Goal: Task Accomplishment & Management: Manage account settings

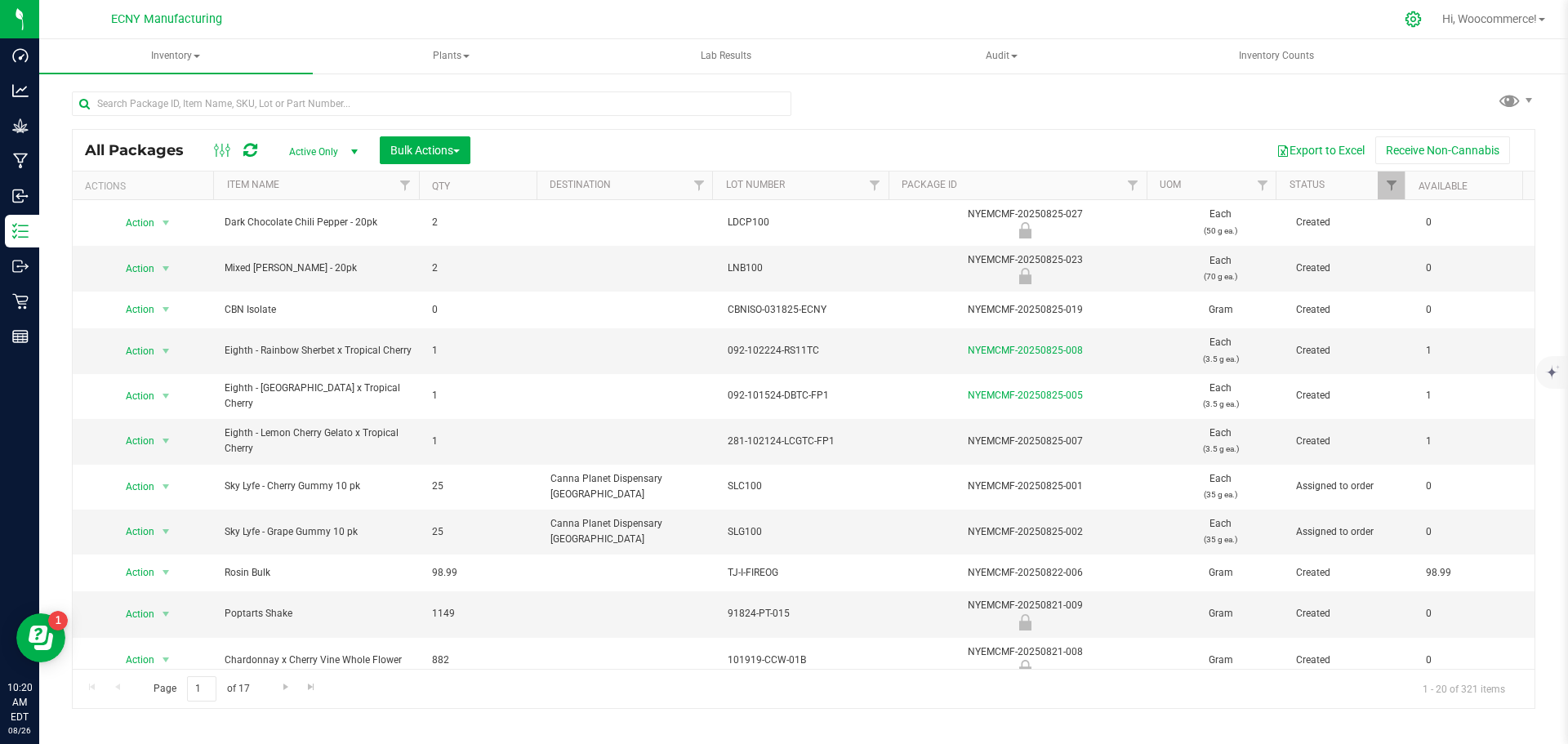
click at [1402, 30] on div at bounding box center [1413, 19] width 41 height 35
click at [1418, 19] on div at bounding box center [1413, 19] width 23 height 17
click at [1405, 12] on icon at bounding box center [1413, 19] width 17 height 17
click at [1412, 32] on div at bounding box center [1413, 19] width 41 height 35
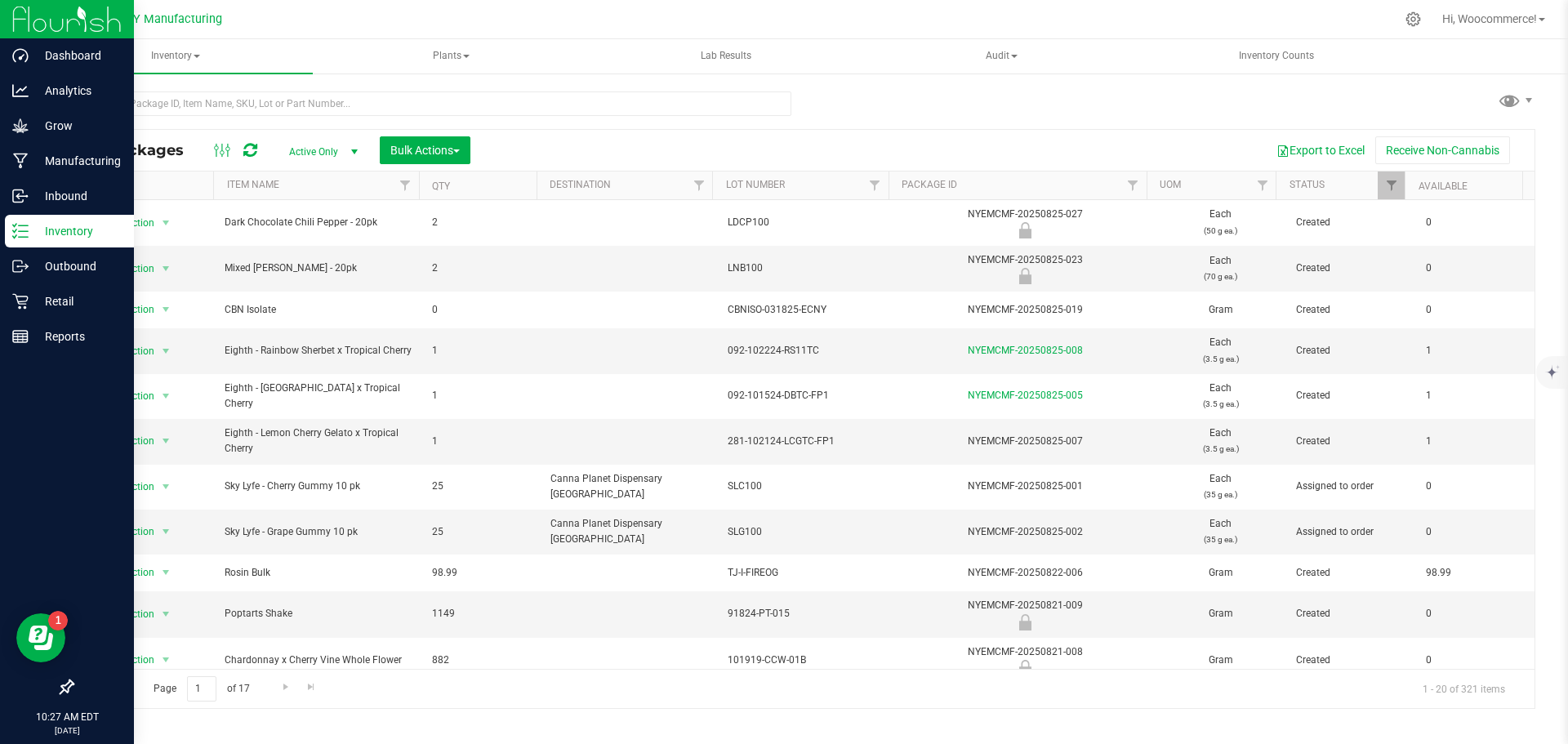
click at [49, 226] on p "Inventory" at bounding box center [77, 231] width 98 height 20
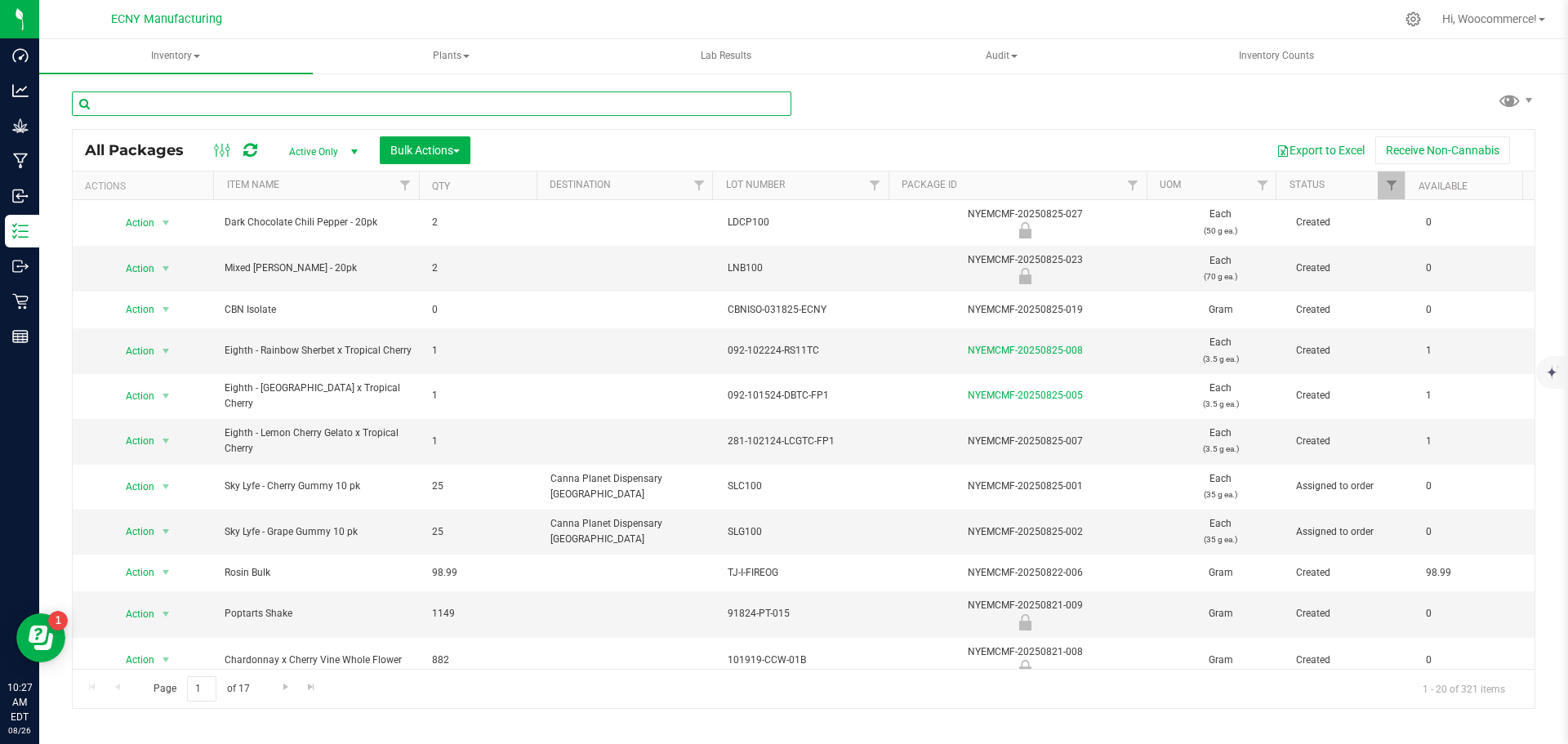
click at [291, 108] on input "text" at bounding box center [431, 103] width 719 height 24
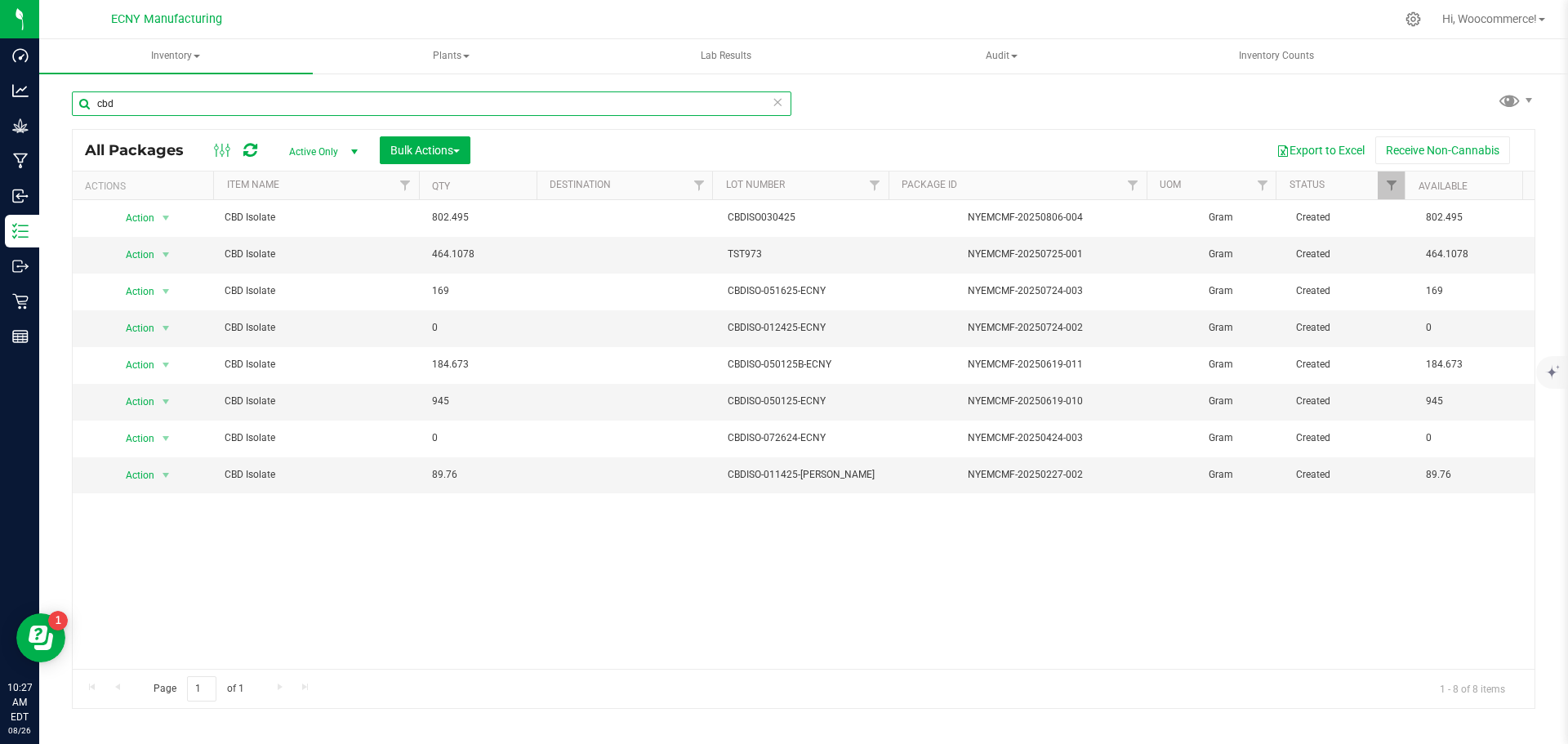
click at [262, 111] on input "cbd" at bounding box center [431, 103] width 719 height 24
type input "c"
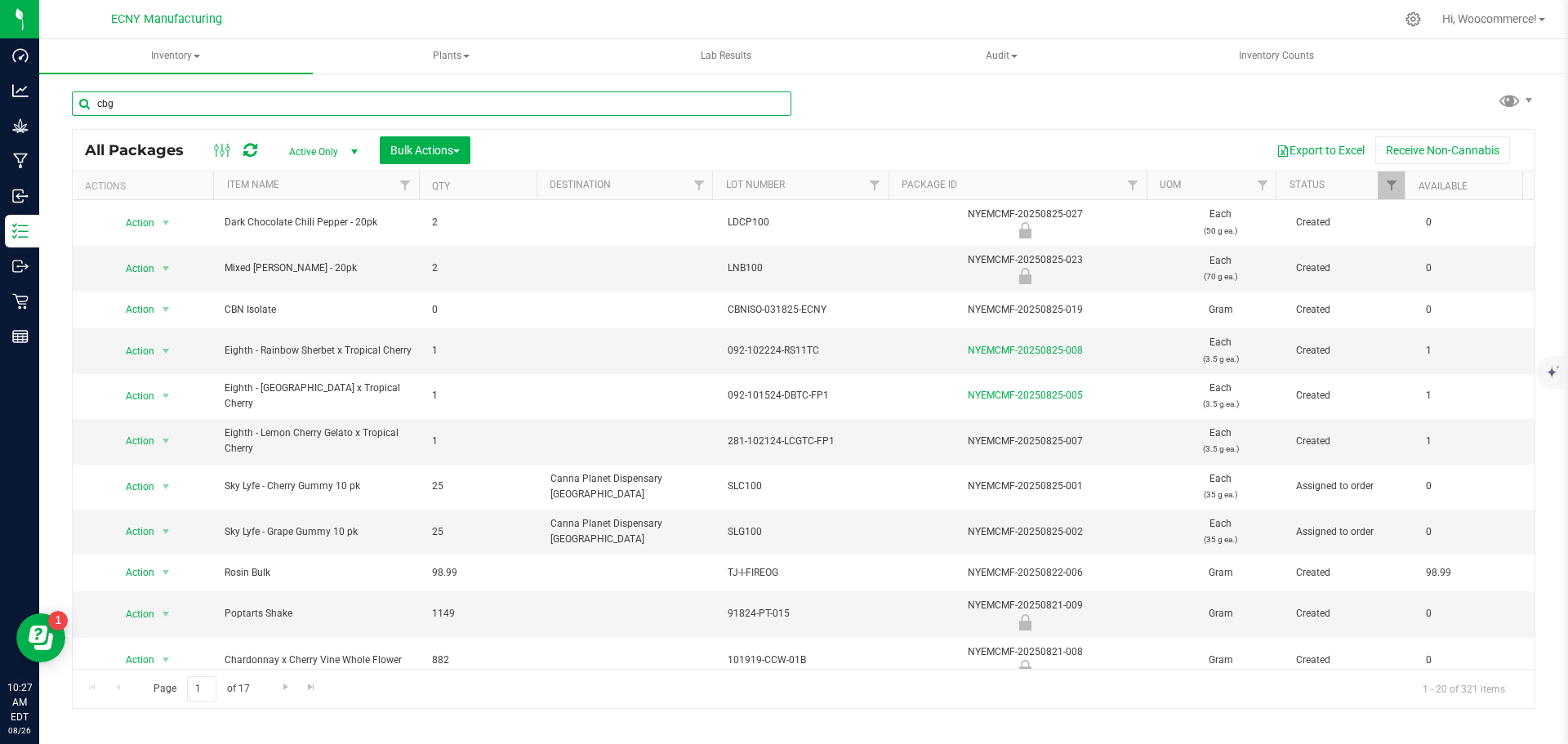
type input "cbg"
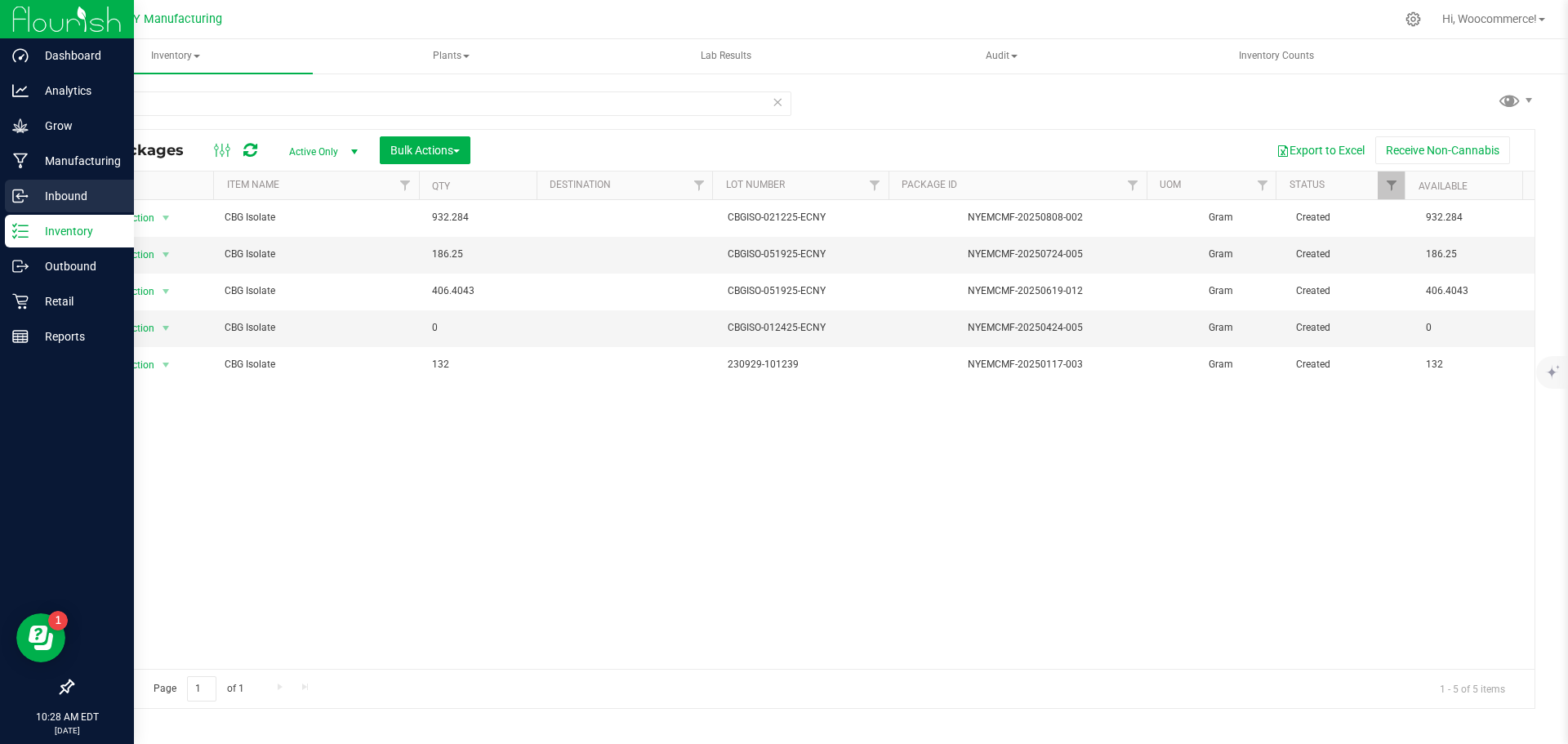
click at [23, 196] on line at bounding box center [21, 196] width 10 height 0
click at [30, 202] on p "Inbound" at bounding box center [77, 196] width 98 height 20
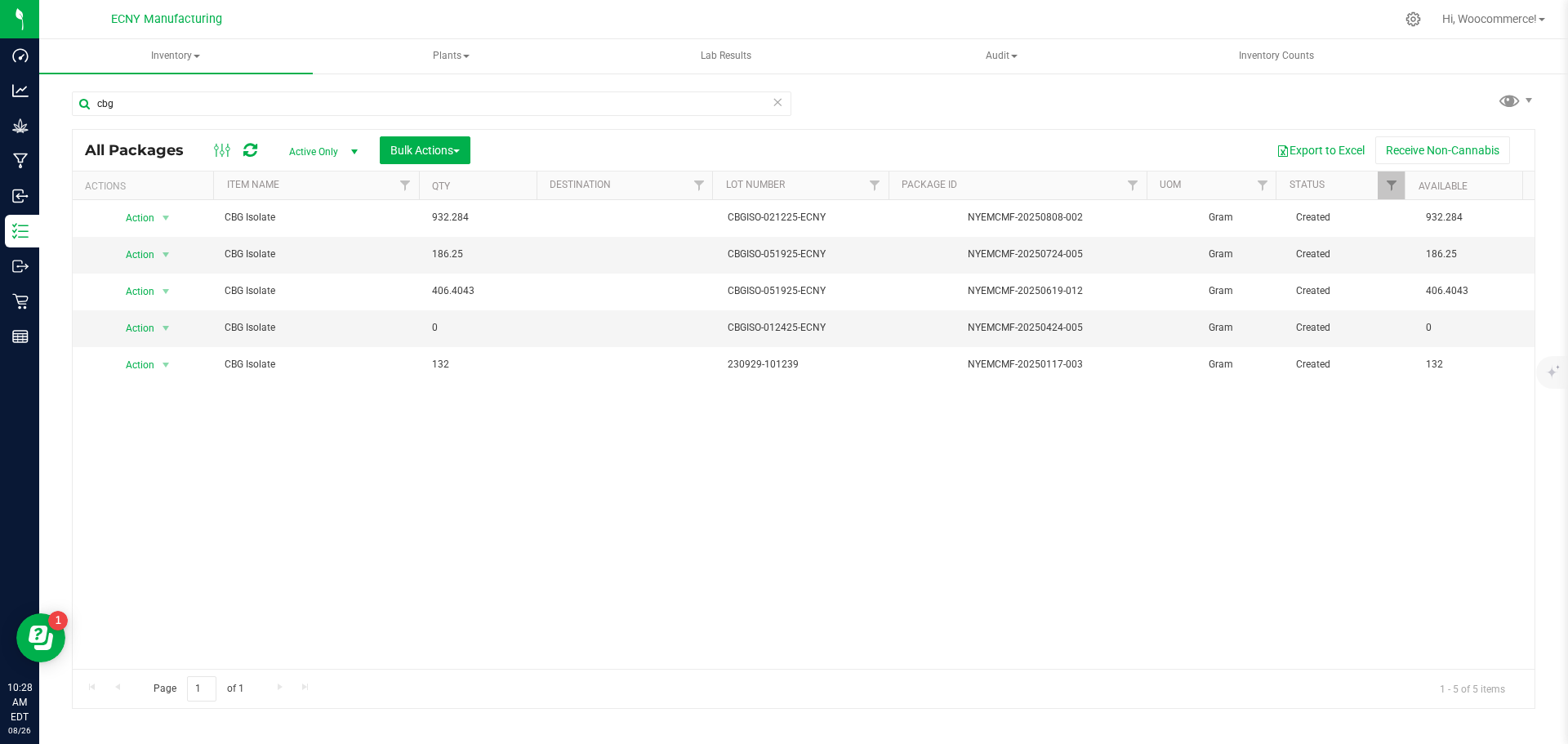
click at [444, 494] on div "Action Action Adjust qty Create package Edit attributes Global inventory Locate…" at bounding box center [804, 434] width 1462 height 468
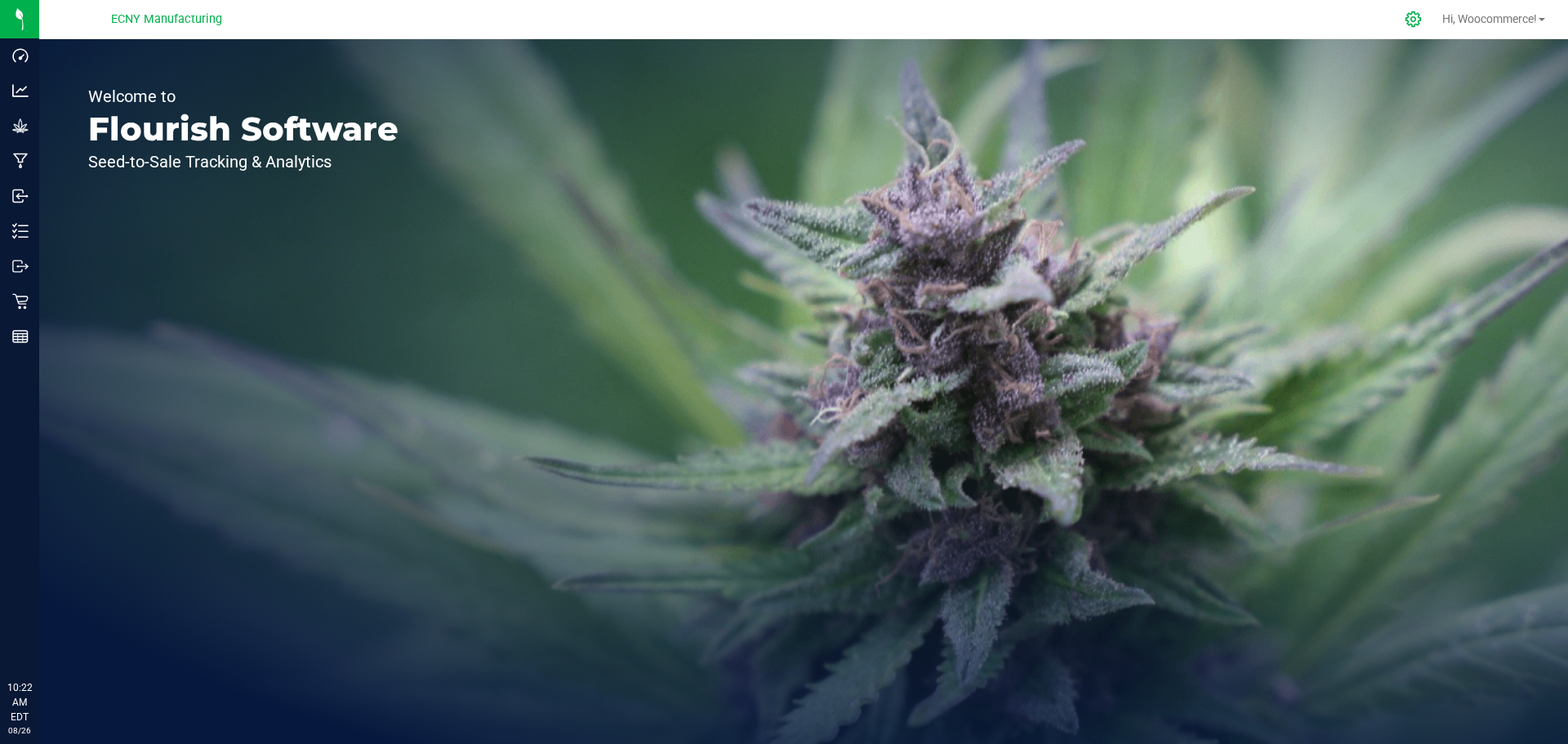
click at [1416, 29] on div at bounding box center [1413, 19] width 41 height 35
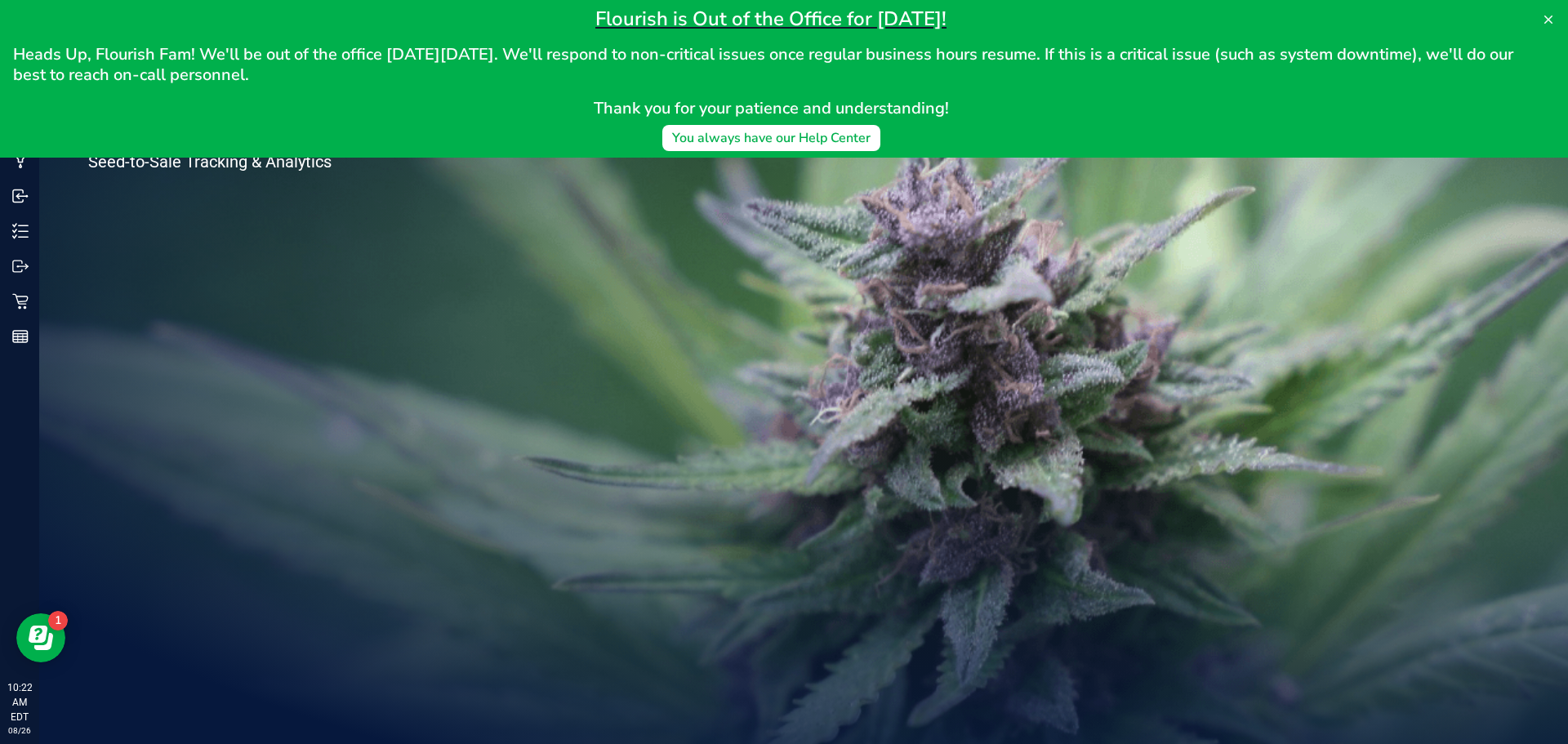
click at [997, 213] on div "Welcome to Flourish Software Seed-to-Sale Tracking & Analytics" at bounding box center [804, 391] width 1529 height 704
click at [1550, 20] on icon at bounding box center [1548, 19] width 8 height 8
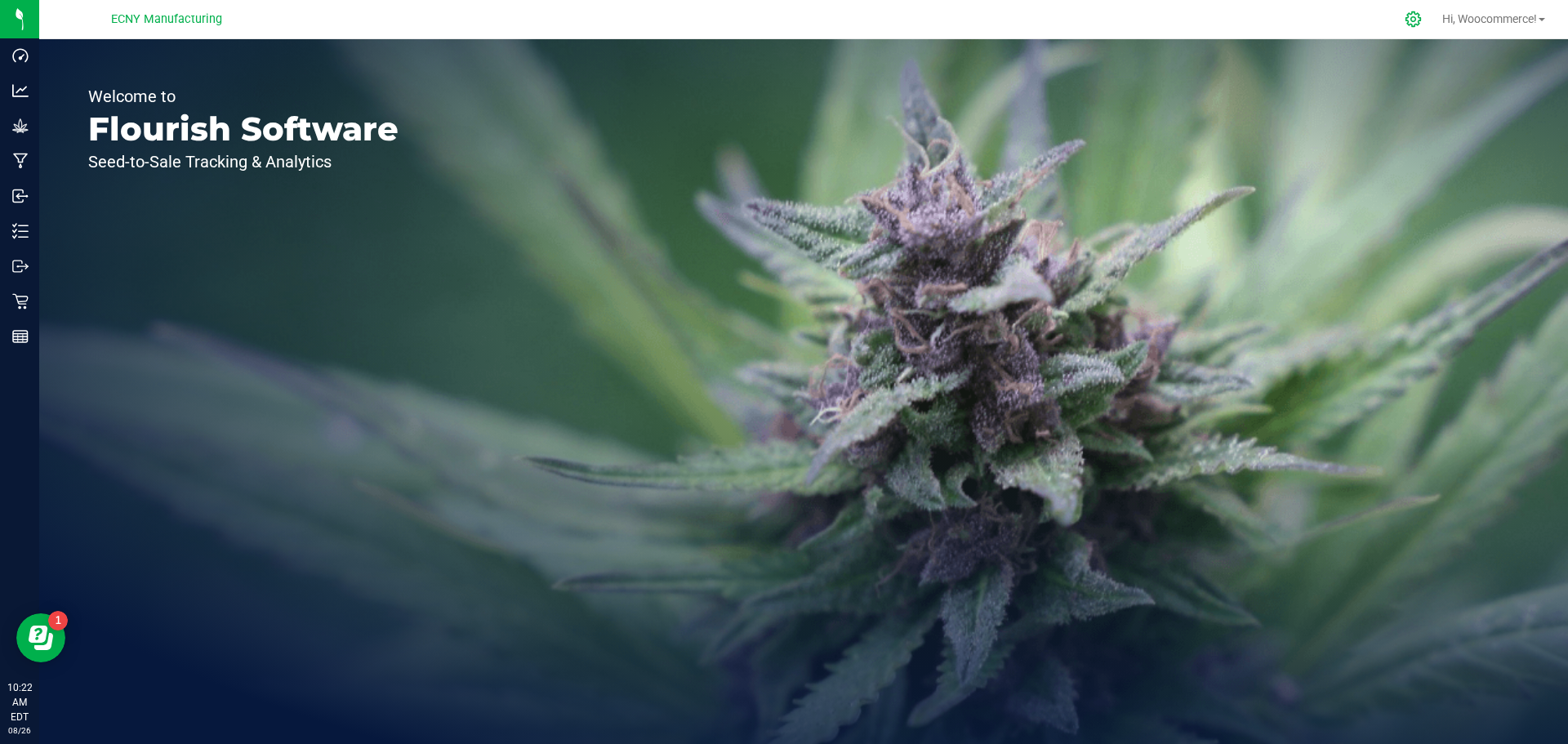
click at [1408, 19] on icon at bounding box center [1413, 19] width 17 height 17
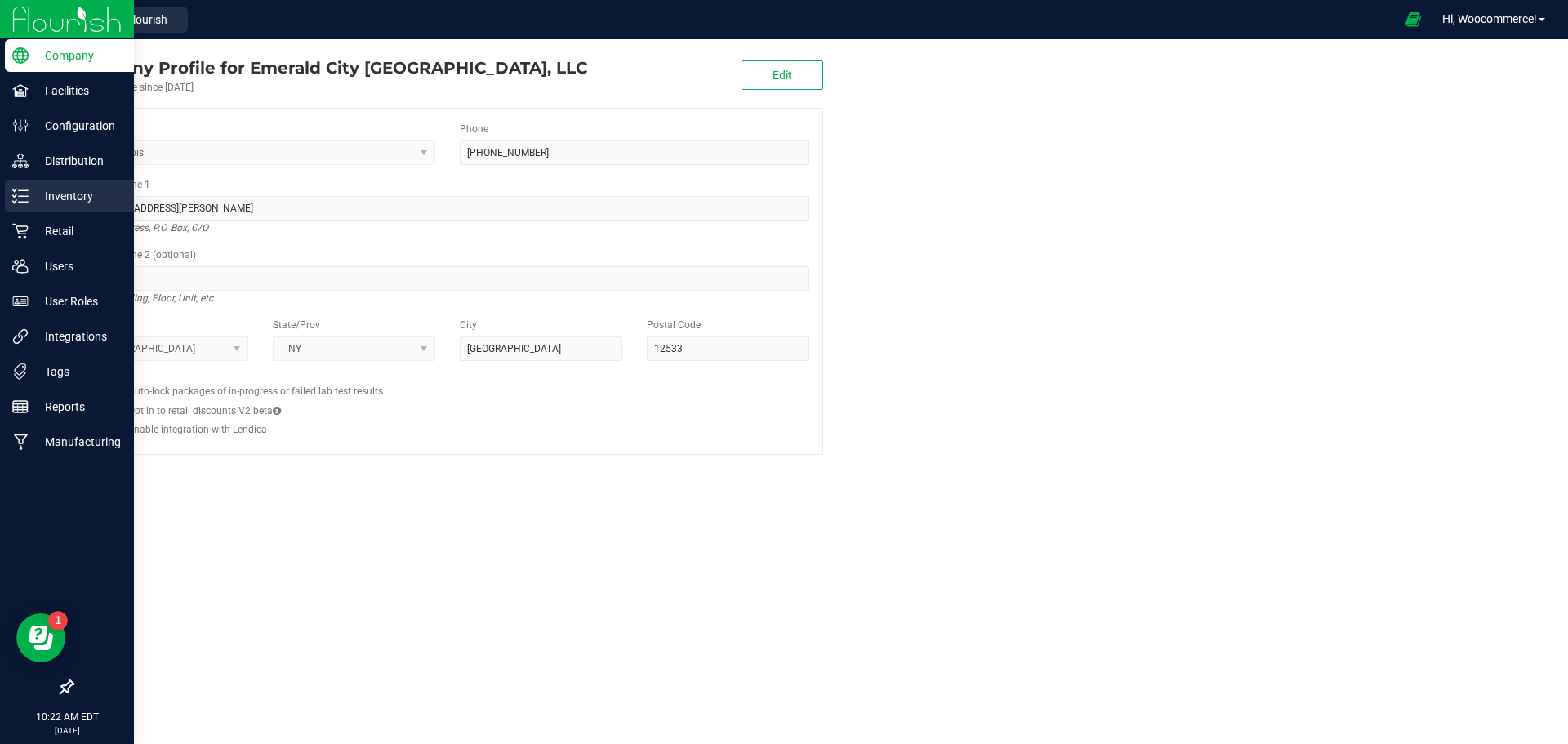
click at [13, 203] on icon at bounding box center [20, 196] width 17 height 17
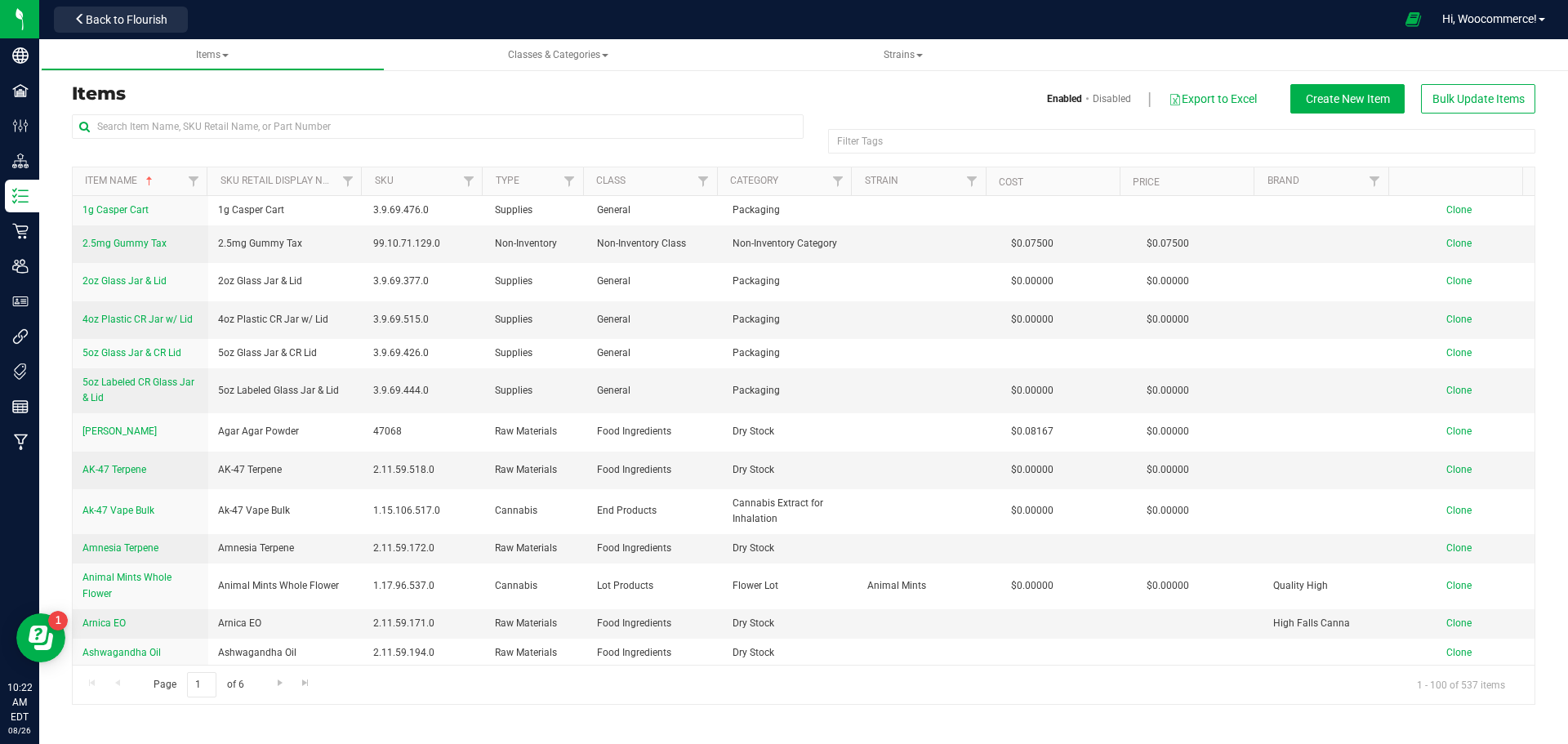
click at [442, 110] on div "Items Enabled Disabled Export to Excel Create New Item Bulk Update Items" at bounding box center [804, 99] width 1488 height 30
click at [421, 121] on input "text" at bounding box center [437, 126] width 731 height 24
type input "cherry"
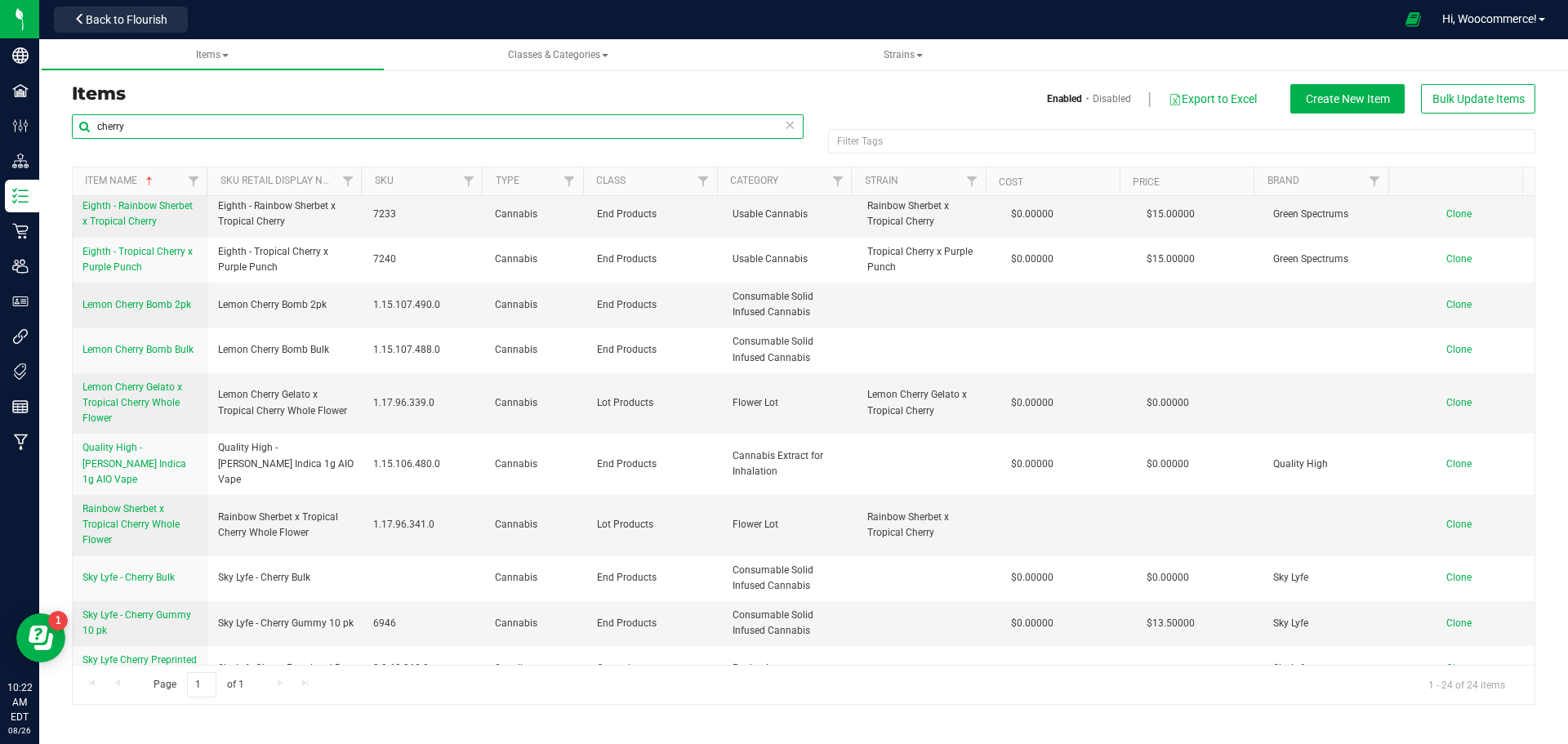
scroll to position [617, 0]
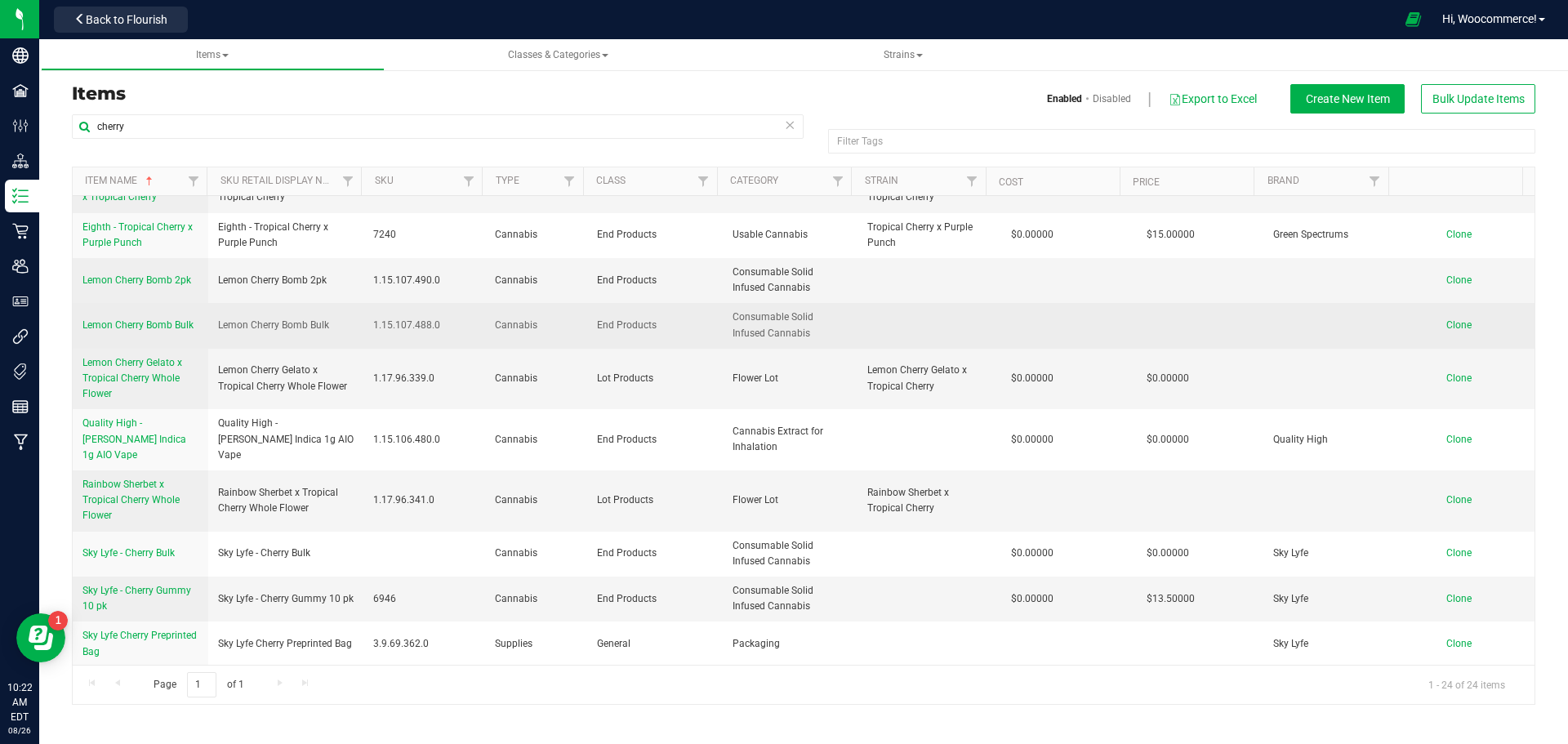
click at [154, 319] on span "Lemon Cherry Bomb Bulk" at bounding box center [138, 324] width 111 height 11
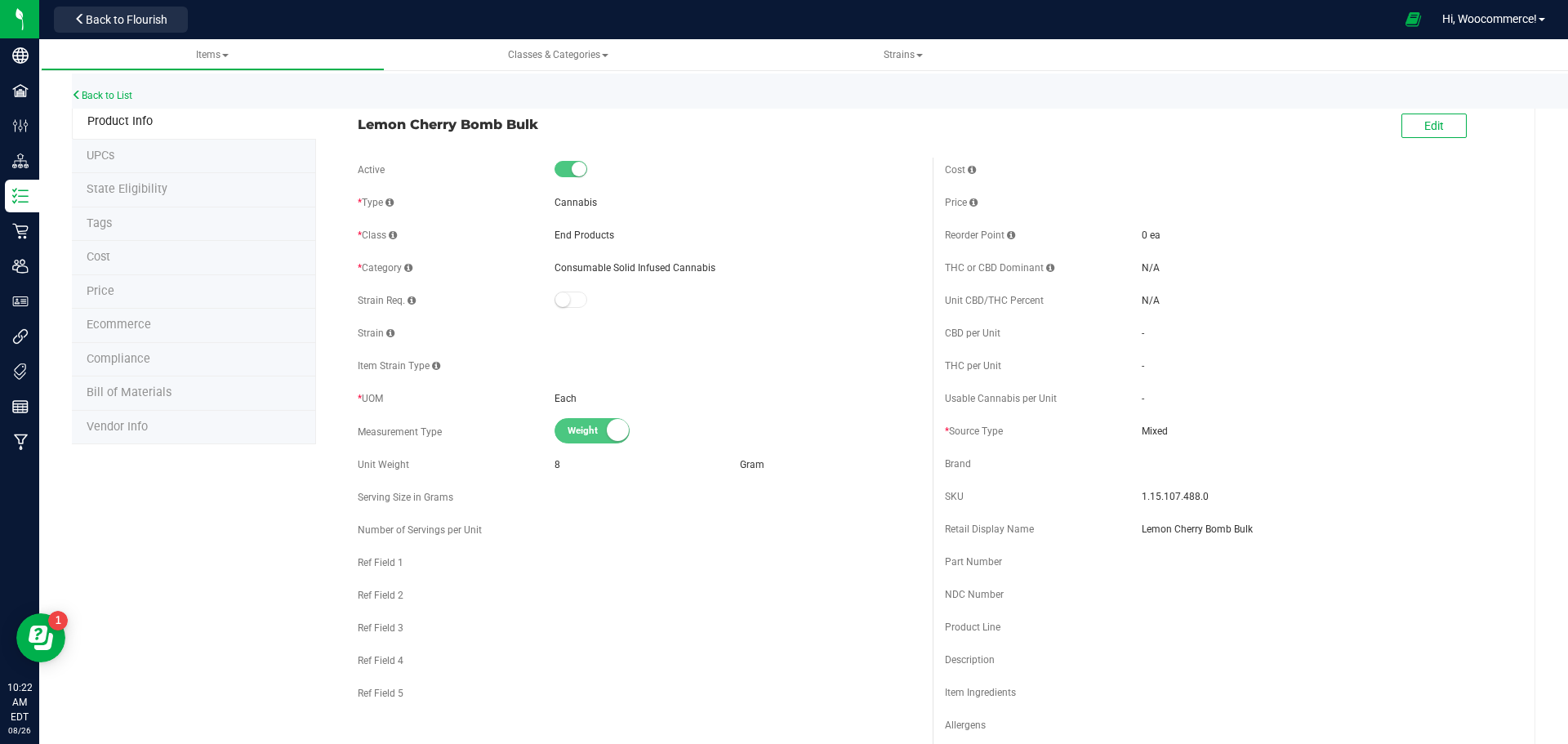
click at [168, 390] on span "Bill of Materials" at bounding box center [130, 392] width 85 height 14
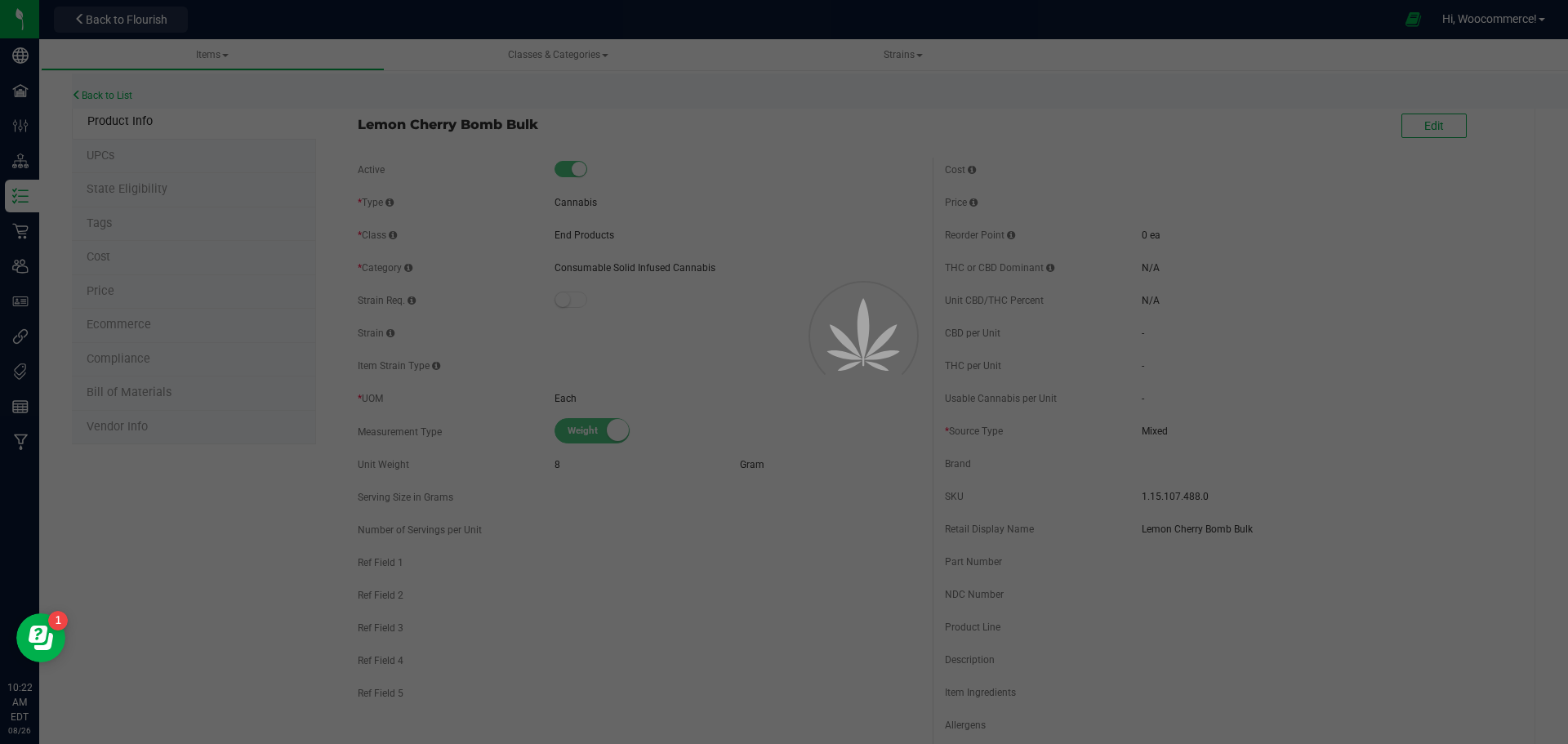
select select "197"
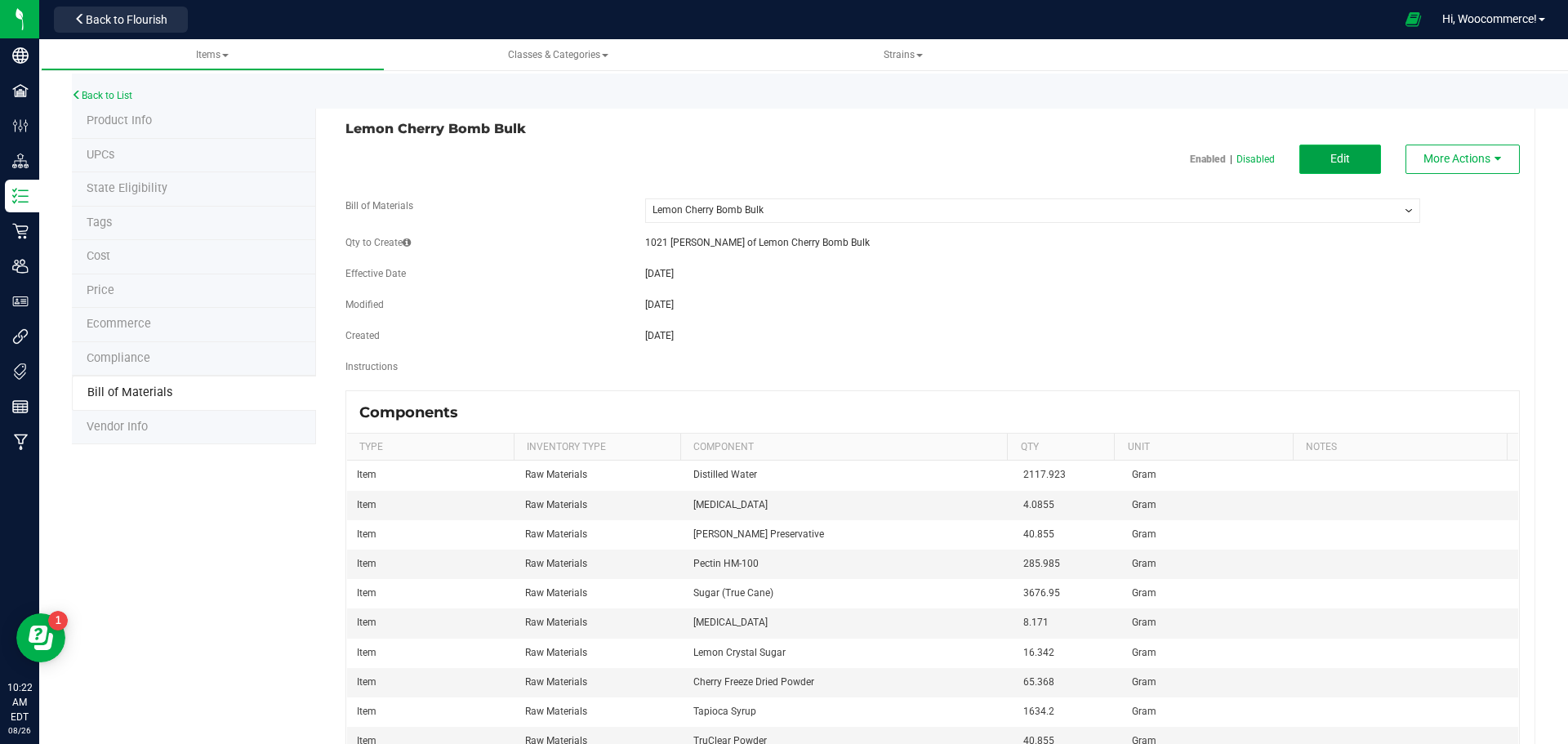
click at [1356, 163] on button "Edit" at bounding box center [1340, 159] width 82 height 30
select select "197"
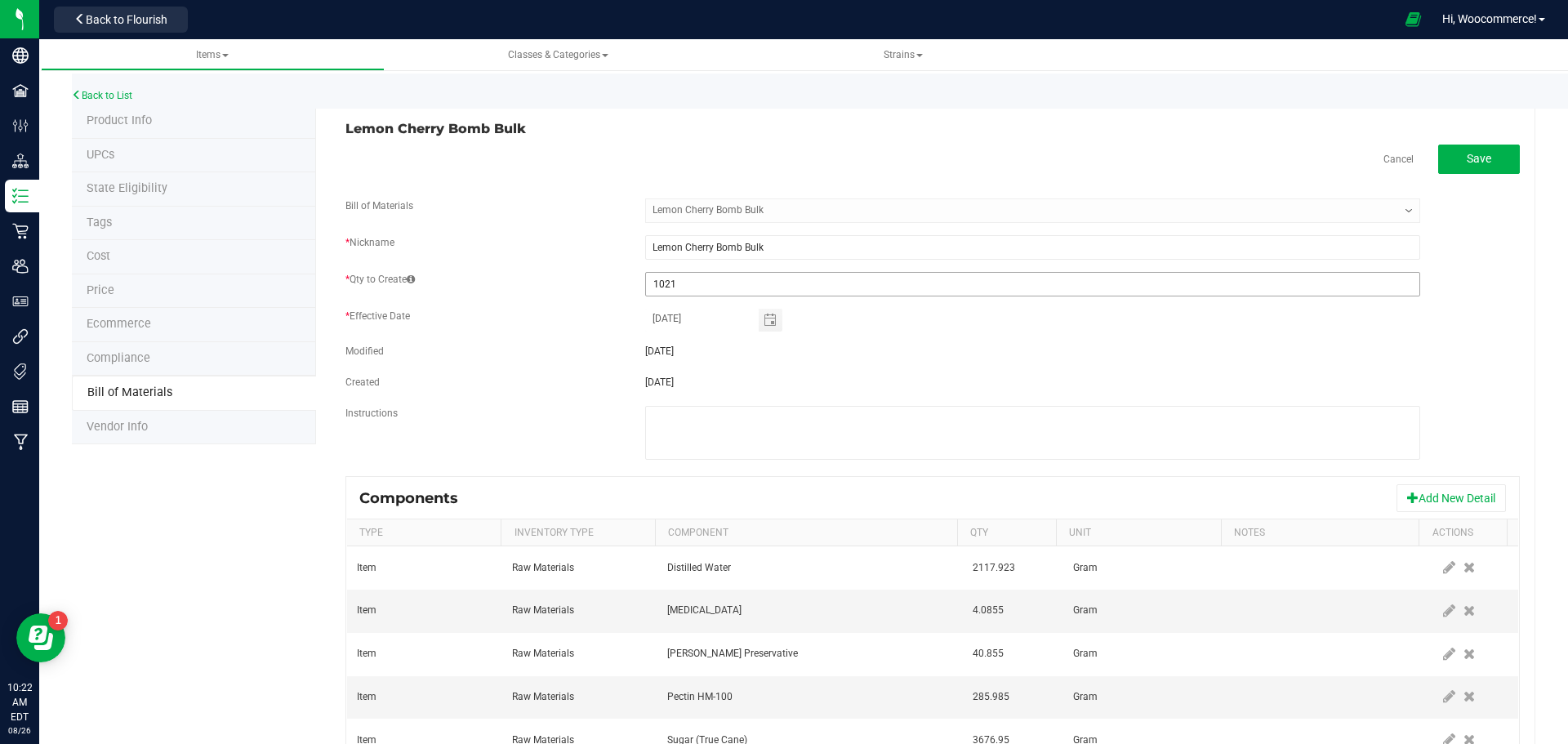
click at [695, 286] on input "1021" at bounding box center [1032, 284] width 773 height 23
type input "505"
click at [867, 388] on div "06/24/2025" at bounding box center [1032, 382] width 799 height 15
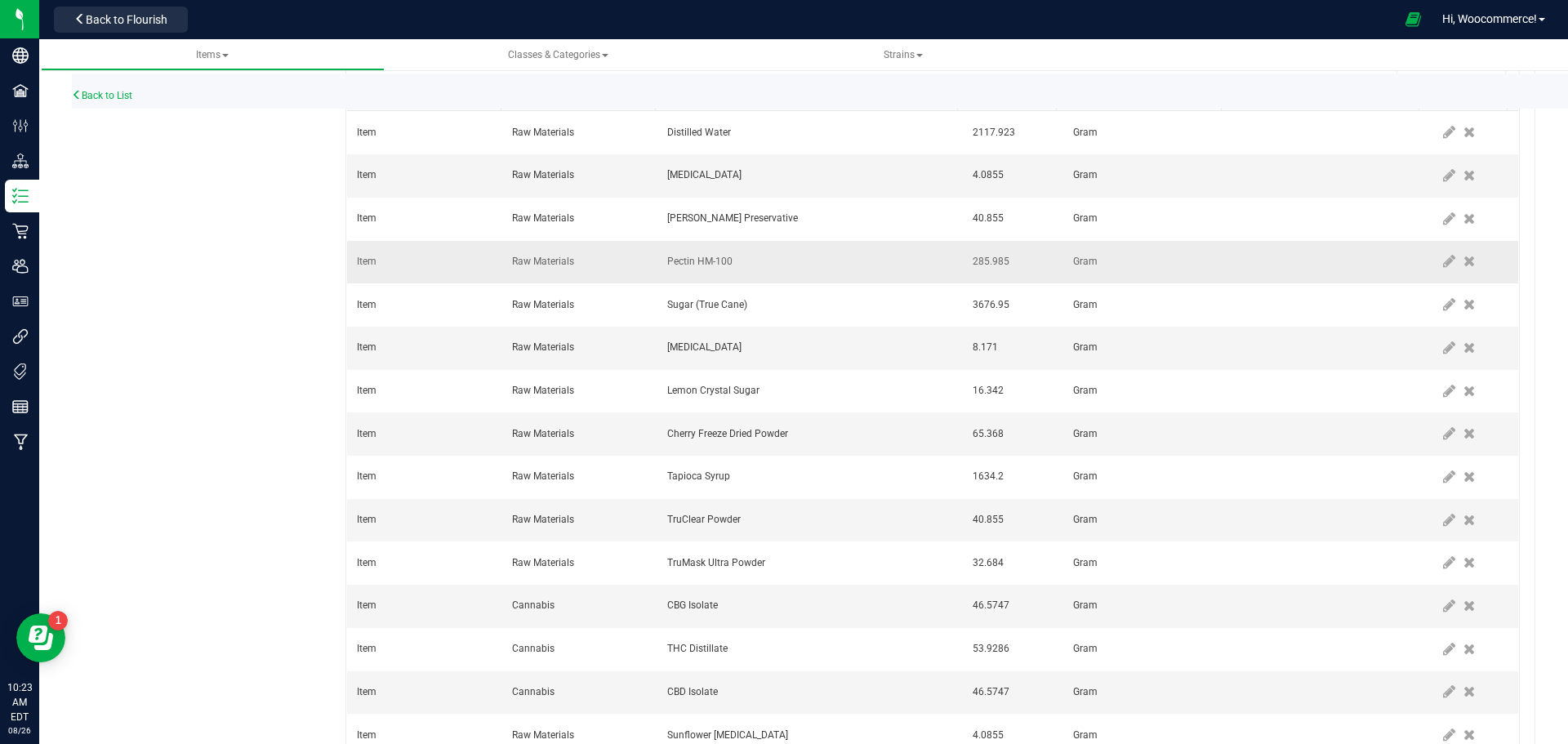
scroll to position [340, 0]
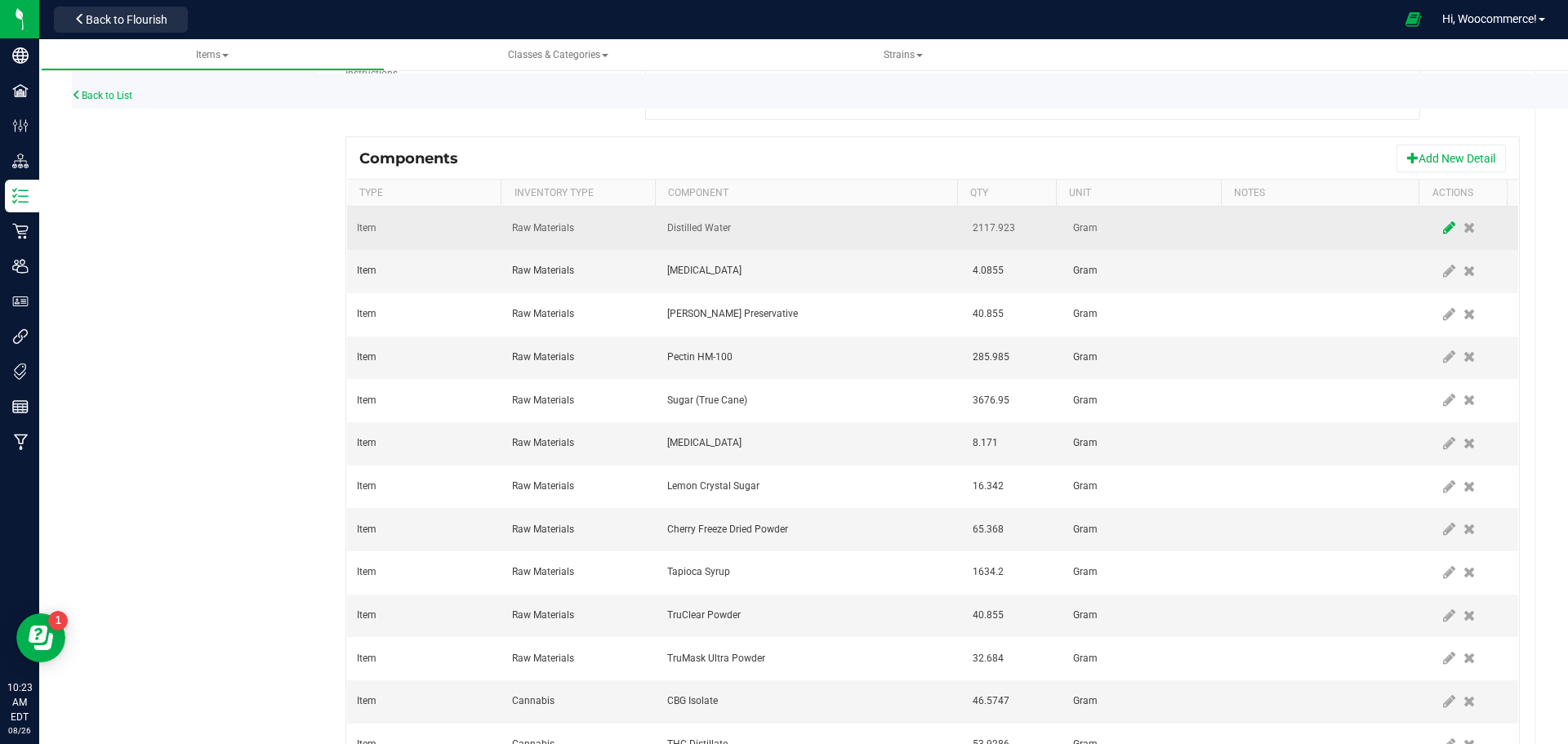
click at [1443, 227] on icon at bounding box center [1449, 228] width 12 height 15
click at [1000, 226] on input "2117.923" at bounding box center [1005, 228] width 78 height 23
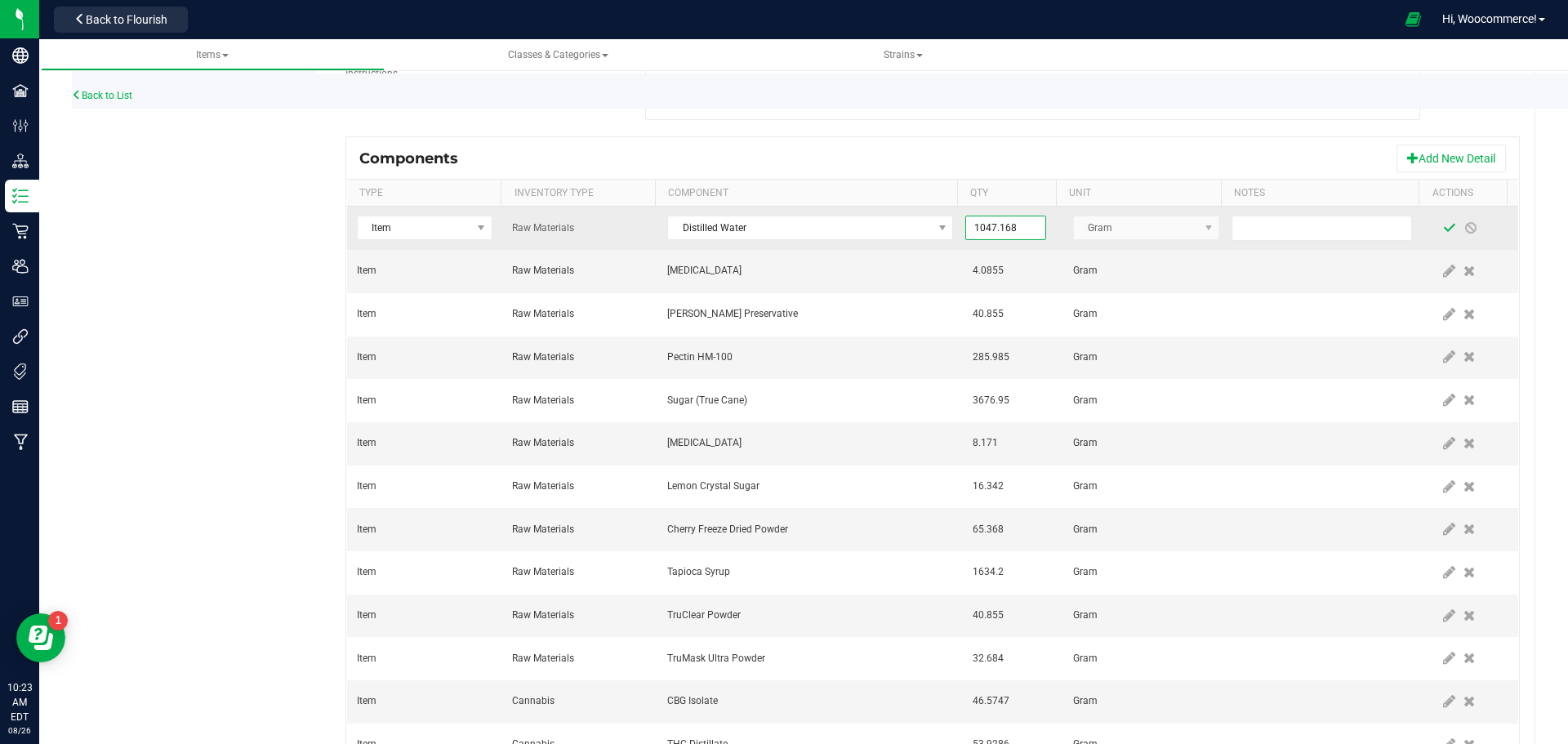
type input "1,047.1680"
click at [1443, 233] on span at bounding box center [1449, 228] width 13 height 13
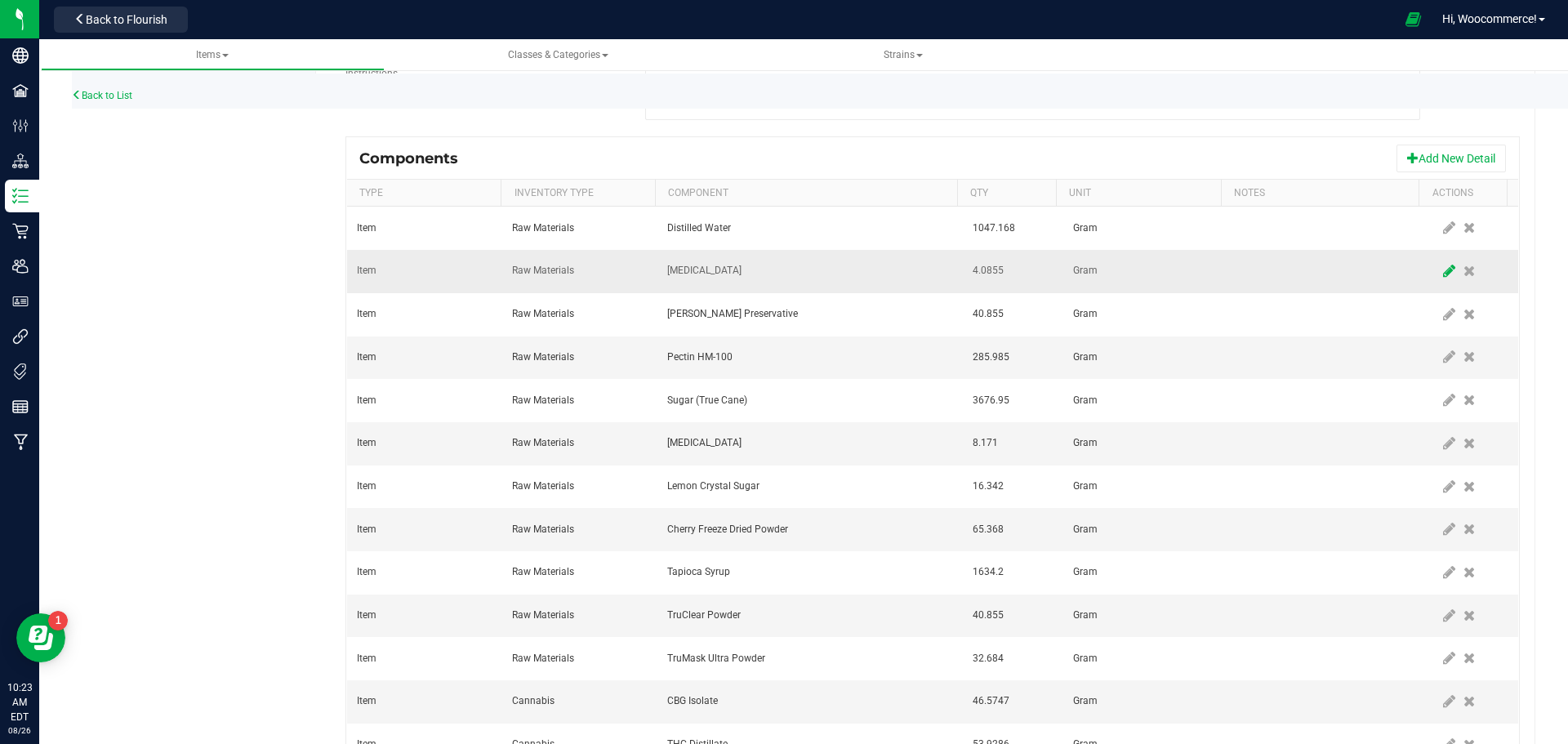
click at [1439, 261] on span at bounding box center [1449, 271] width 20 height 30
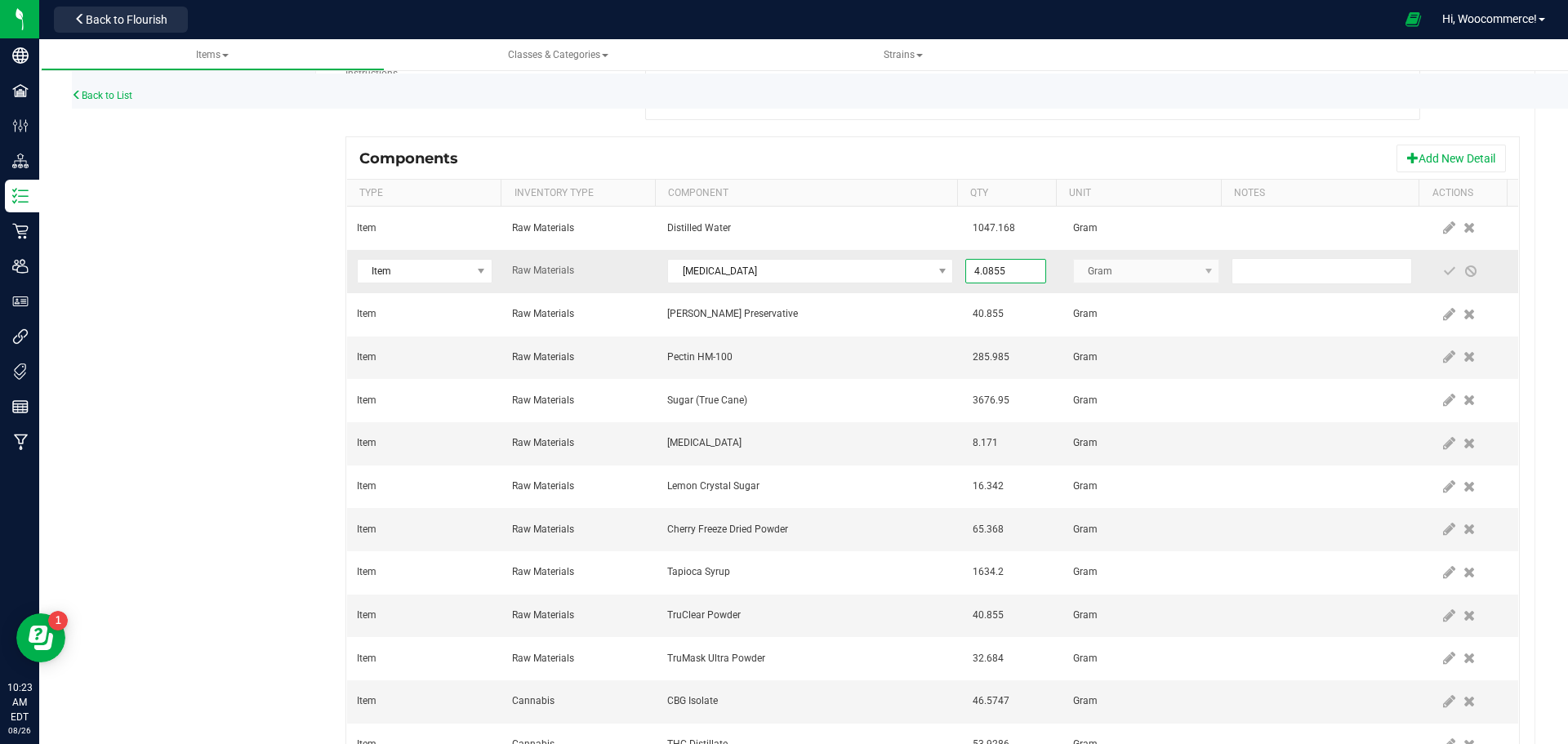
click at [1008, 272] on input "4.0855" at bounding box center [1005, 271] width 78 height 23
type input "2.0200"
click at [1443, 267] on span at bounding box center [1449, 270] width 13 height 13
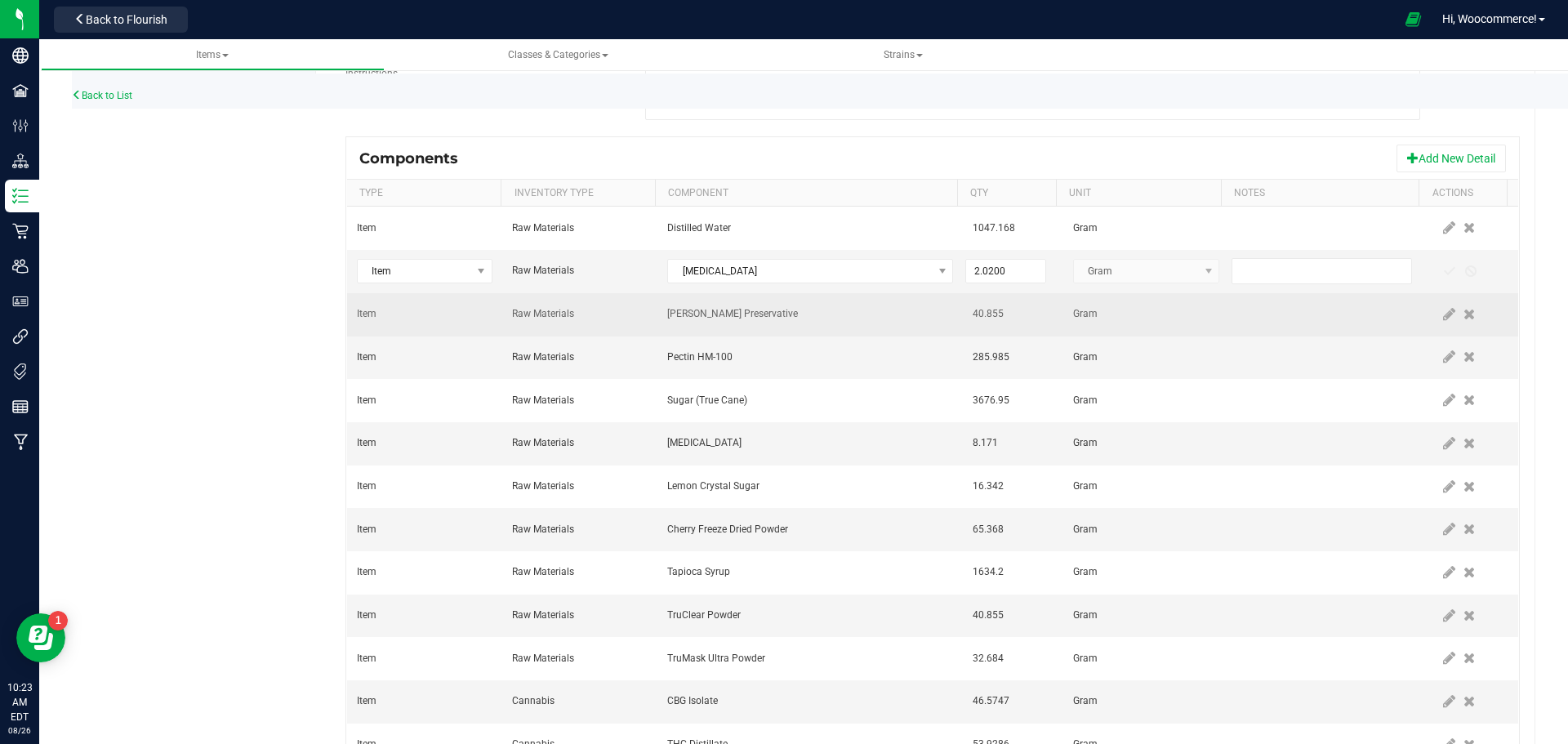
click at [1429, 315] on td at bounding box center [1473, 315] width 89 height 43
click at [1439, 316] on span at bounding box center [1449, 315] width 20 height 30
click at [1008, 313] on input "40.855" at bounding box center [1005, 314] width 78 height 23
type input "20.2000"
click at [1443, 317] on span at bounding box center [1449, 314] width 13 height 13
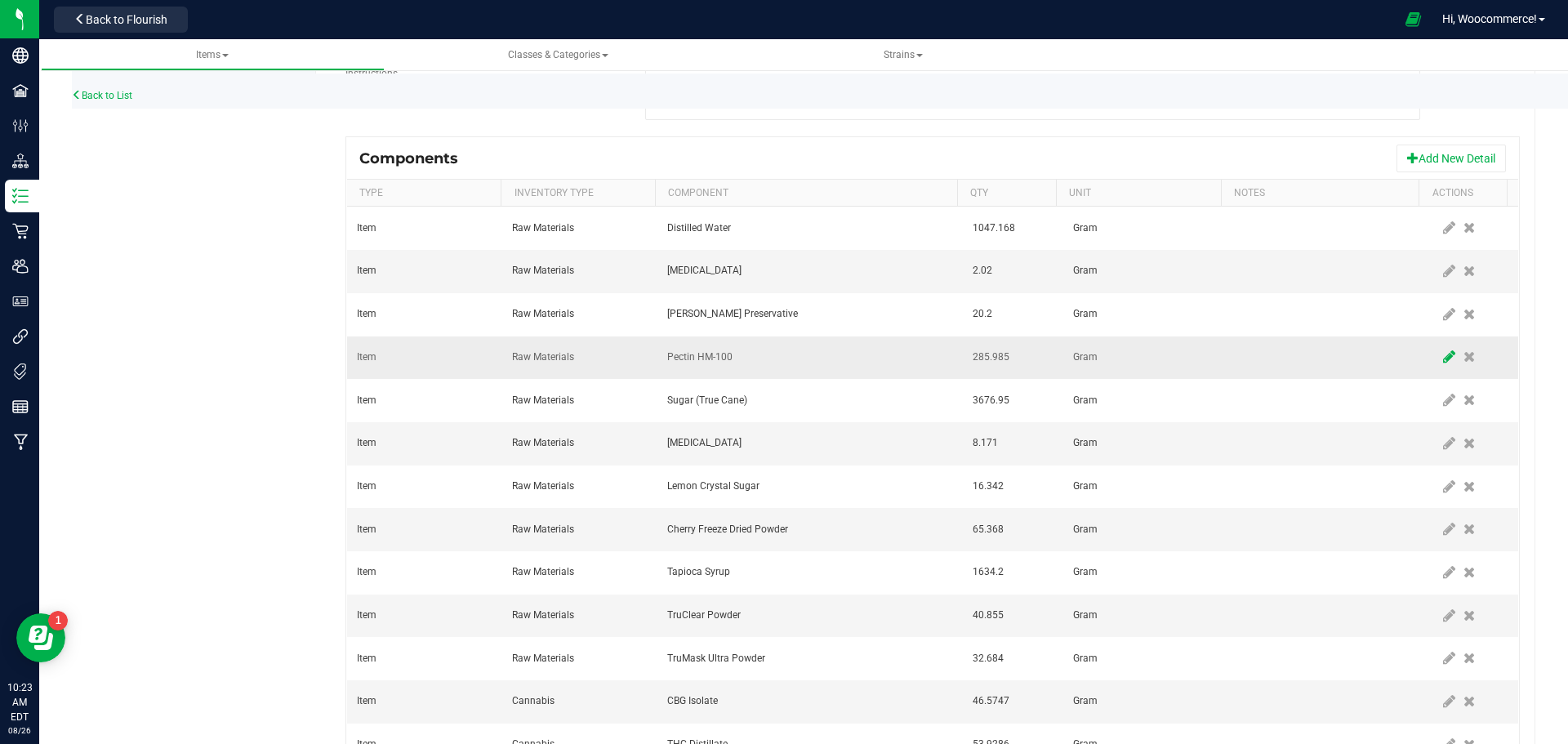
click at [1443, 358] on icon at bounding box center [1449, 356] width 12 height 15
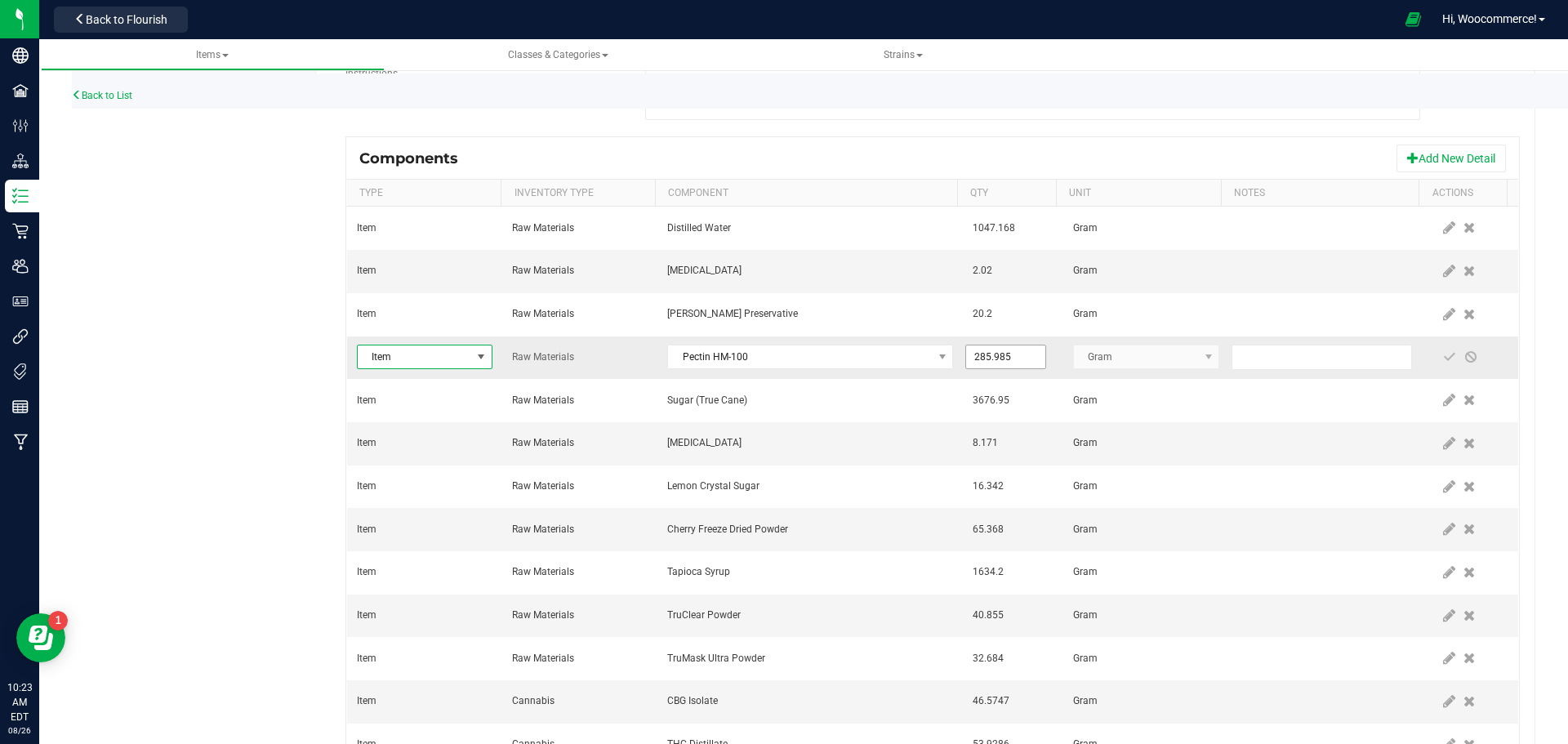
click at [1001, 360] on input "285.985" at bounding box center [1005, 356] width 78 height 23
type input "141.4000"
click at [1443, 354] on span at bounding box center [1449, 356] width 13 height 13
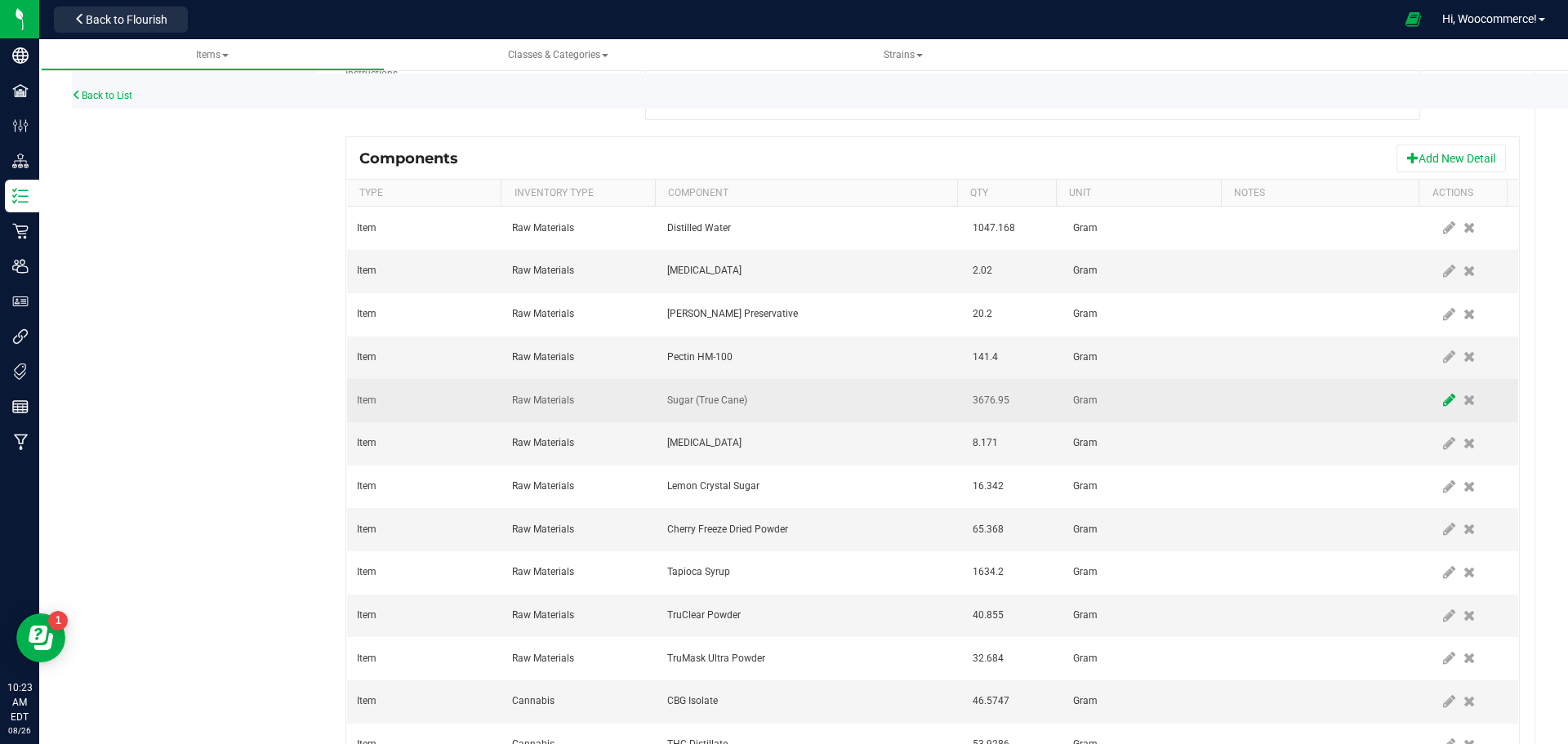
click at [1443, 401] on icon at bounding box center [1449, 400] width 12 height 15
click at [977, 398] on input "3676.95" at bounding box center [1005, 400] width 78 height 23
type input "1,818.0000"
click at [1443, 400] on span at bounding box center [1449, 400] width 13 height 13
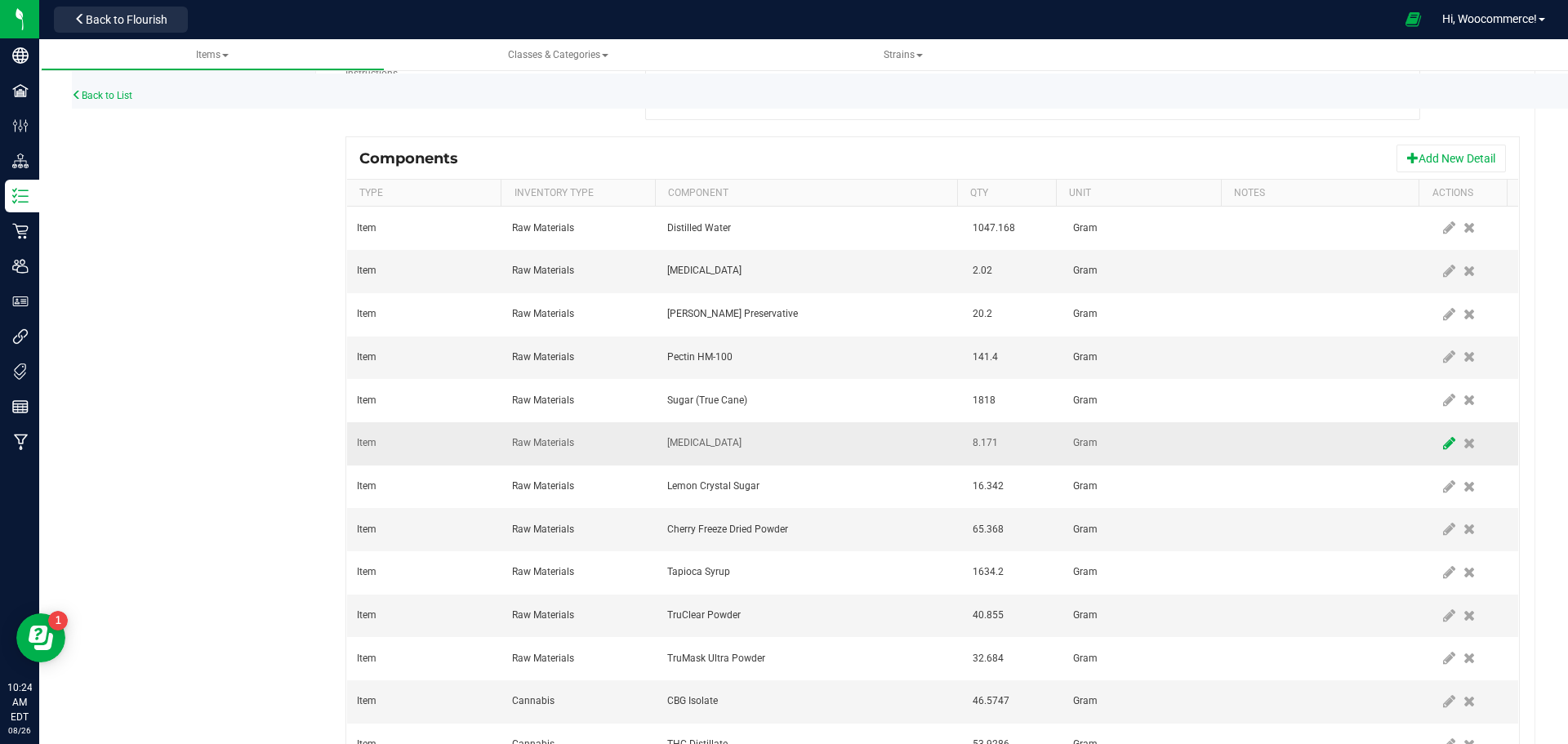
click at [1439, 429] on span at bounding box center [1449, 443] width 20 height 30
click at [996, 442] on input "8.171" at bounding box center [1005, 443] width 78 height 23
type input "4.0400"
click at [1439, 449] on span at bounding box center [1450, 443] width 21 height 30
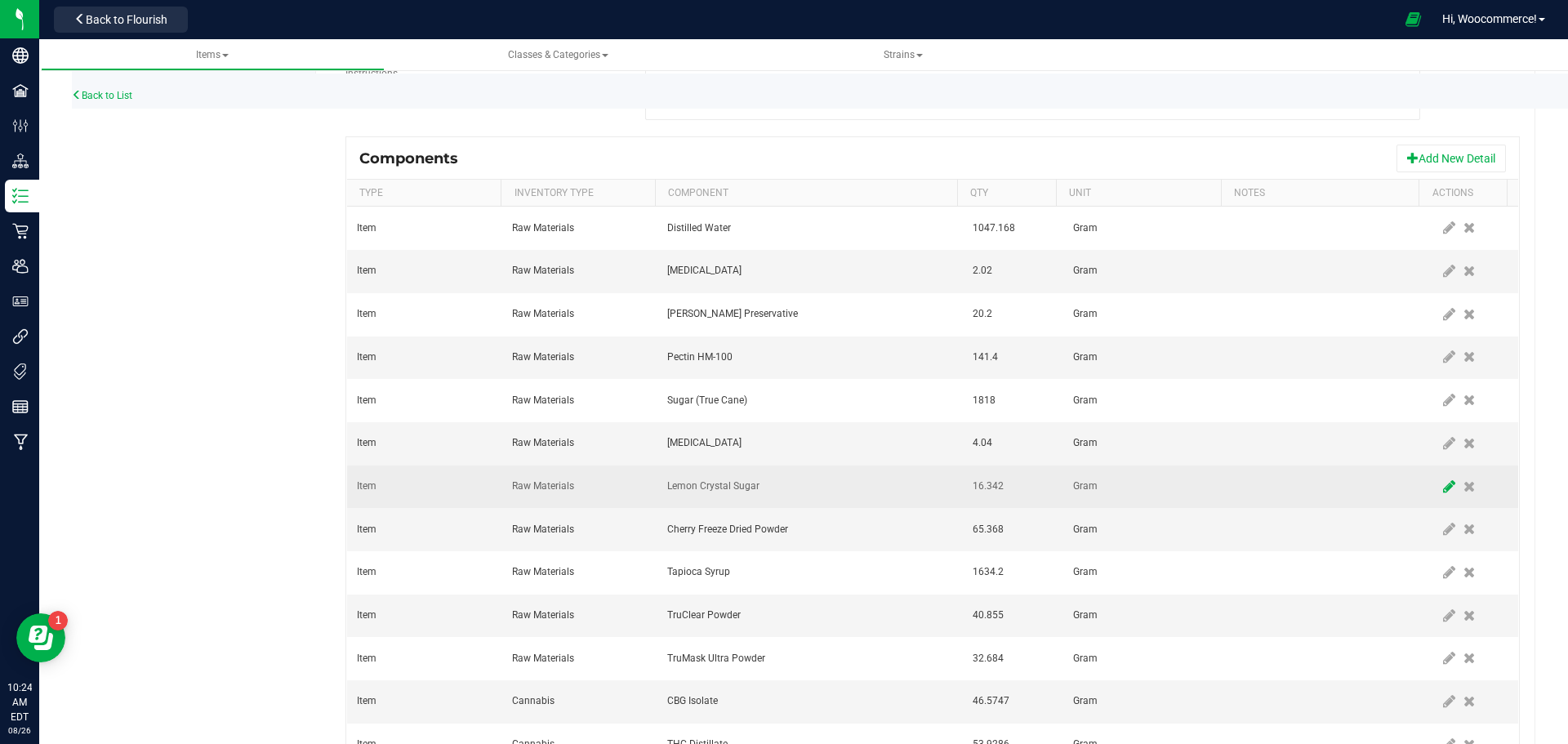
click at [1443, 491] on icon at bounding box center [1449, 486] width 12 height 15
click at [1024, 487] on input "16.342" at bounding box center [1005, 487] width 78 height 23
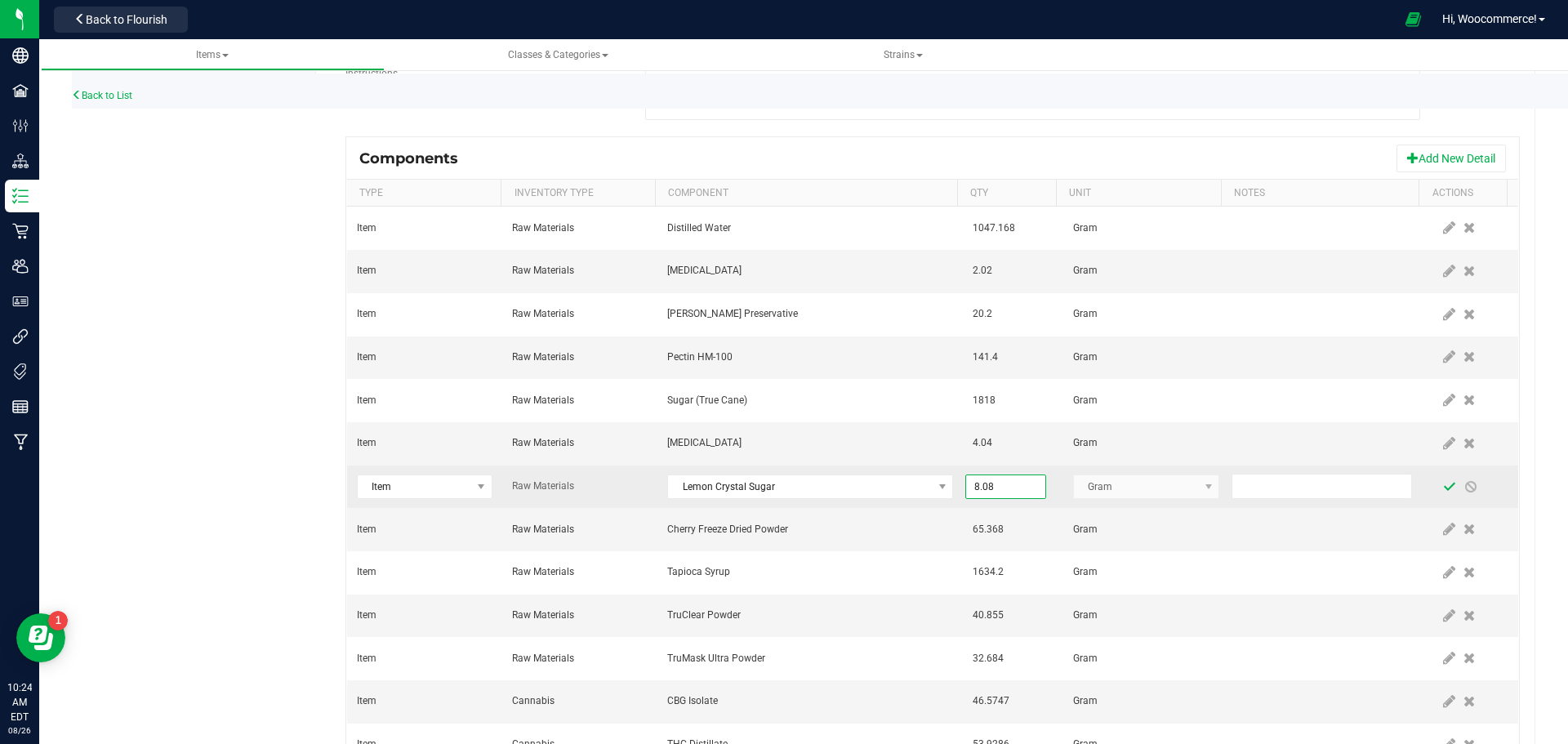
type input "8.0800"
click at [1443, 489] on span at bounding box center [1449, 486] width 13 height 13
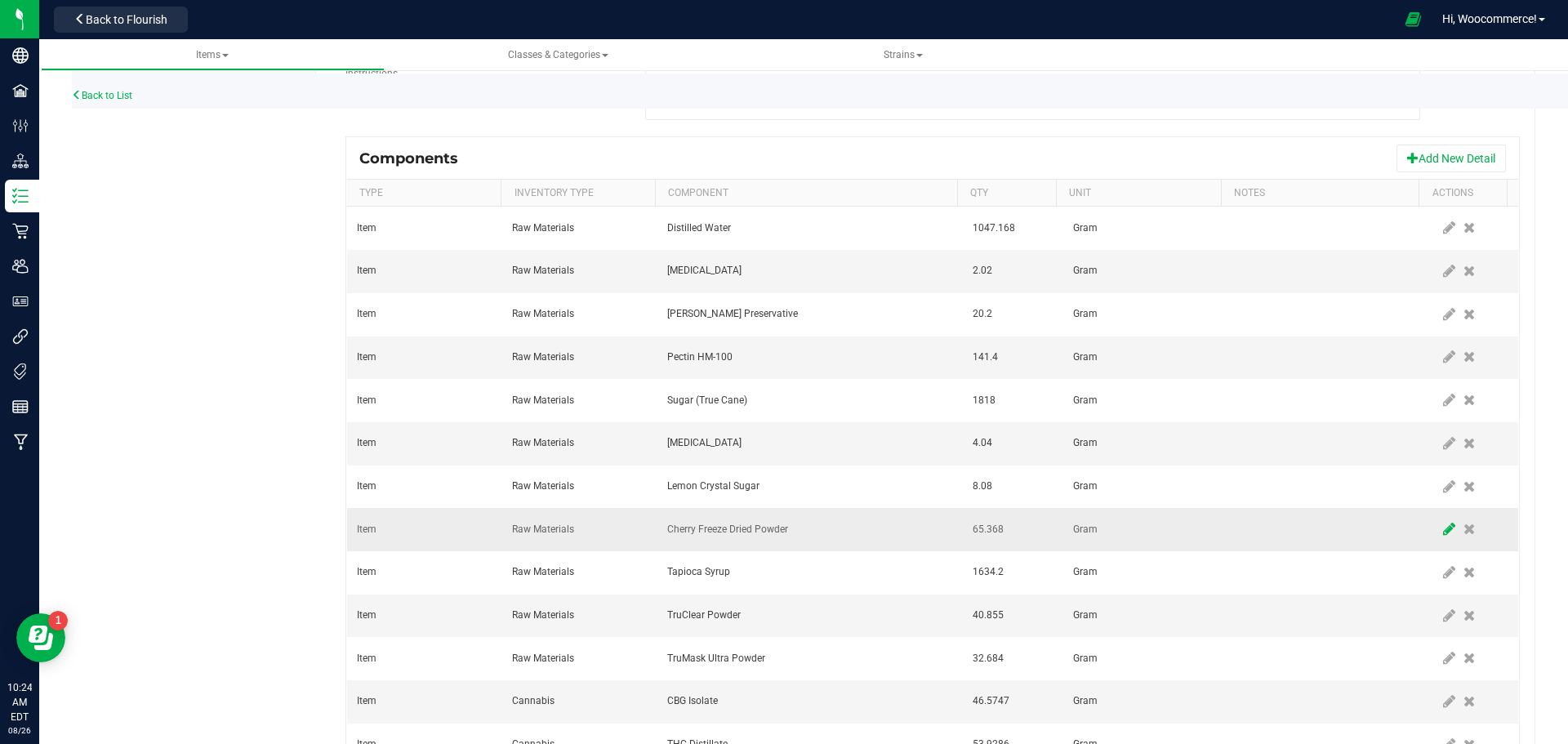
click at [1443, 521] on icon at bounding box center [1449, 528] width 12 height 15
click at [1016, 529] on input "65.368" at bounding box center [1005, 528] width 78 height 23
type input "32.3200"
click at [1443, 529] on span at bounding box center [1449, 528] width 13 height 13
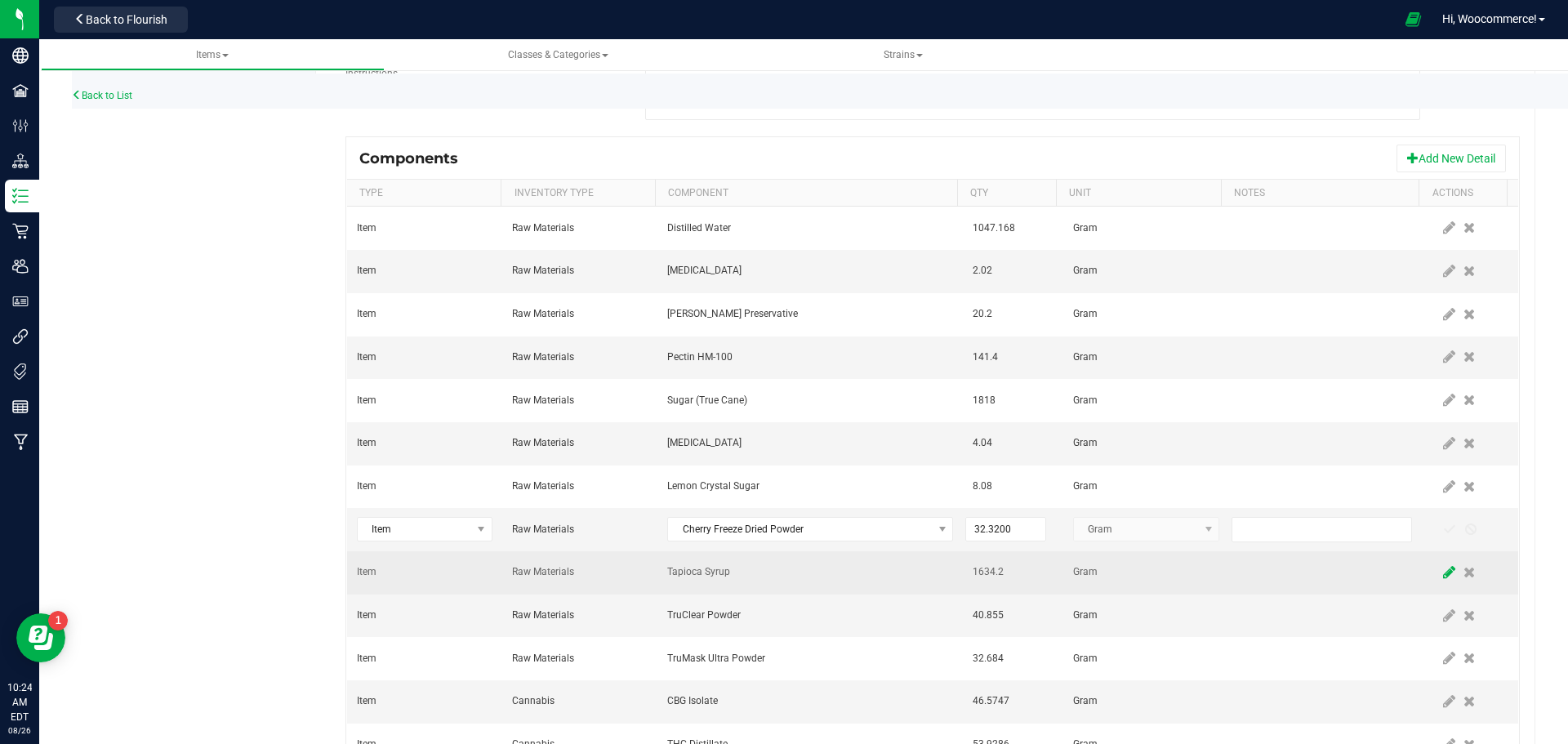
click at [1443, 569] on icon at bounding box center [1449, 572] width 12 height 15
type input "1634.2"
click at [991, 566] on input at bounding box center [1005, 572] width 78 height 23
type input "808.0000"
click at [1405, 582] on td at bounding box center [1329, 573] width 200 height 43
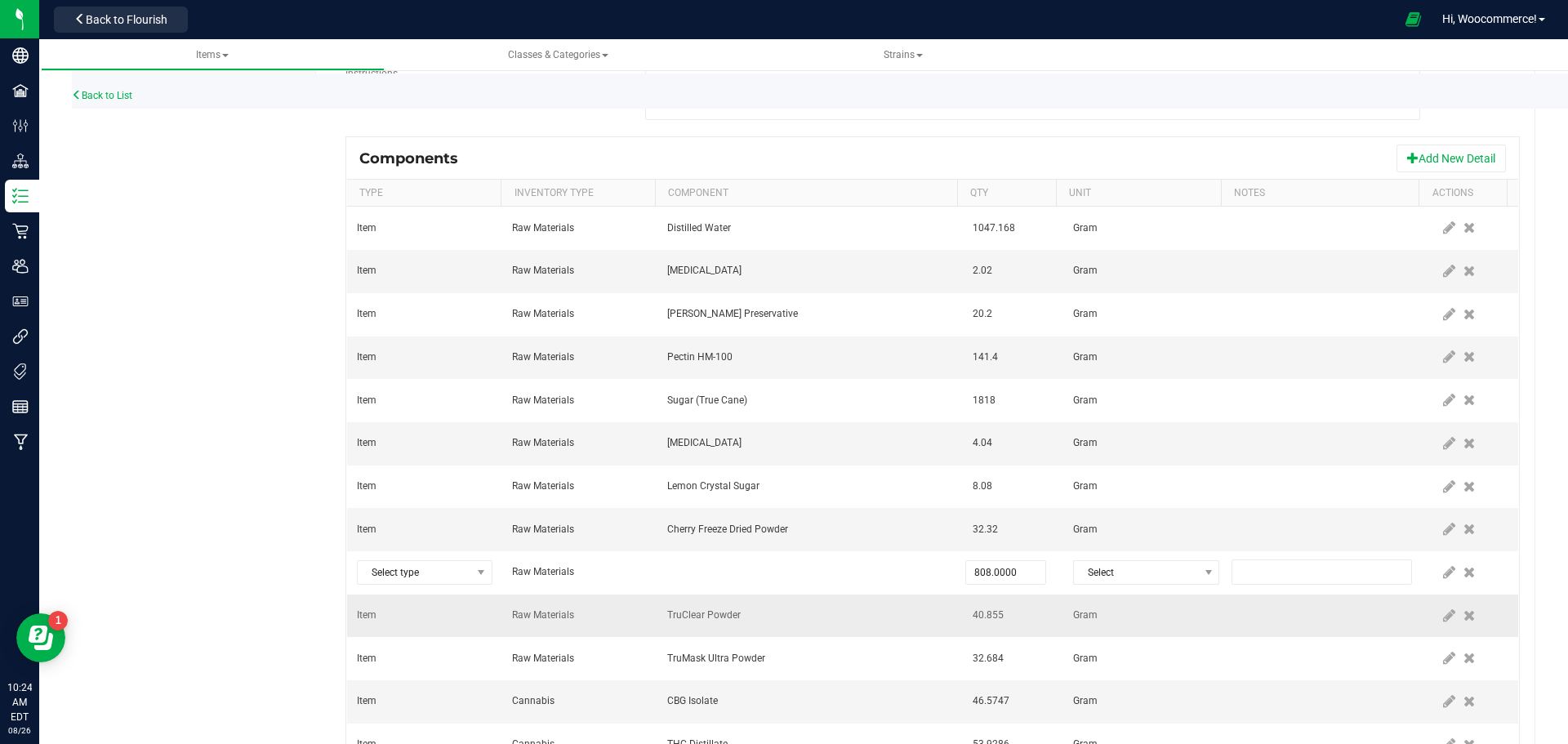
click at [1362, 616] on td at bounding box center [1329, 616] width 200 height 43
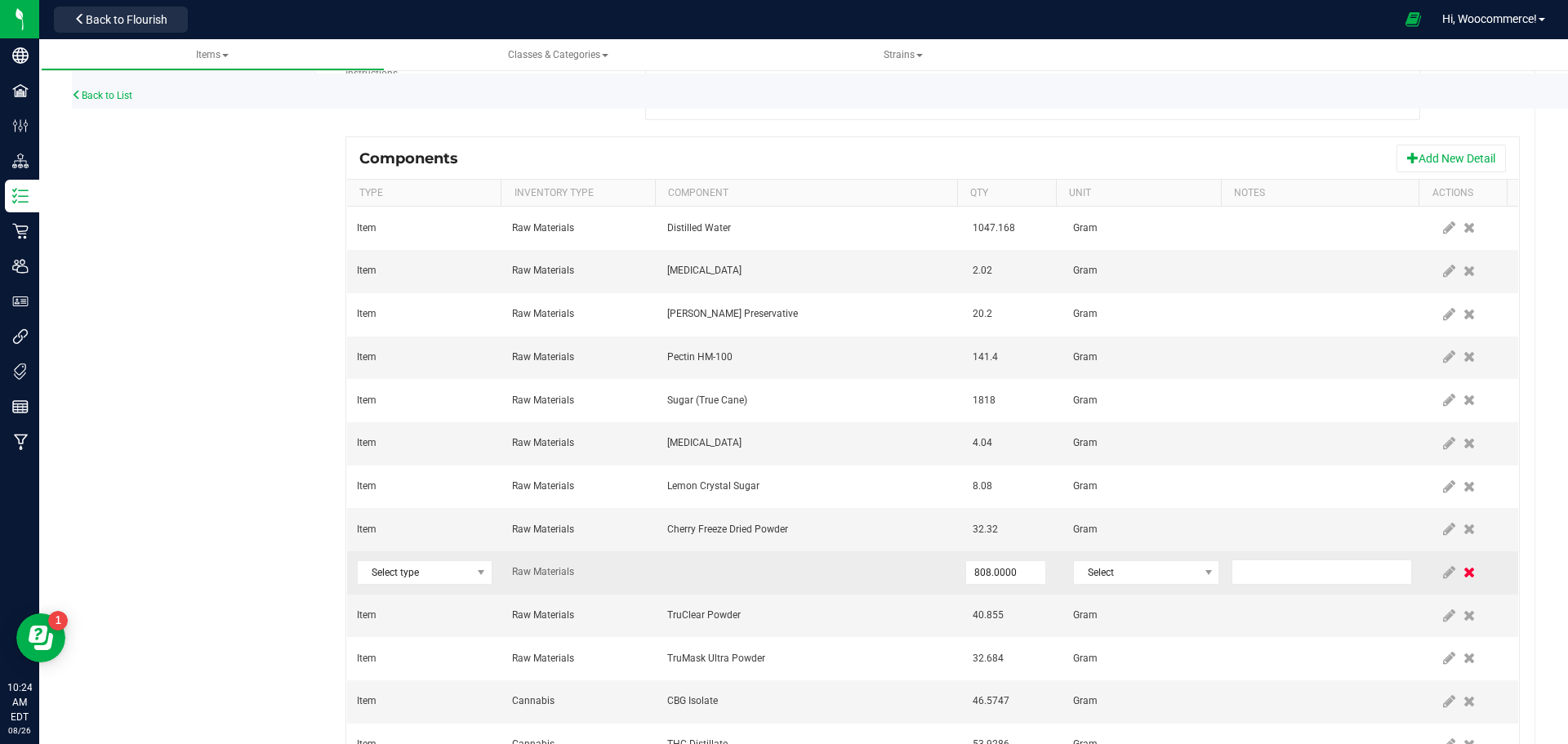
click at [1464, 568] on icon at bounding box center [1469, 572] width 11 height 15
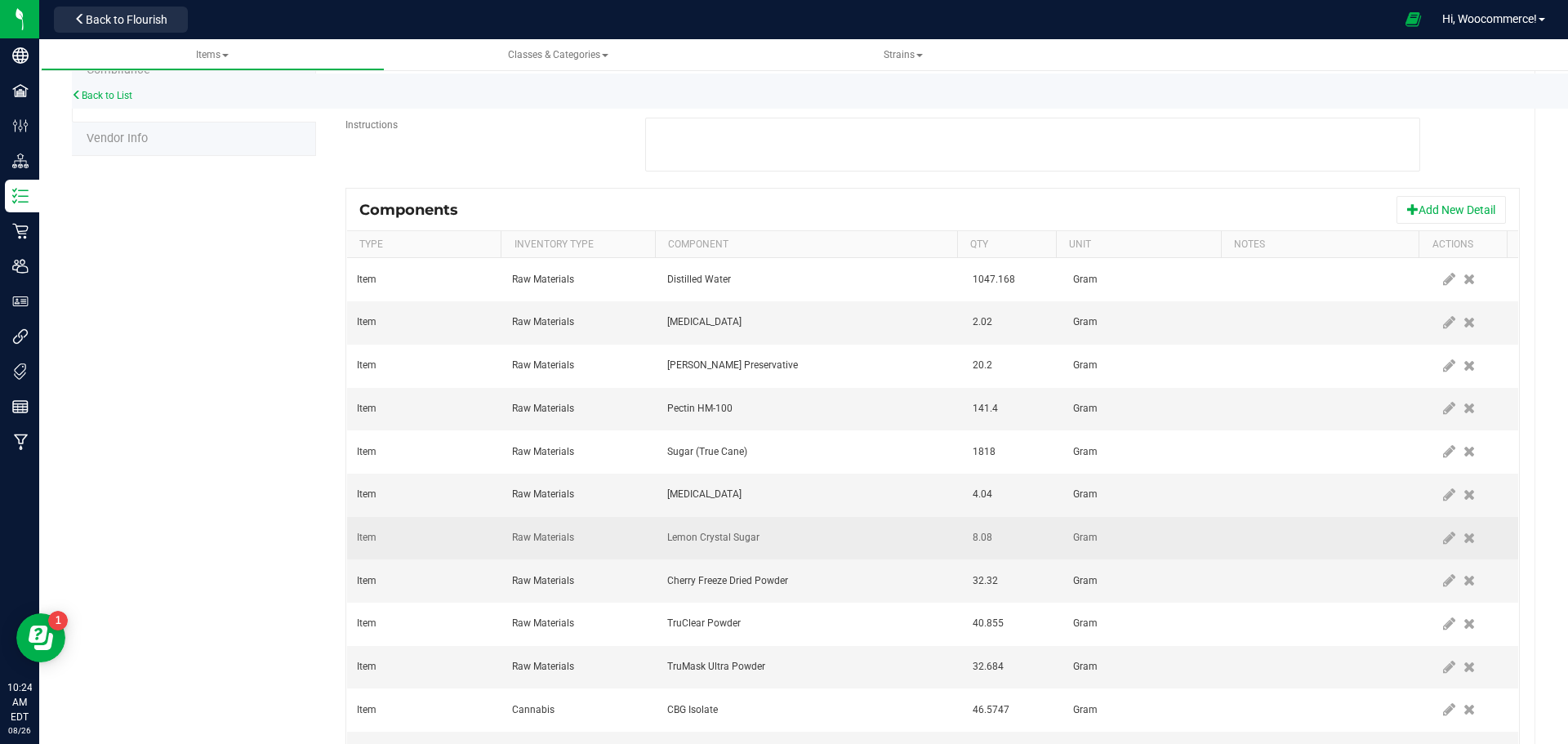
scroll to position [288, 0]
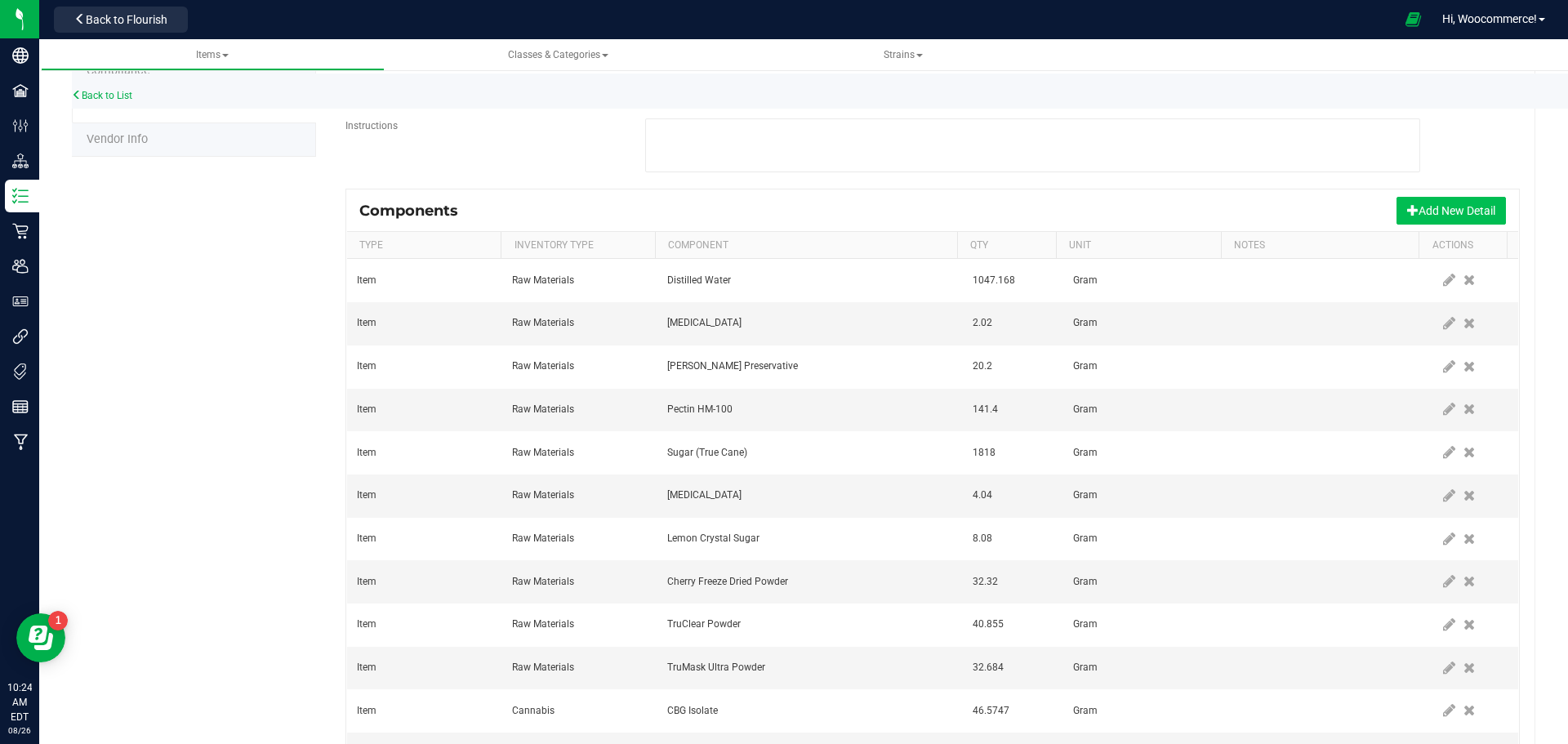
click at [1405, 206] on button "Add New Detail" at bounding box center [1451, 210] width 110 height 28
click at [1428, 197] on button "Add New Detail" at bounding box center [1451, 210] width 110 height 28
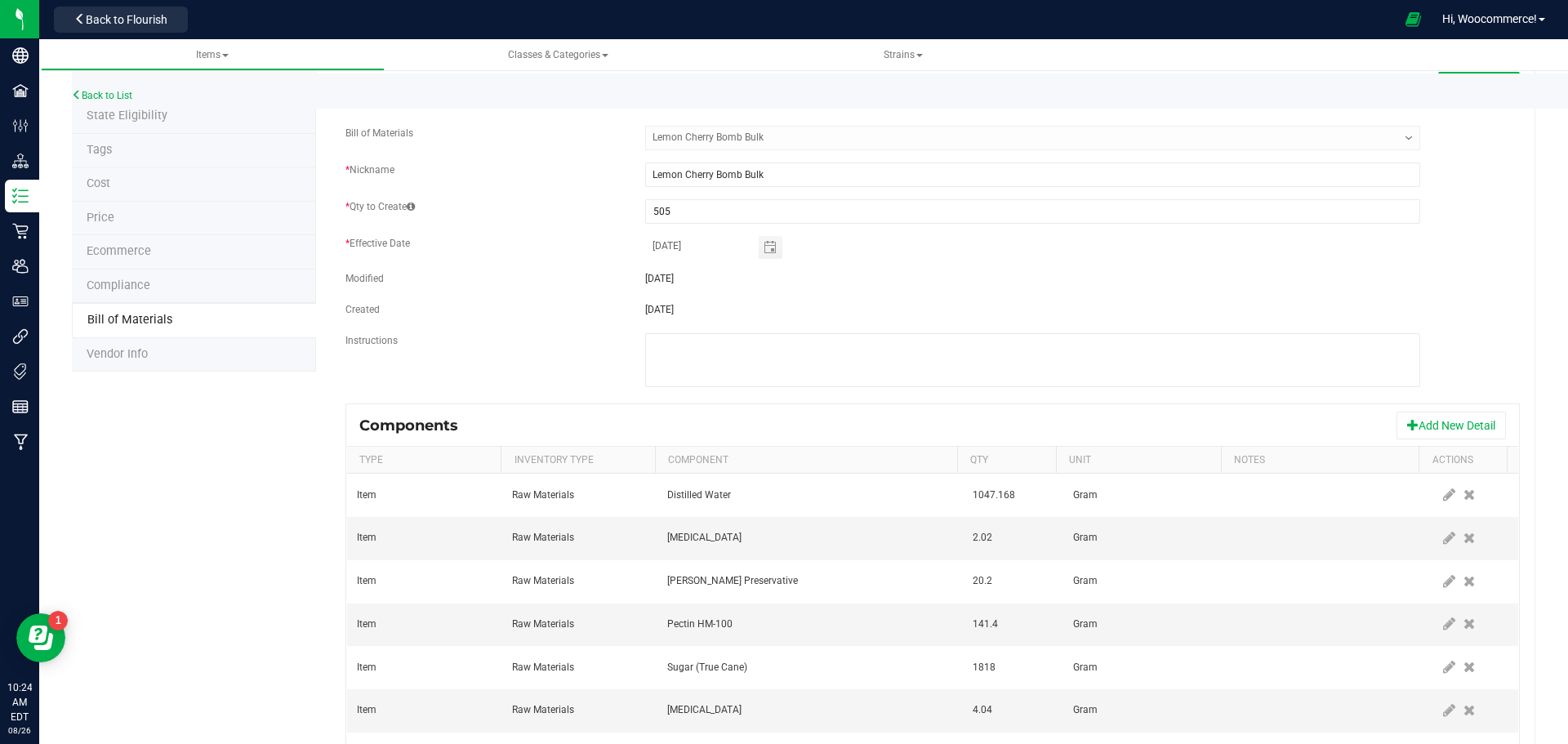
scroll to position [53, 0]
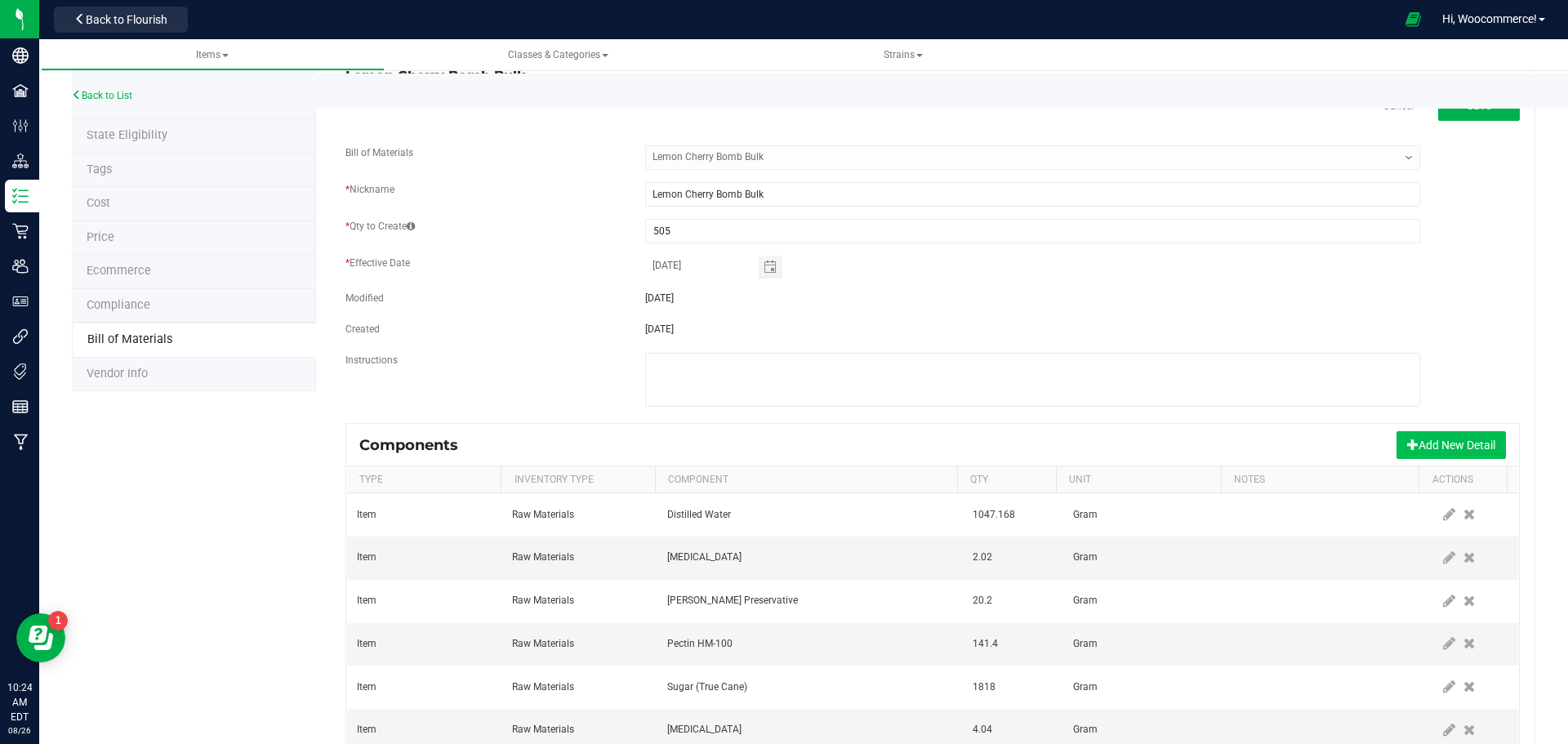
click at [1407, 442] on button "Add New Detail" at bounding box center [1451, 445] width 110 height 28
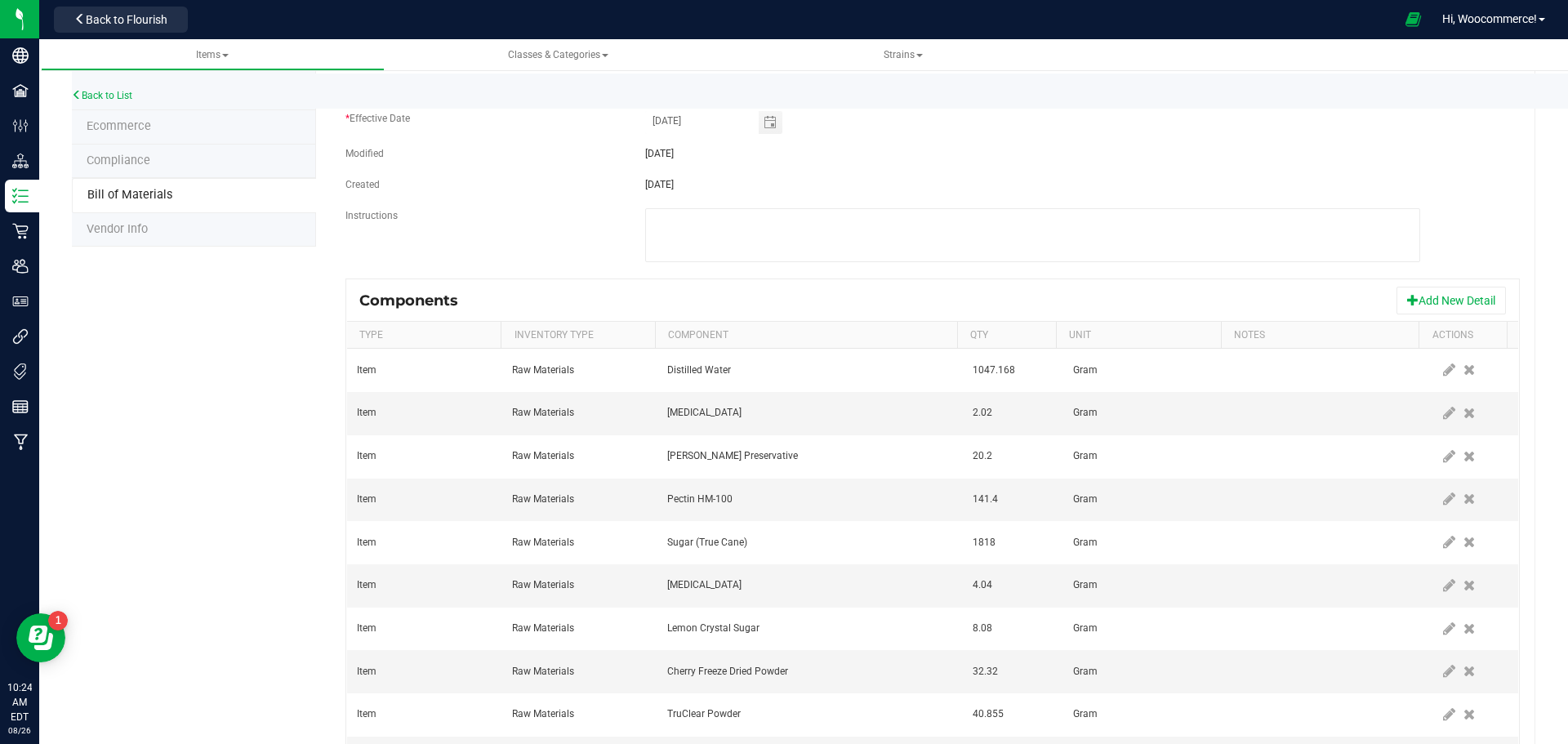
scroll to position [200, 0]
click at [1410, 300] on button "Add New Detail" at bounding box center [1451, 298] width 110 height 28
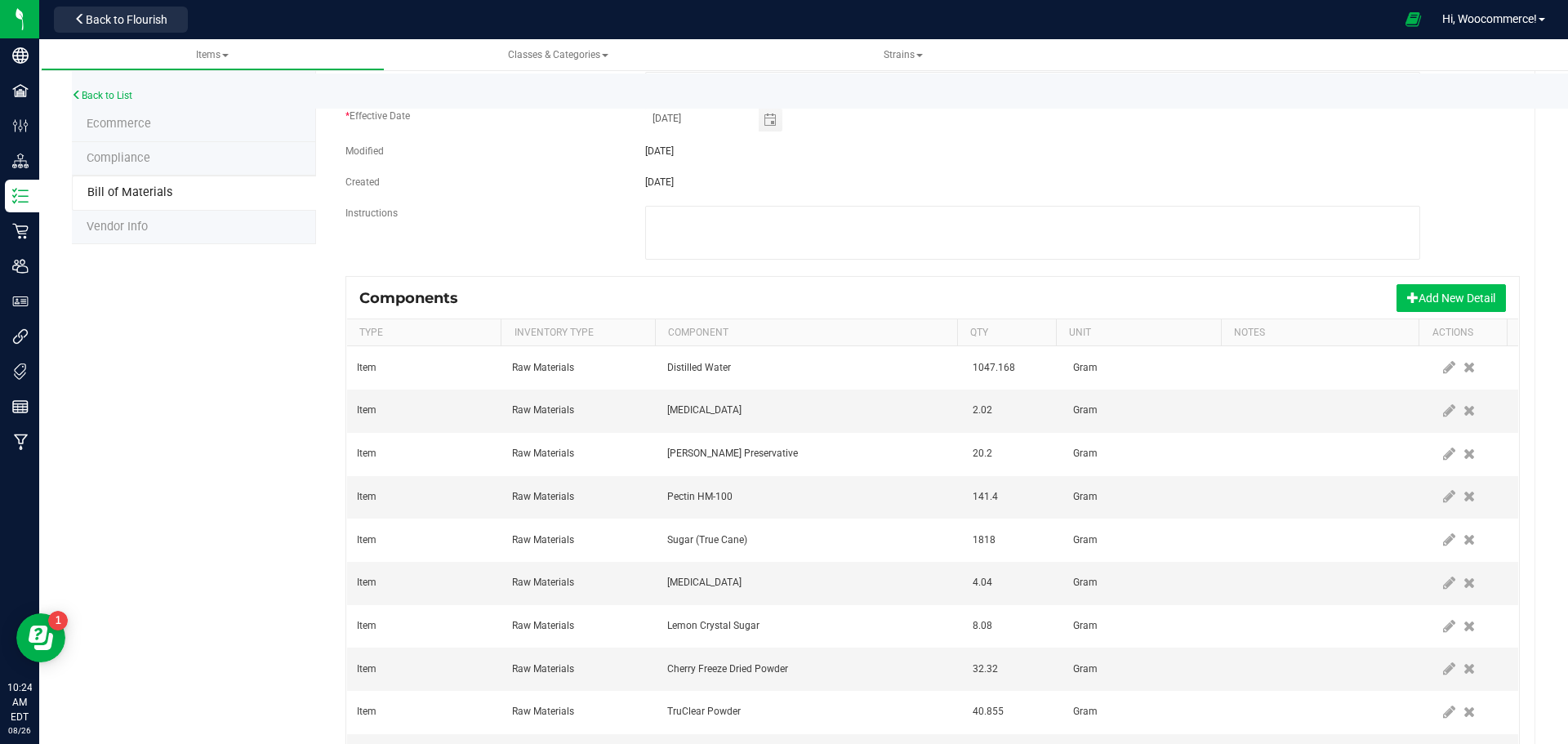
click at [1410, 300] on button "Add New Detail" at bounding box center [1451, 298] width 110 height 28
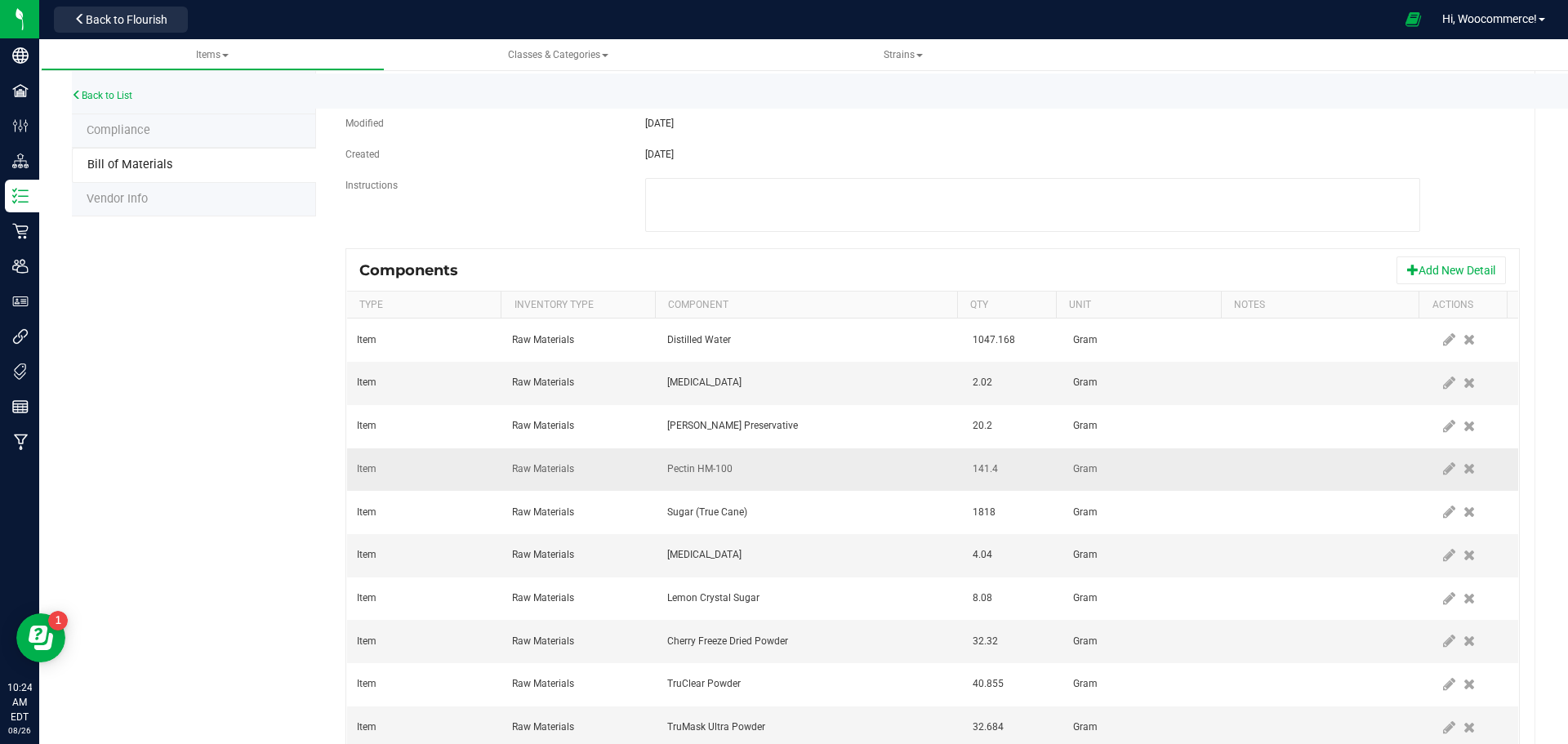
scroll to position [227, 0]
click at [1397, 277] on button "Add New Detail" at bounding box center [1451, 271] width 110 height 28
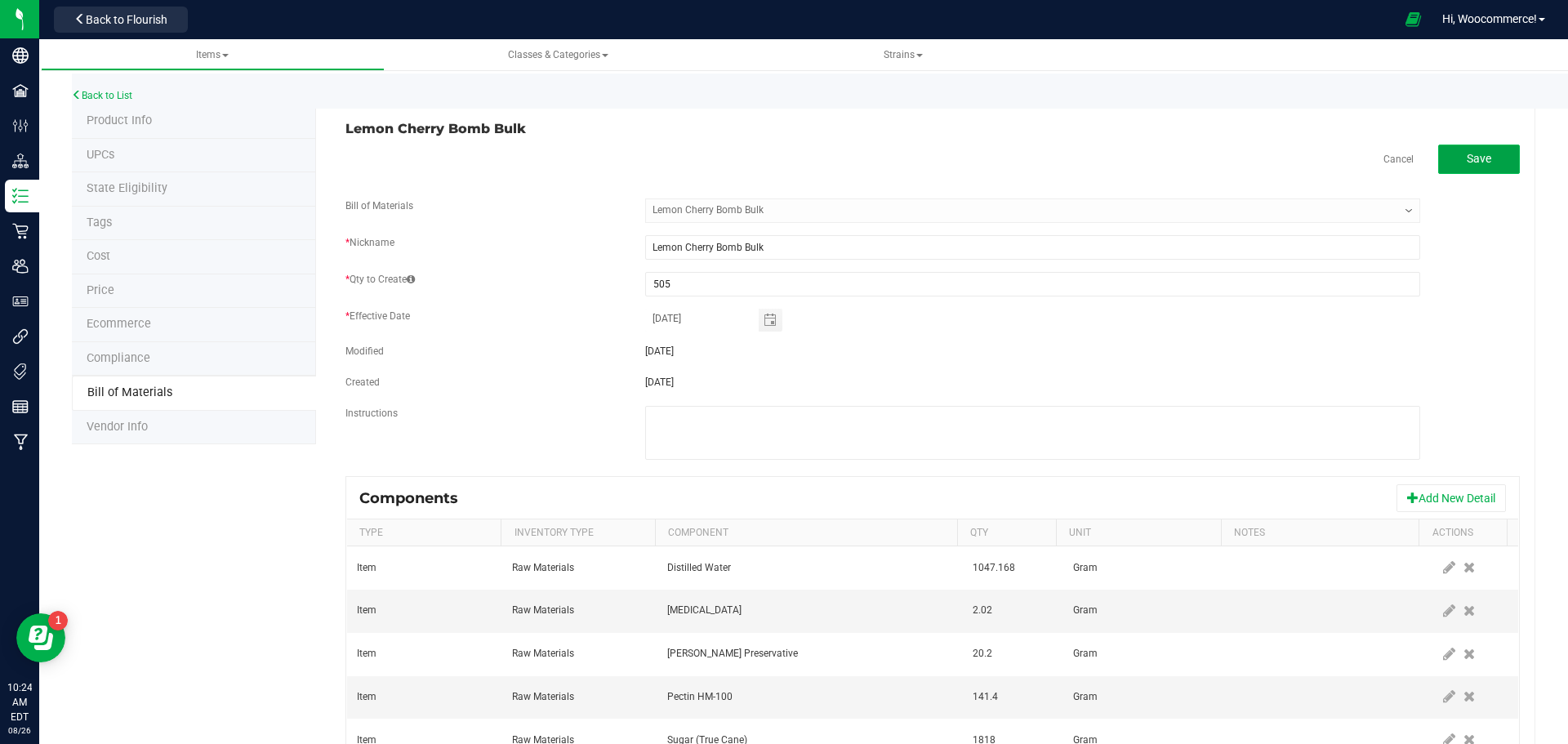
click at [1467, 152] on span "Save" at bounding box center [1479, 158] width 24 height 13
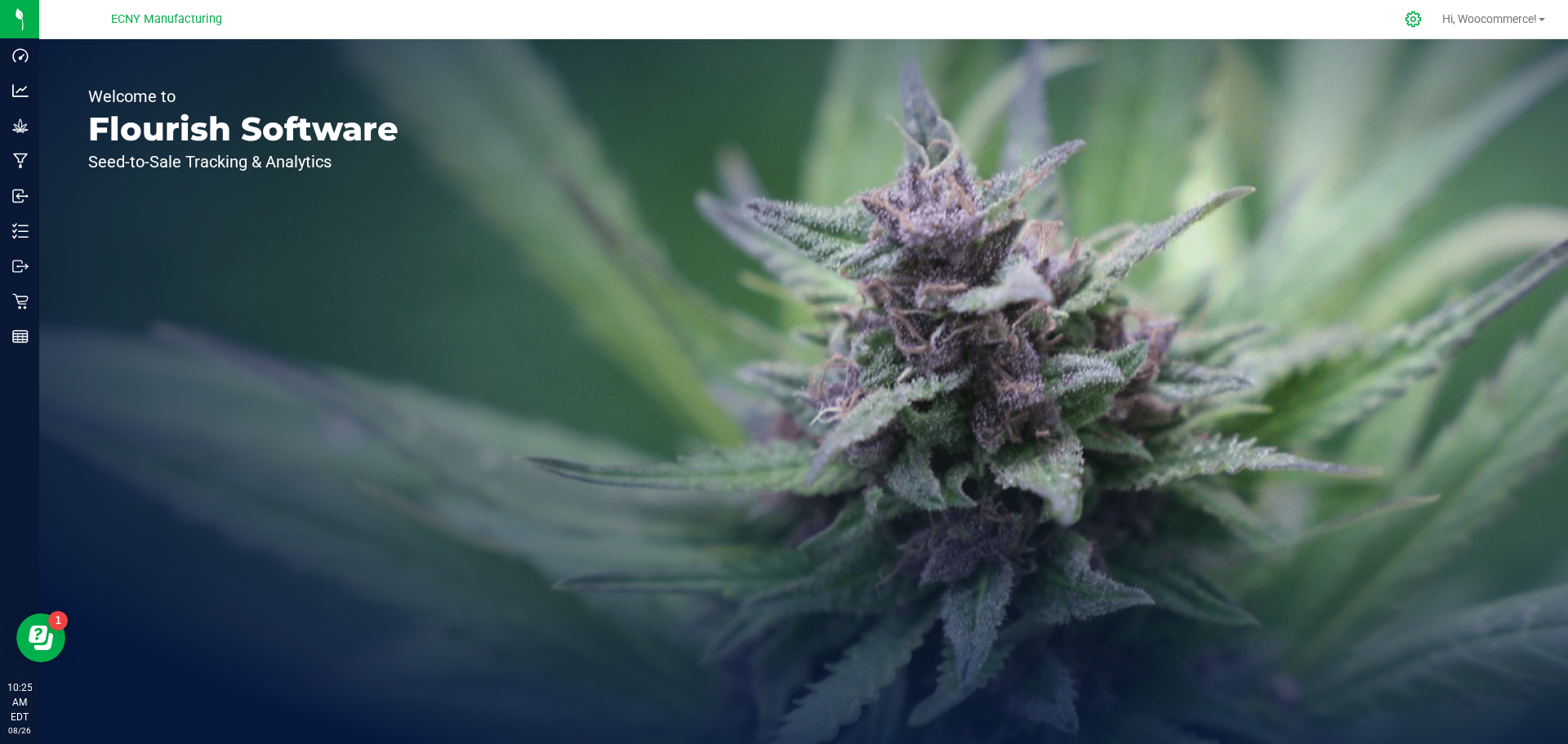
click at [1405, 17] on icon at bounding box center [1413, 19] width 17 height 17
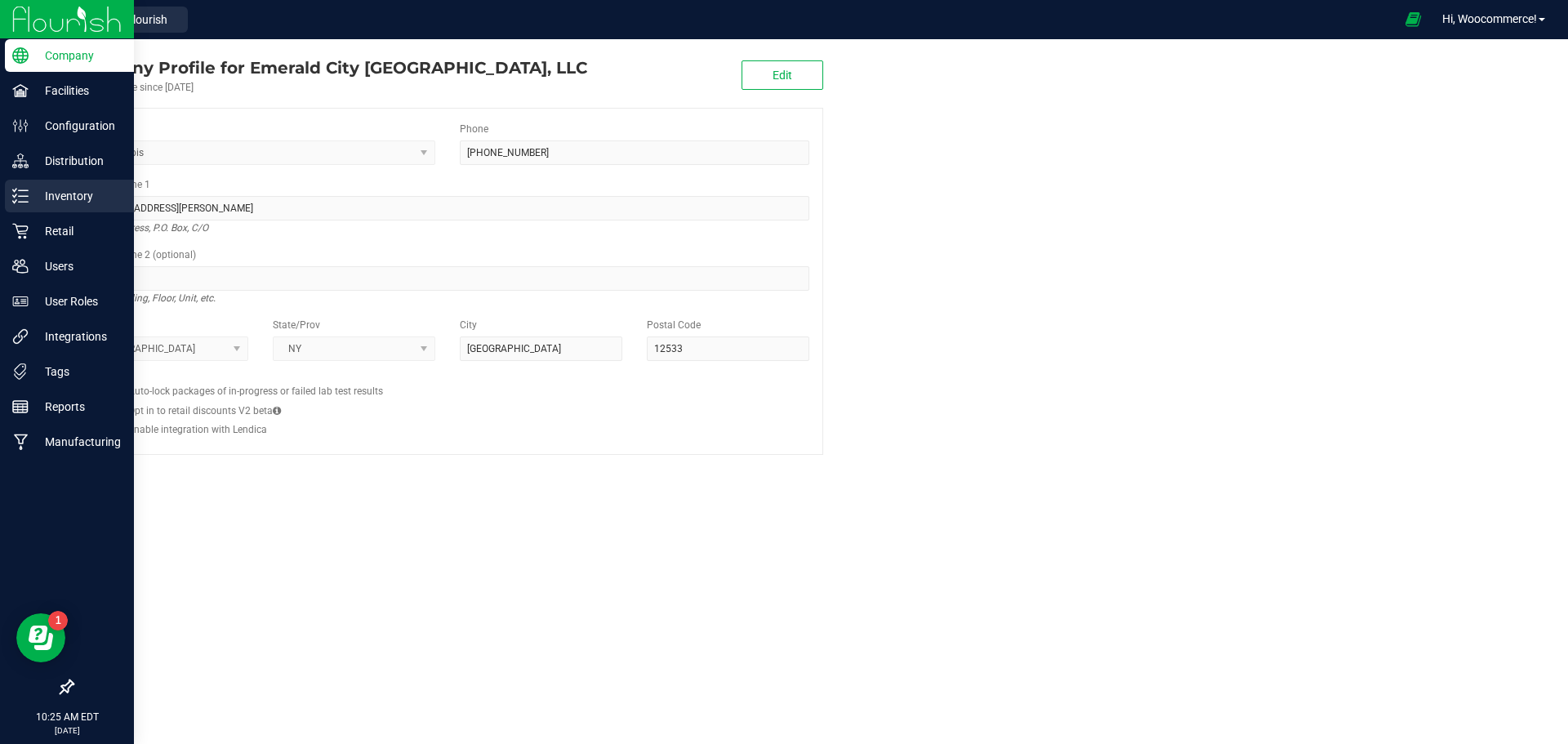
click at [24, 200] on icon at bounding box center [20, 196] width 17 height 17
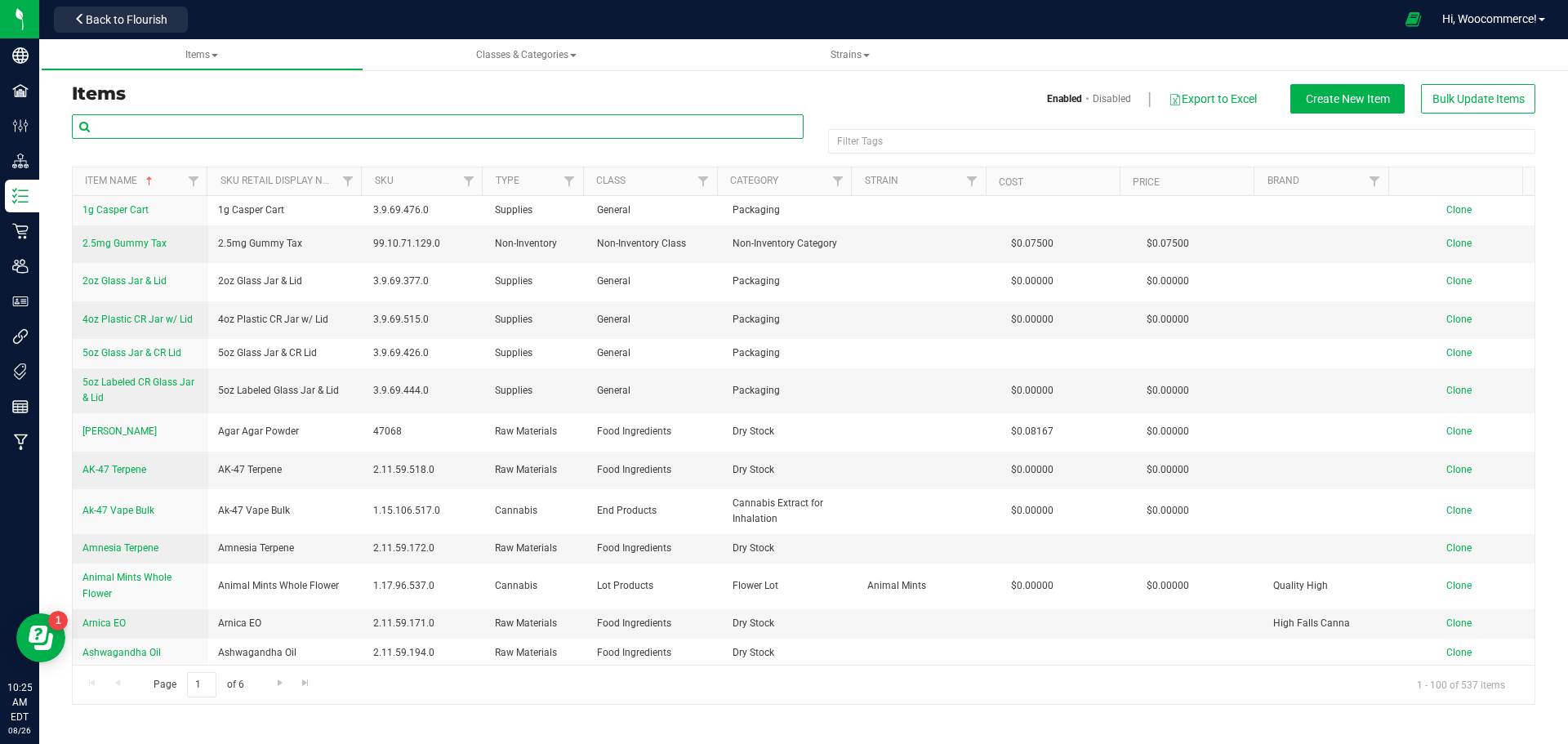
click at [197, 130] on input "text" at bounding box center [437, 126] width 731 height 24
type input "cherry bomb"
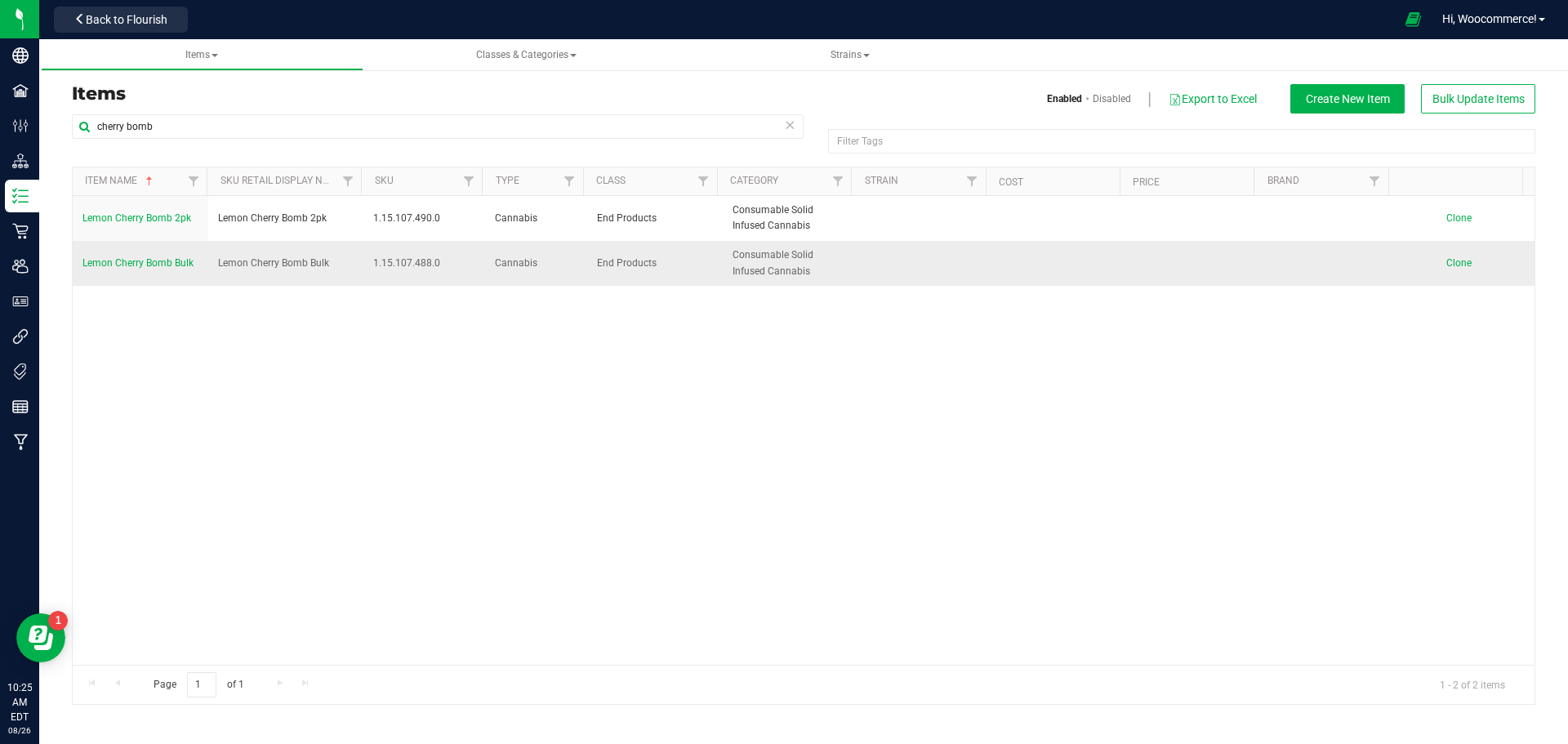
click at [112, 261] on span "Lemon Cherry Bomb Bulk" at bounding box center [138, 262] width 111 height 11
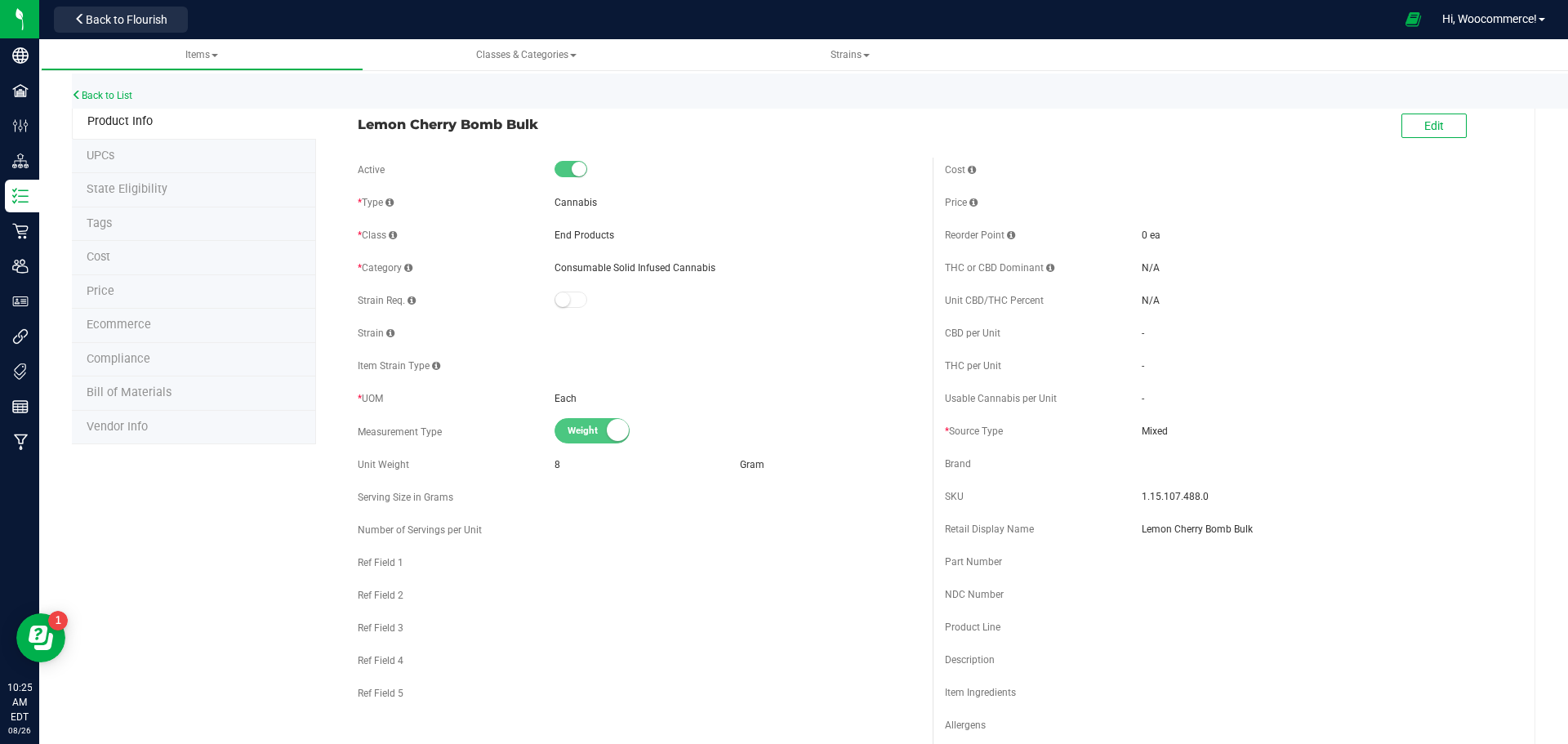
click at [101, 382] on li "Bill of Materials" at bounding box center [194, 393] width 244 height 34
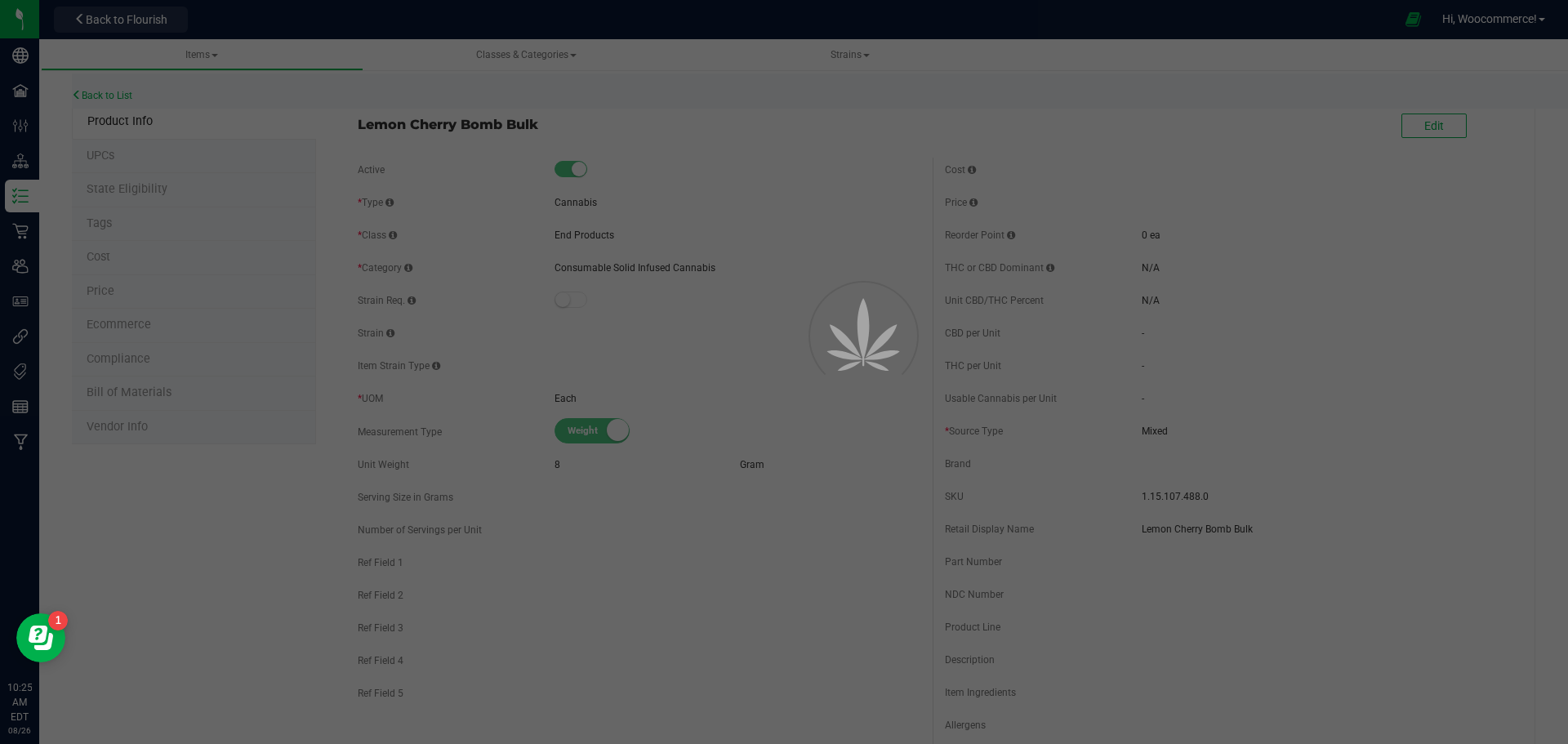
select select "197"
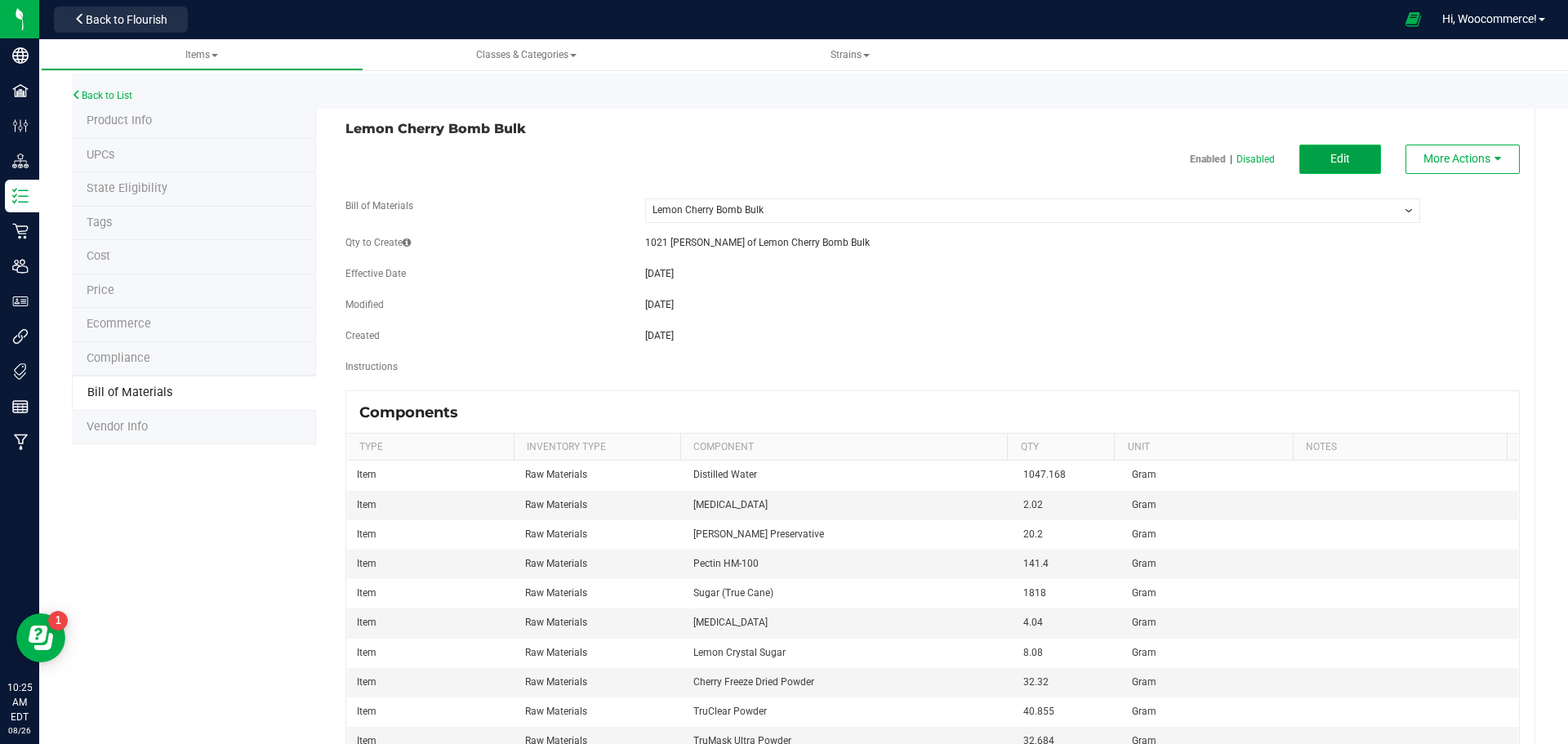
click at [1331, 161] on span "Edit" at bounding box center [1340, 158] width 20 height 13
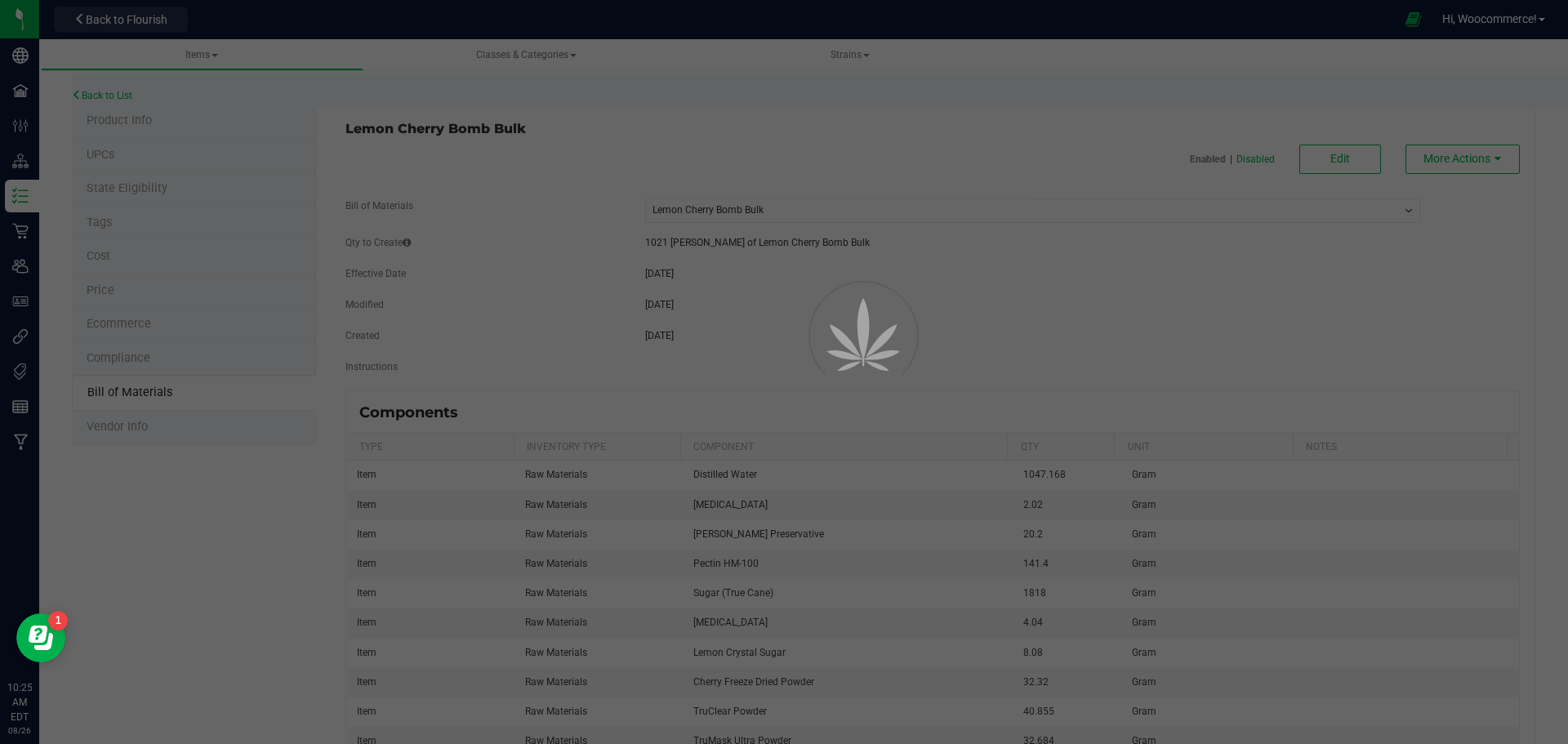
select select "197"
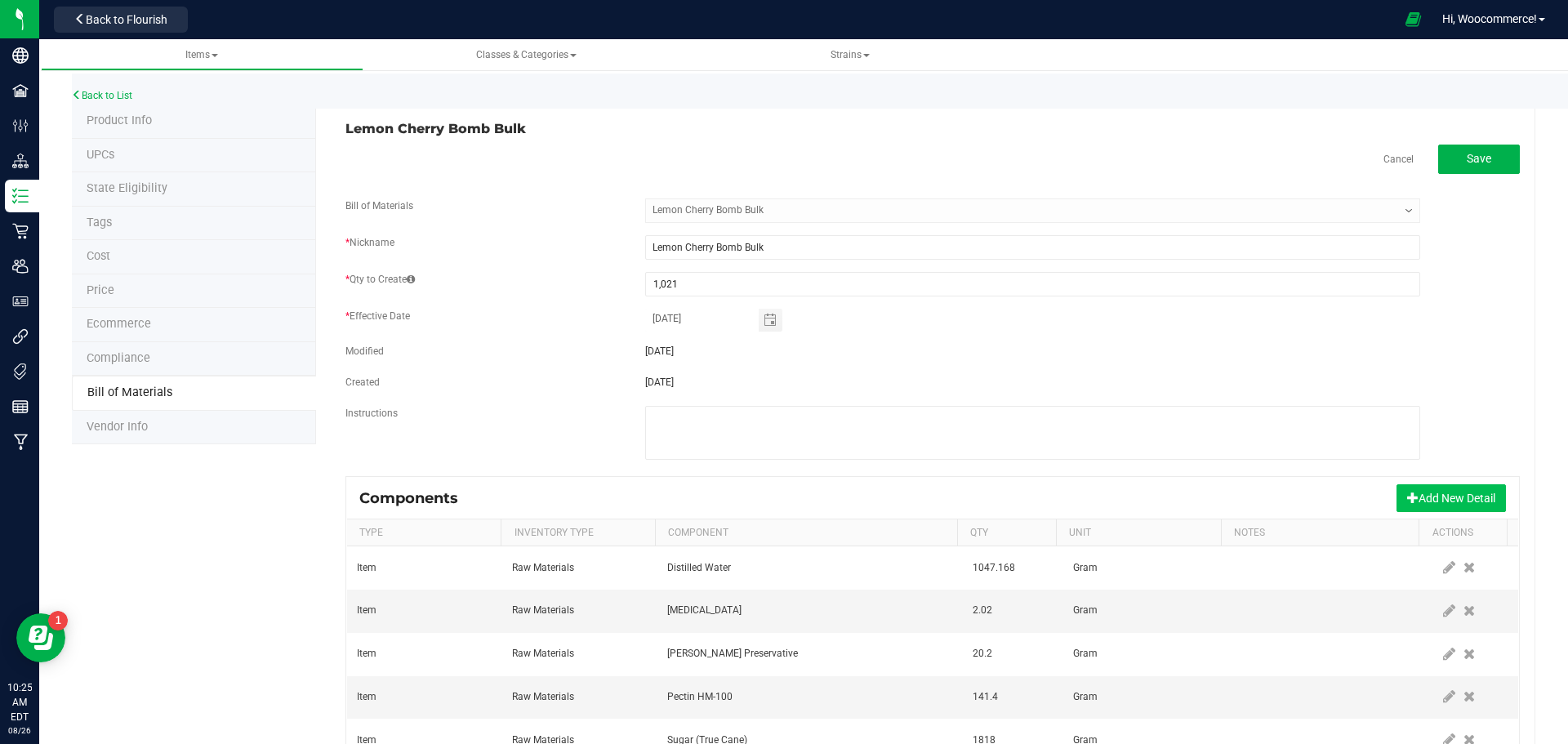
click at [1407, 491] on span at bounding box center [1412, 496] width 11 height 11
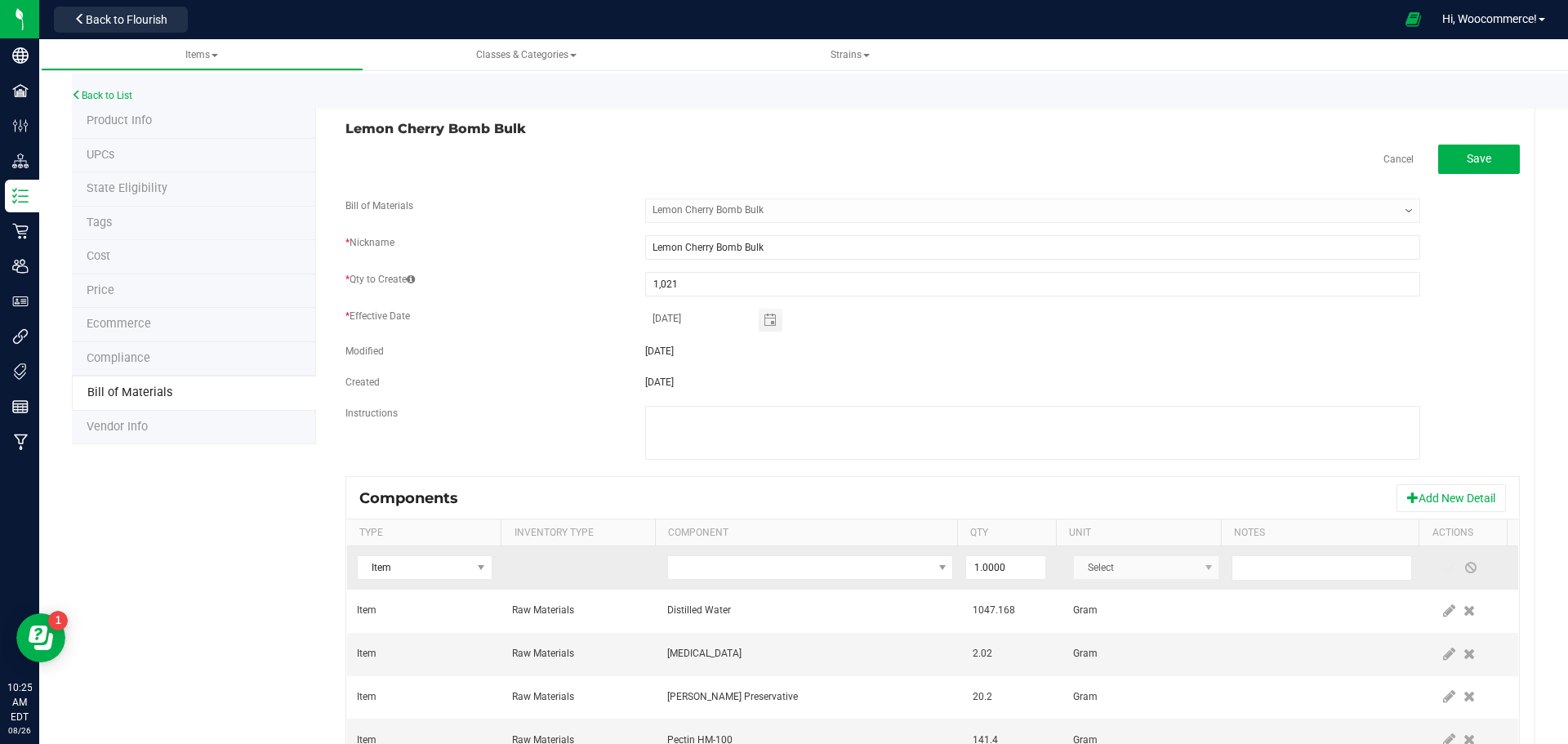
click at [771, 555] on td at bounding box center [810, 568] width 305 height 43
click at [771, 558] on span "NO DATA FOUND" at bounding box center [799, 568] width 264 height 23
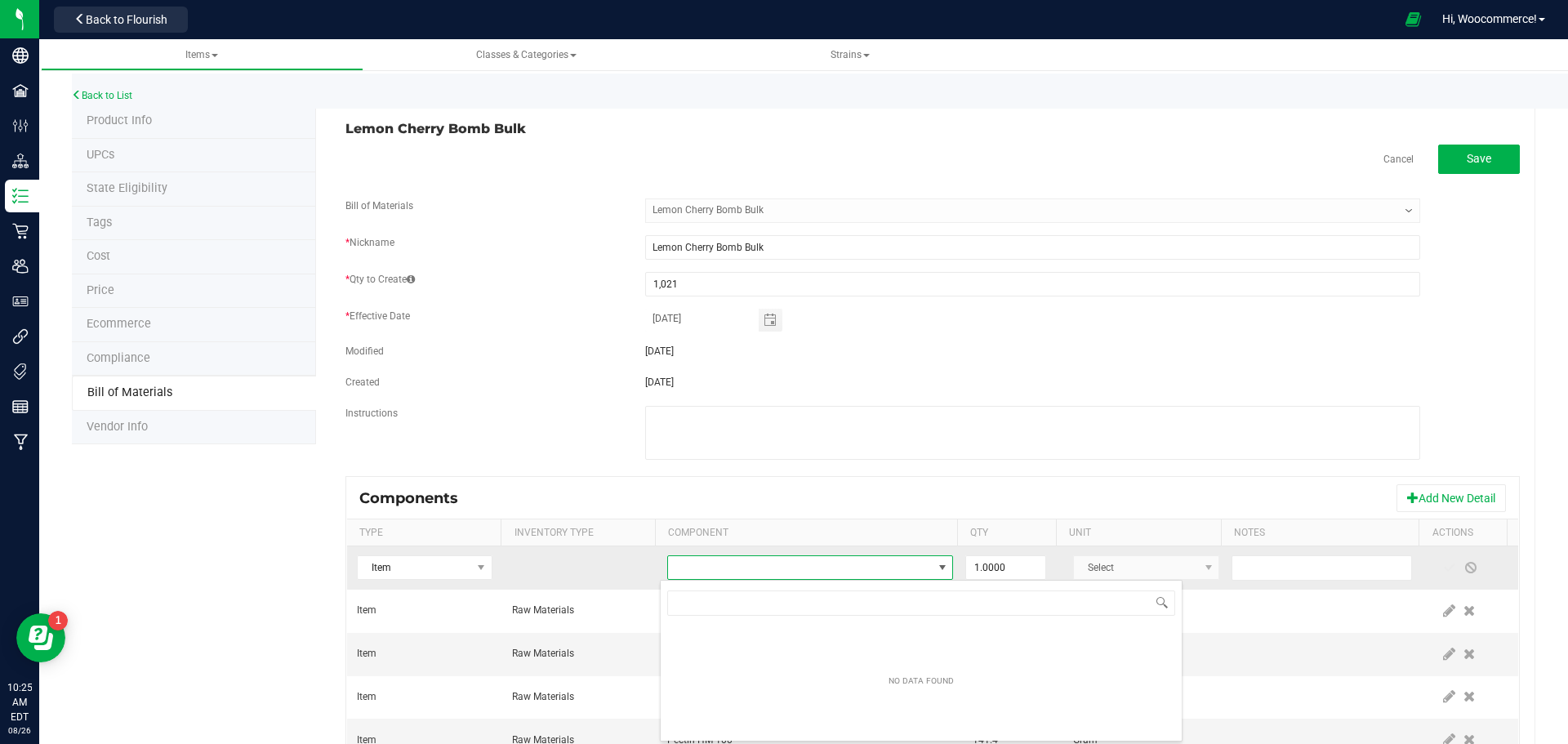
scroll to position [81600, 81392]
type input "t"
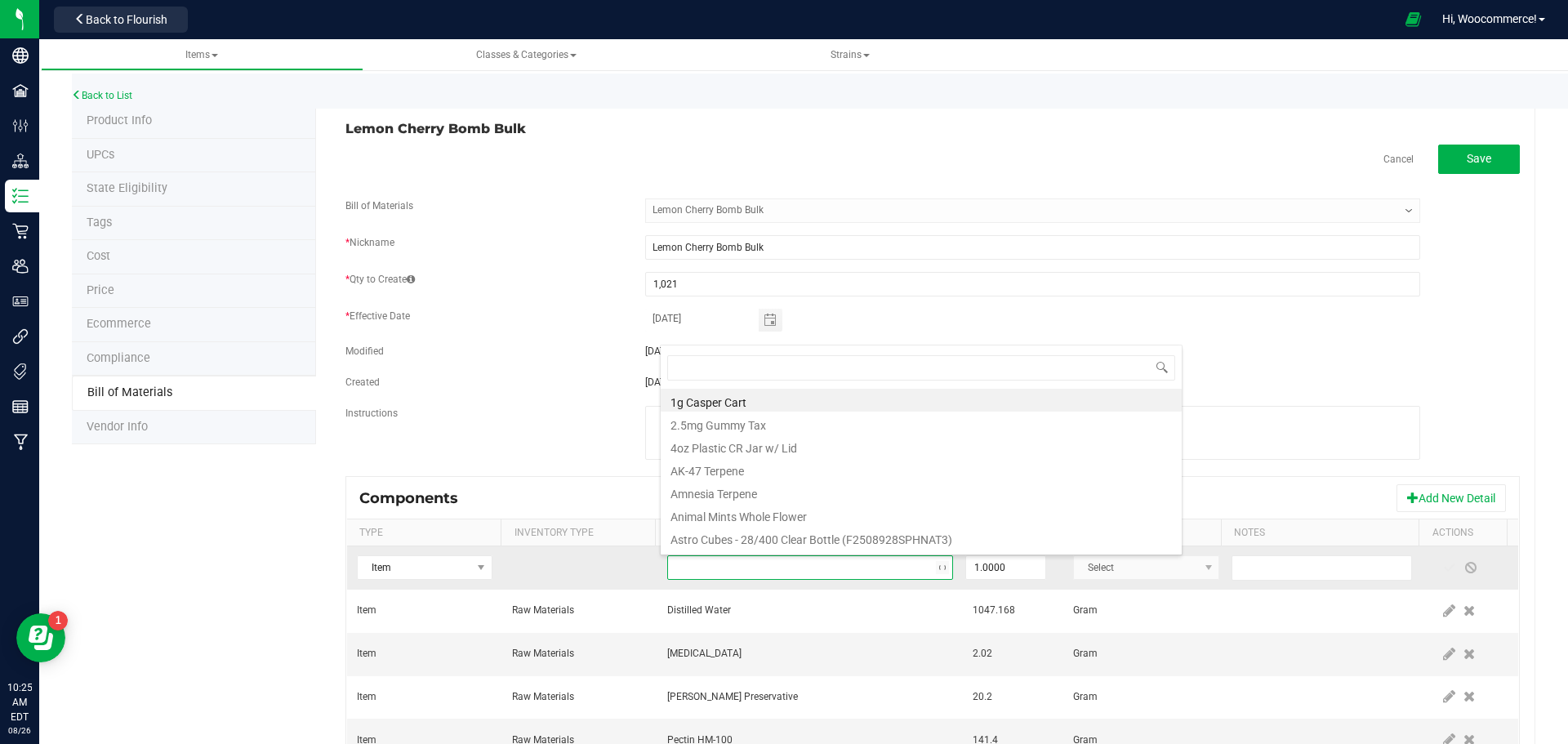
type input "A"
type input "Tap"
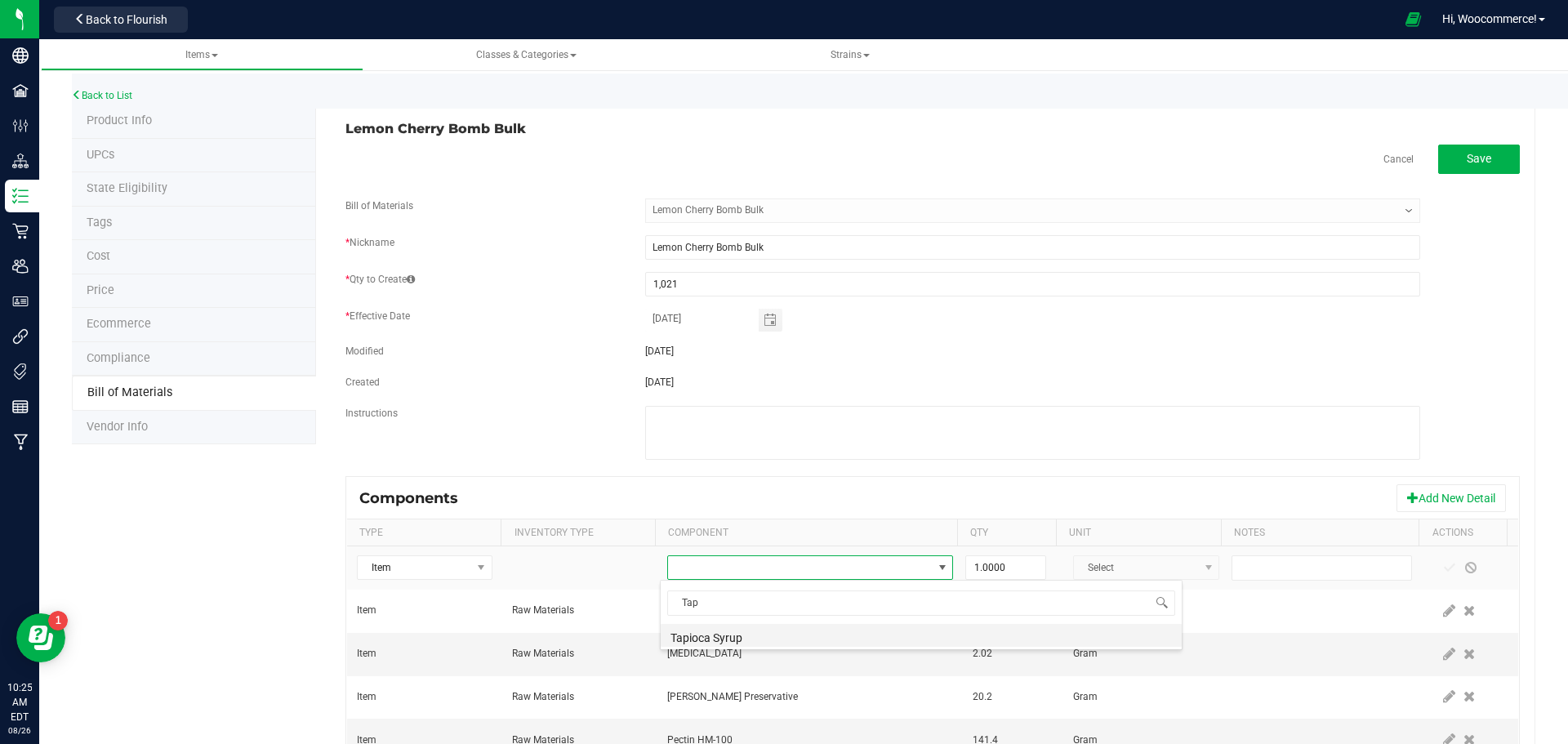
click at [677, 640] on li "Tapioca Syrup" at bounding box center [921, 634] width 521 height 23
click at [966, 579] on input "1" at bounding box center [1005, 568] width 78 height 23
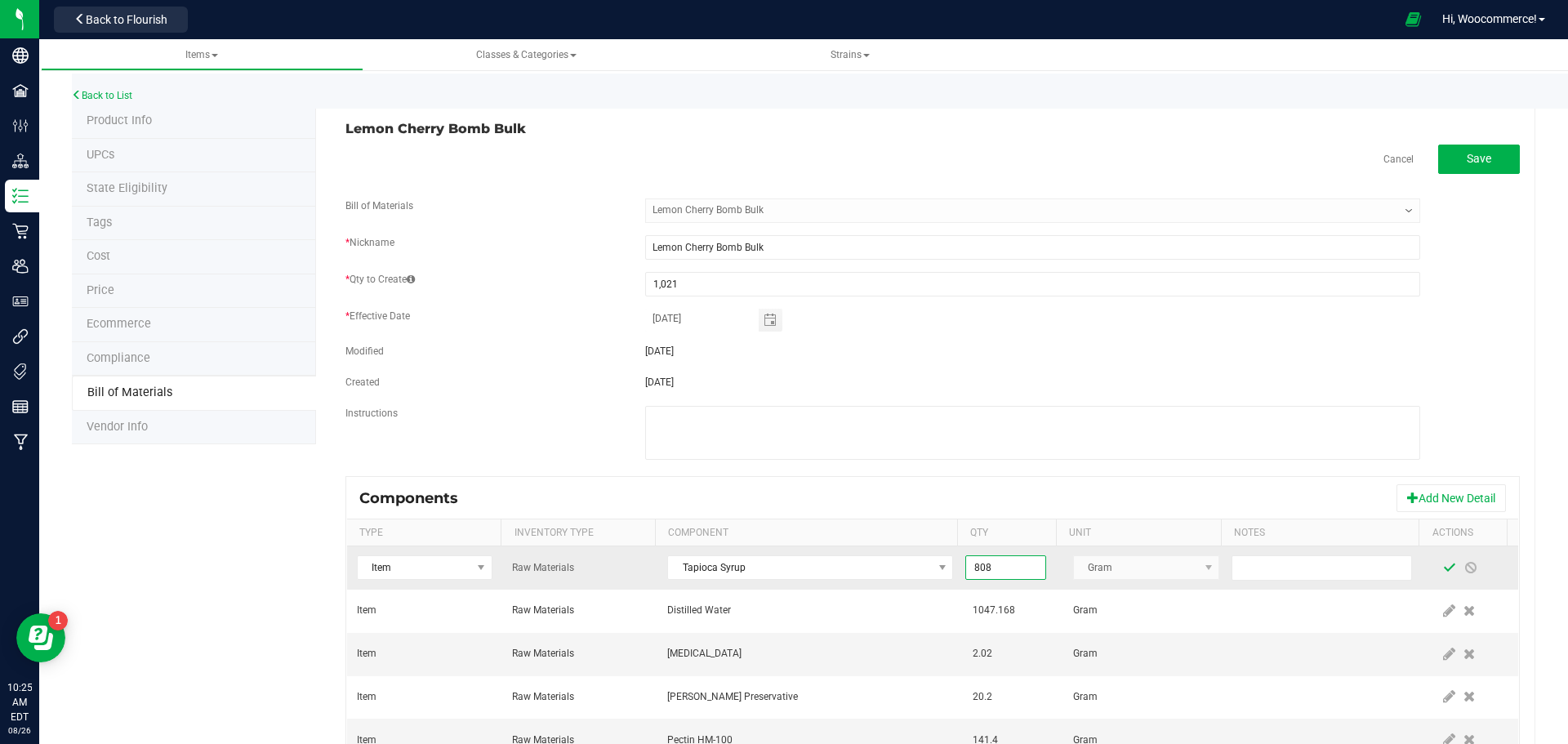
type input "808.0000"
click at [1443, 570] on span at bounding box center [1449, 567] width 13 height 13
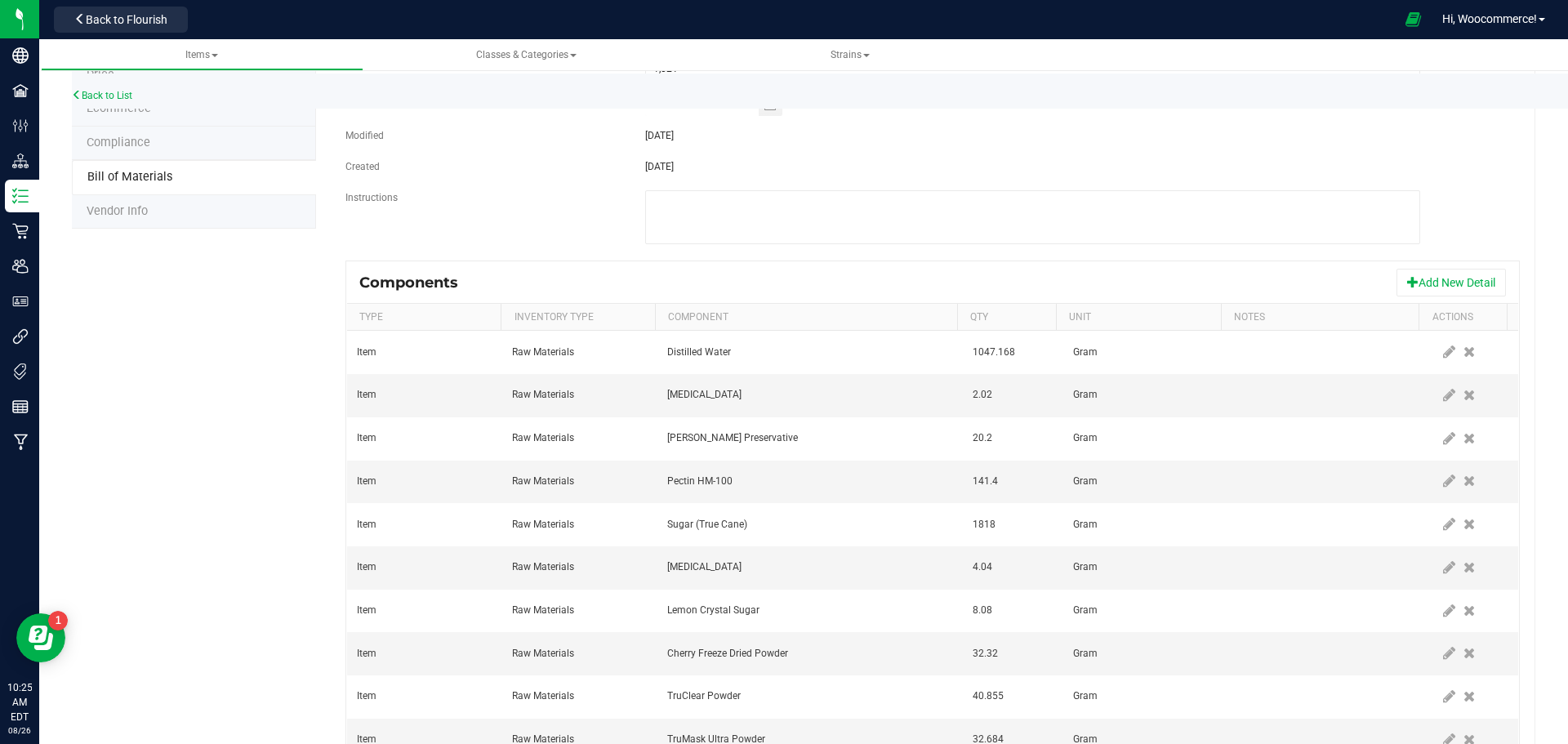
scroll to position [340, 0]
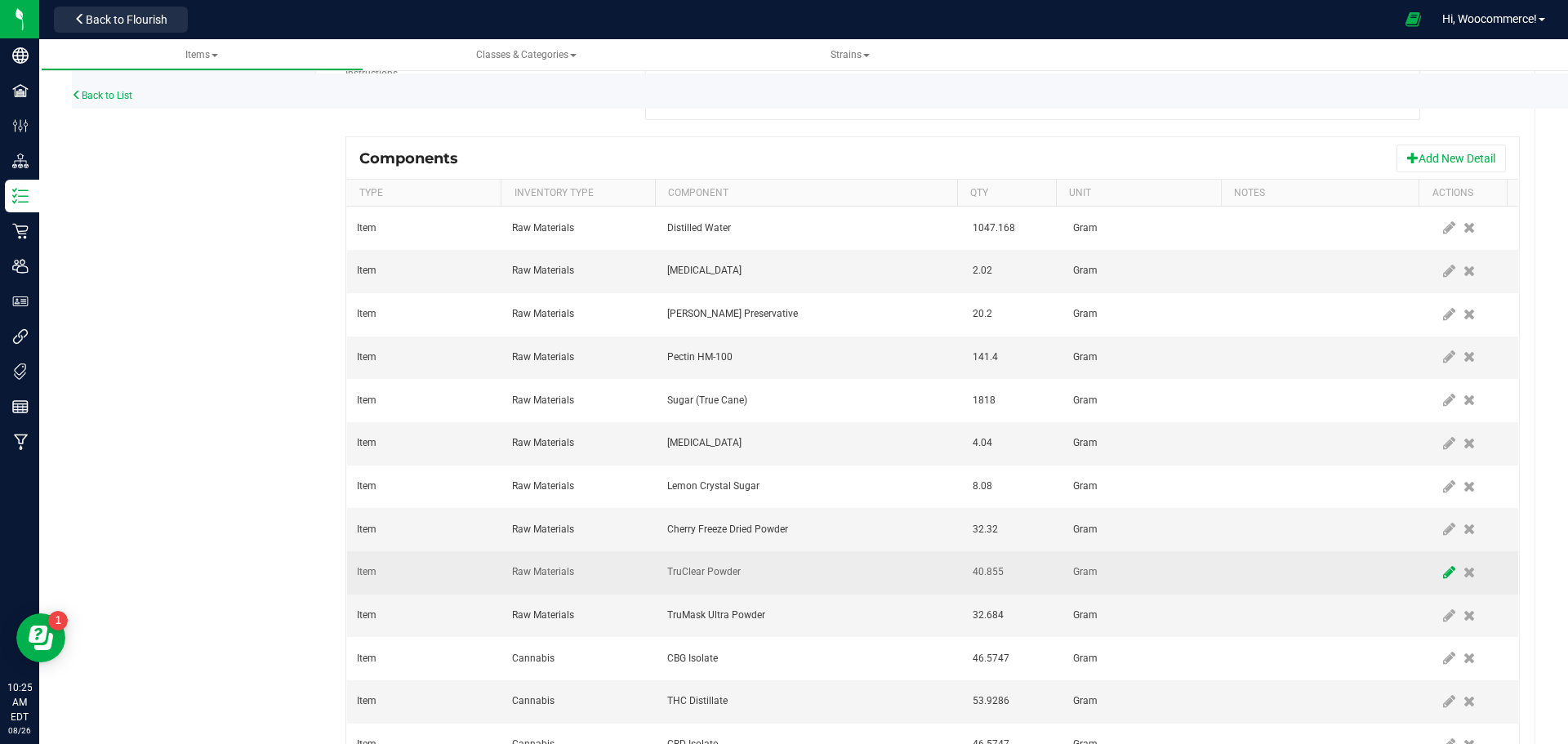
click at [1443, 575] on icon at bounding box center [1449, 572] width 12 height 15
click at [996, 582] on input "40.855" at bounding box center [1005, 572] width 78 height 23
type input "20.2000"
click at [1443, 575] on span at bounding box center [1449, 572] width 13 height 13
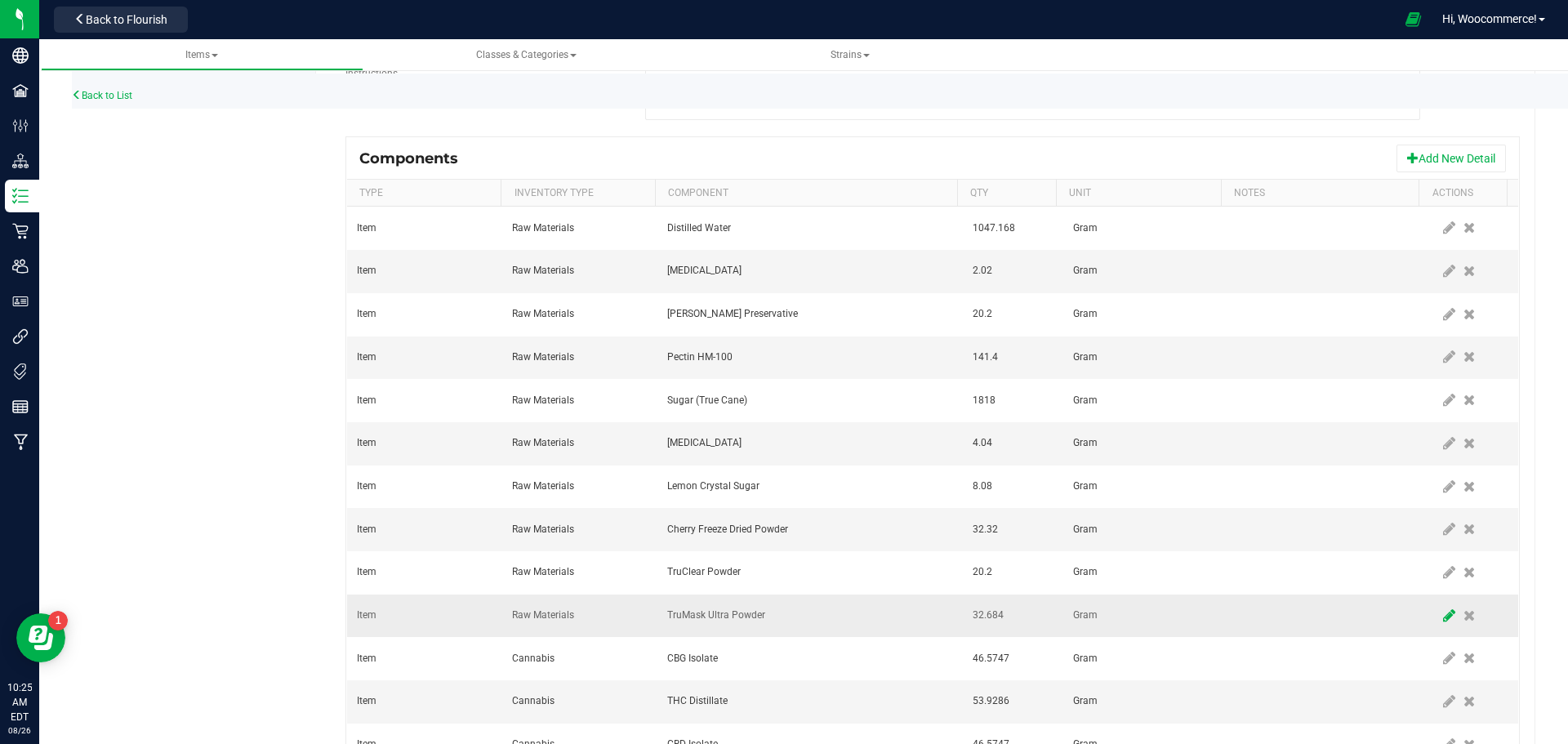
click at [1443, 614] on icon at bounding box center [1449, 615] width 12 height 15
click at [1007, 618] on input "32.684" at bounding box center [1005, 615] width 78 height 23
type input "23.0280"
click at [1443, 617] on span at bounding box center [1449, 615] width 13 height 13
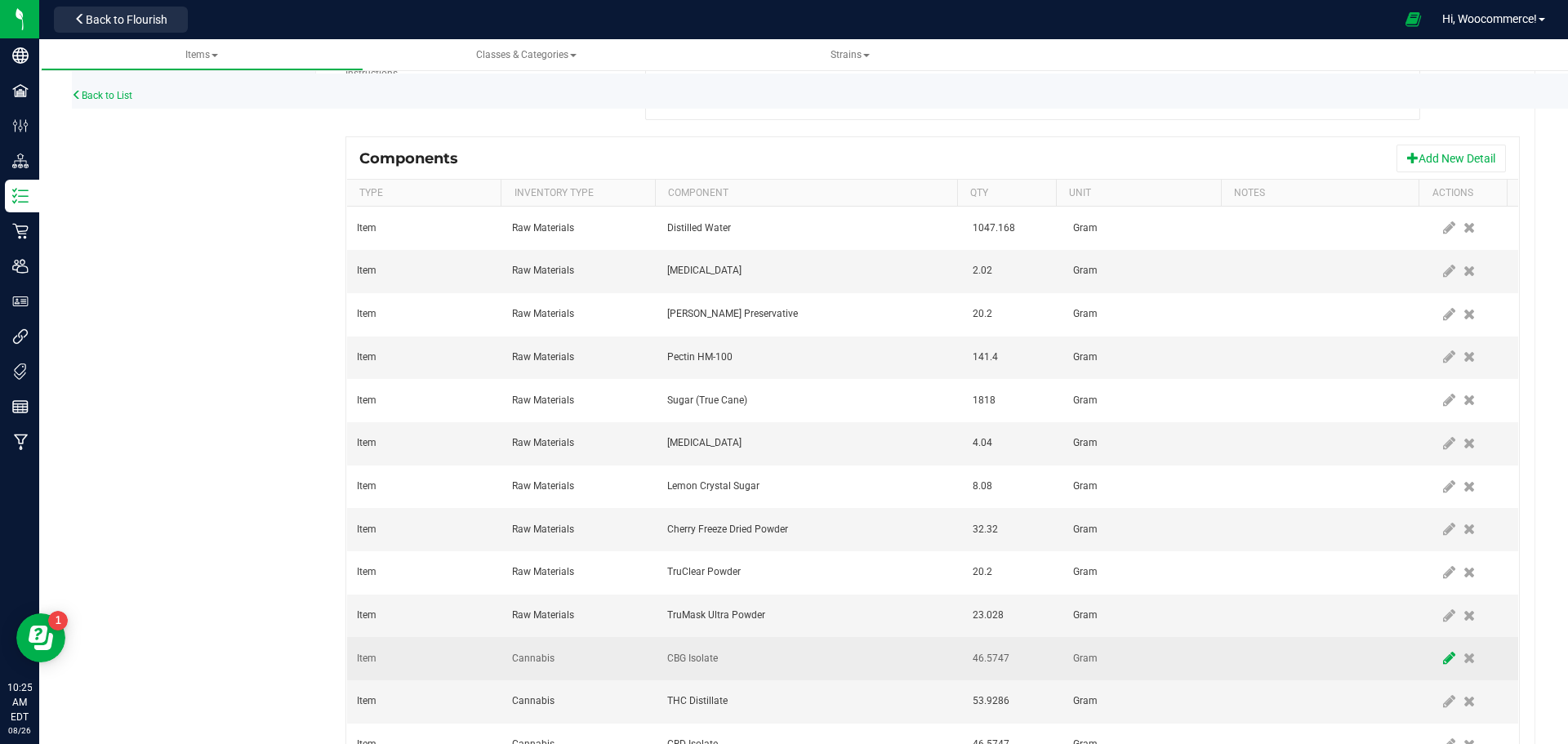
click at [1439, 673] on span at bounding box center [1449, 658] width 20 height 30
click at [1018, 664] on input "46.5747" at bounding box center [1005, 658] width 78 height 23
type input "23.0280"
click at [1443, 657] on span at bounding box center [1449, 657] width 13 height 13
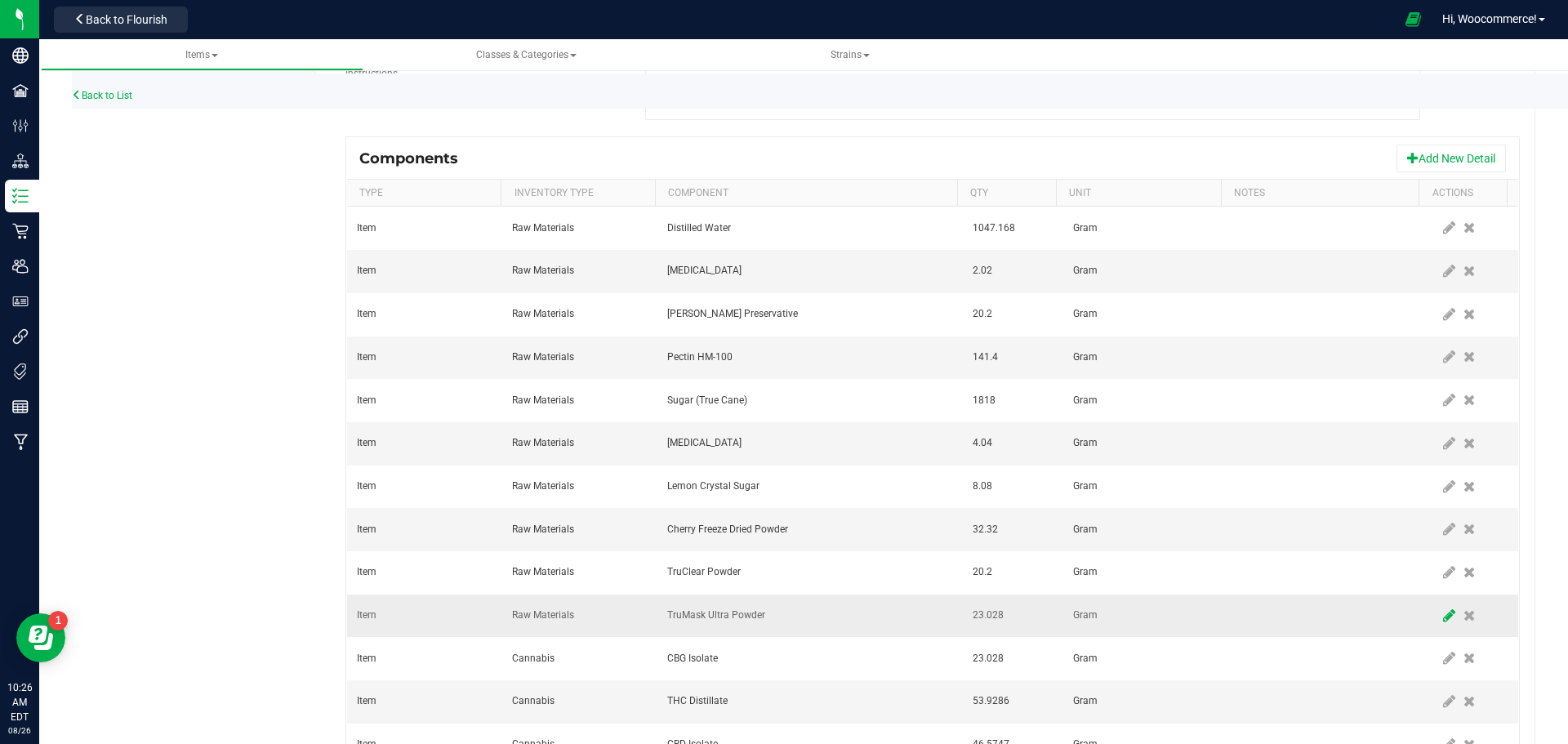
click at [1443, 608] on icon at bounding box center [1449, 615] width 12 height 15
click at [1027, 609] on input "23.028" at bounding box center [1005, 615] width 78 height 23
type input "16.1600"
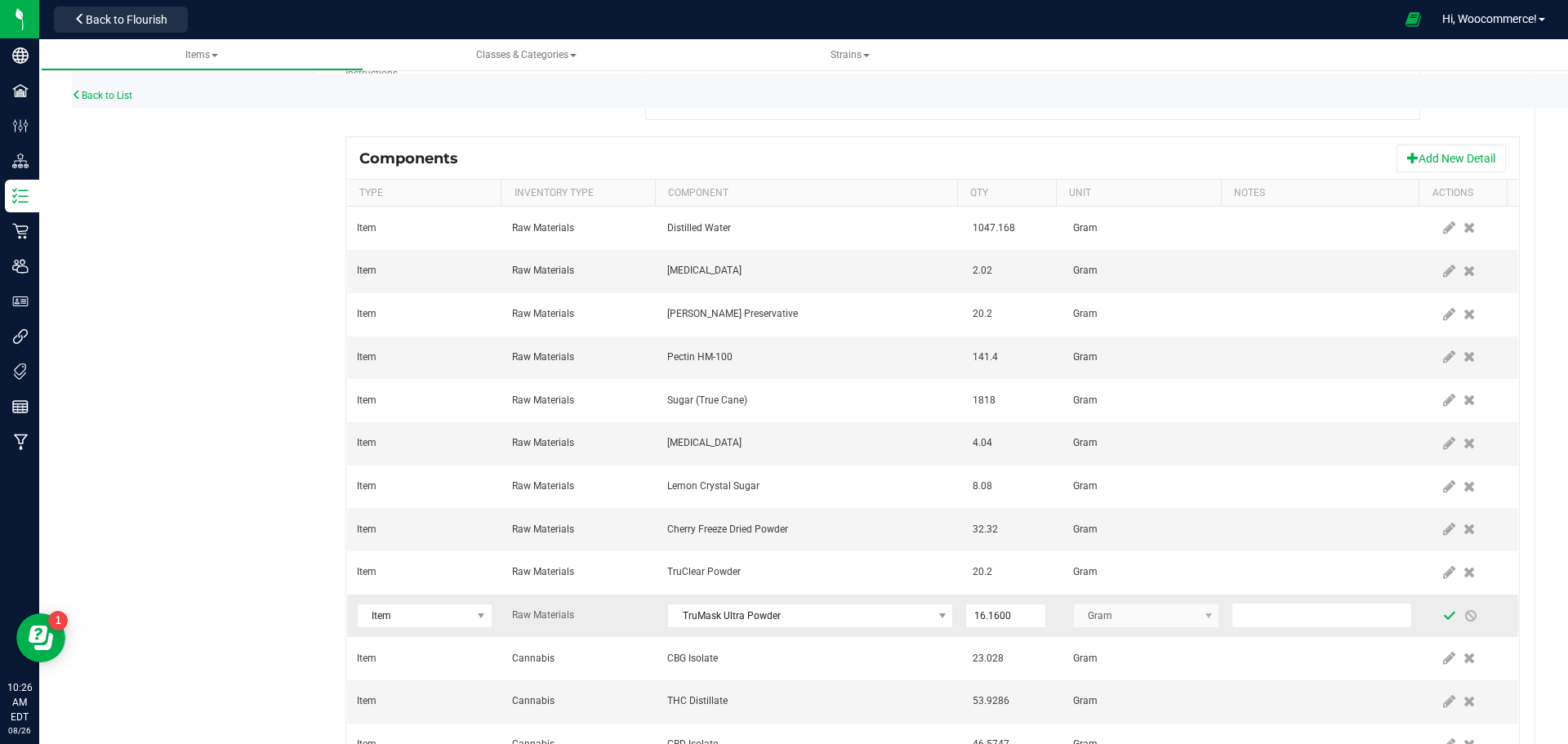
click at [1443, 620] on span at bounding box center [1449, 615] width 13 height 13
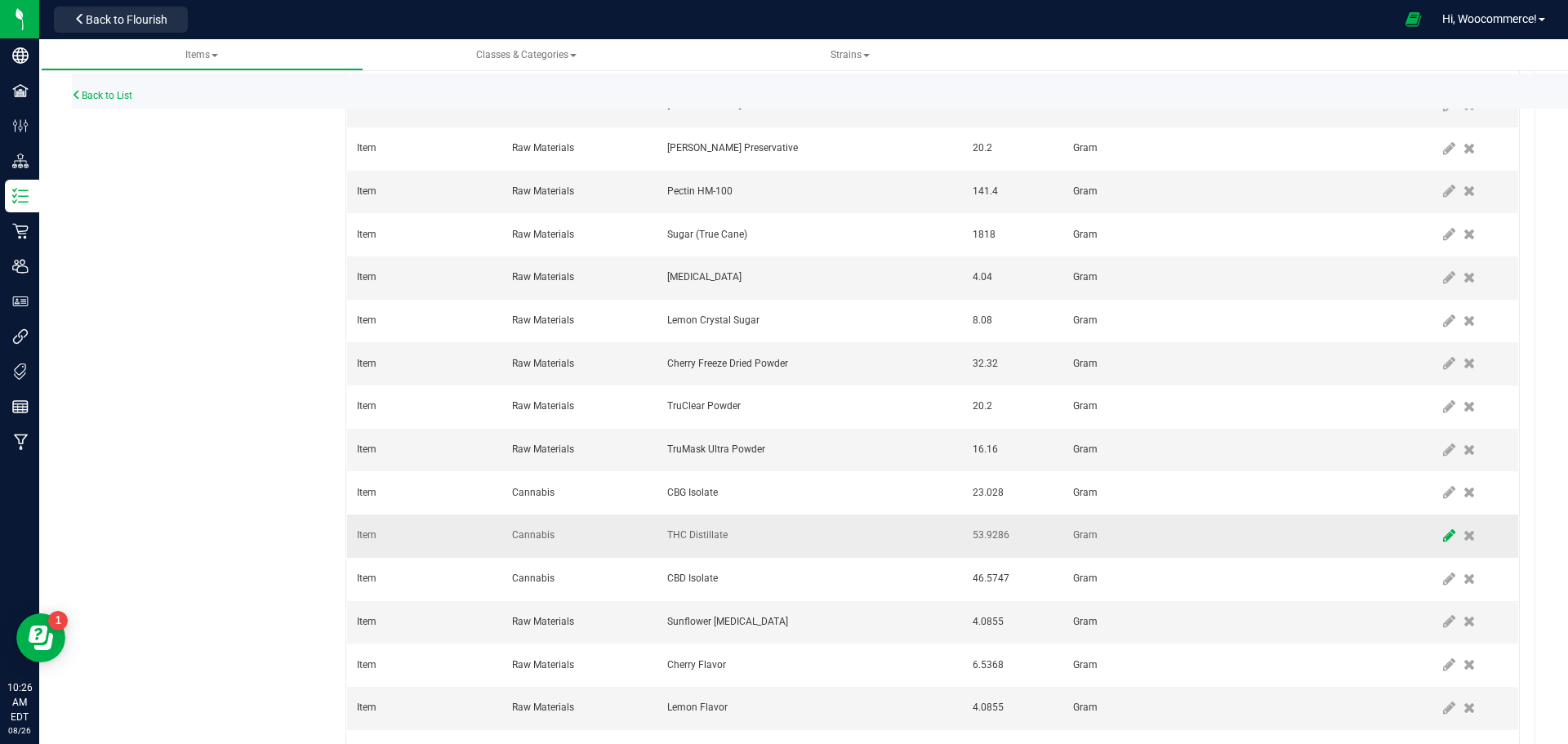
click at [1439, 549] on span at bounding box center [1449, 535] width 20 height 30
click at [1000, 535] on input "53.9286" at bounding box center [1005, 535] width 78 height 23
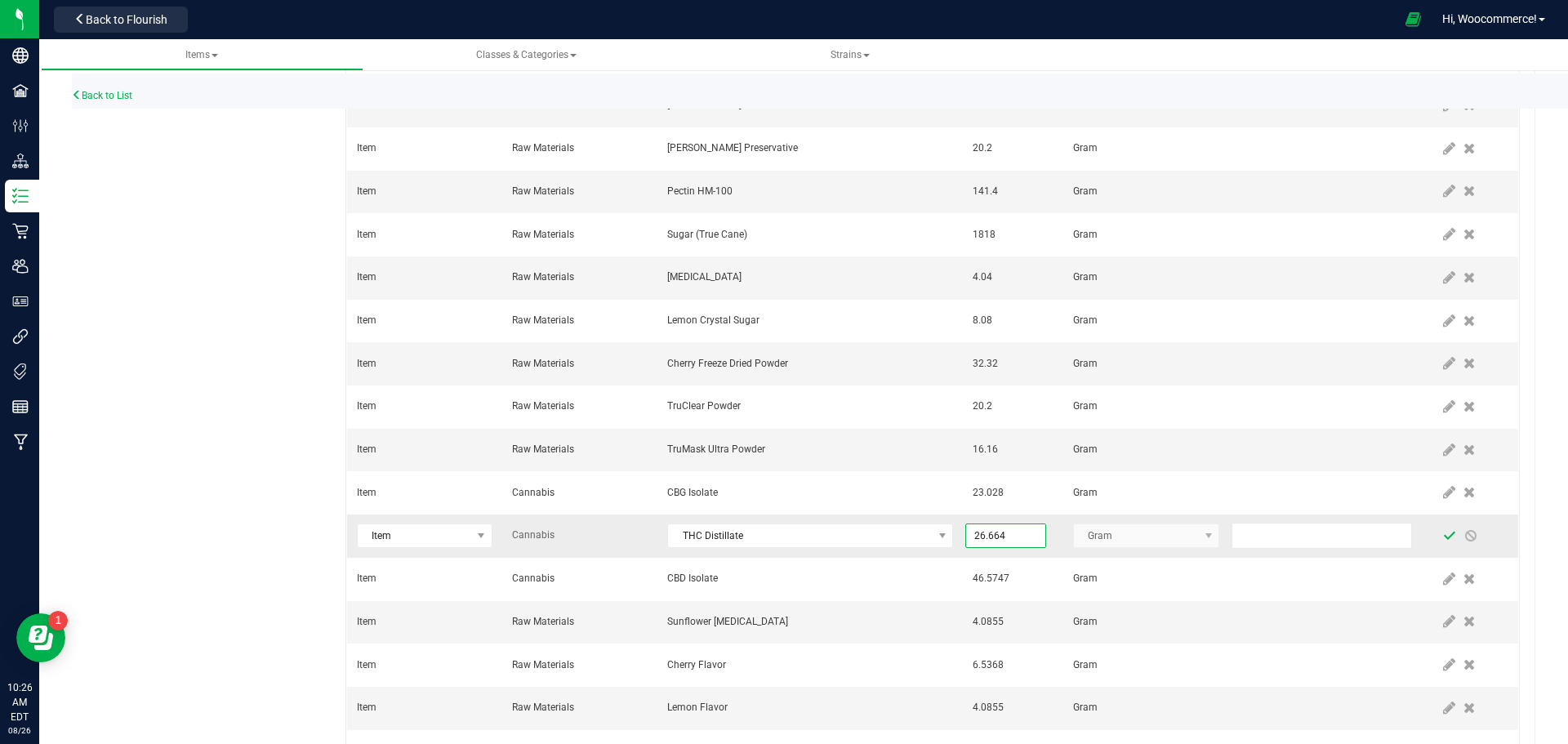
type input "26.6640"
click at [1443, 534] on span at bounding box center [1449, 535] width 13 height 13
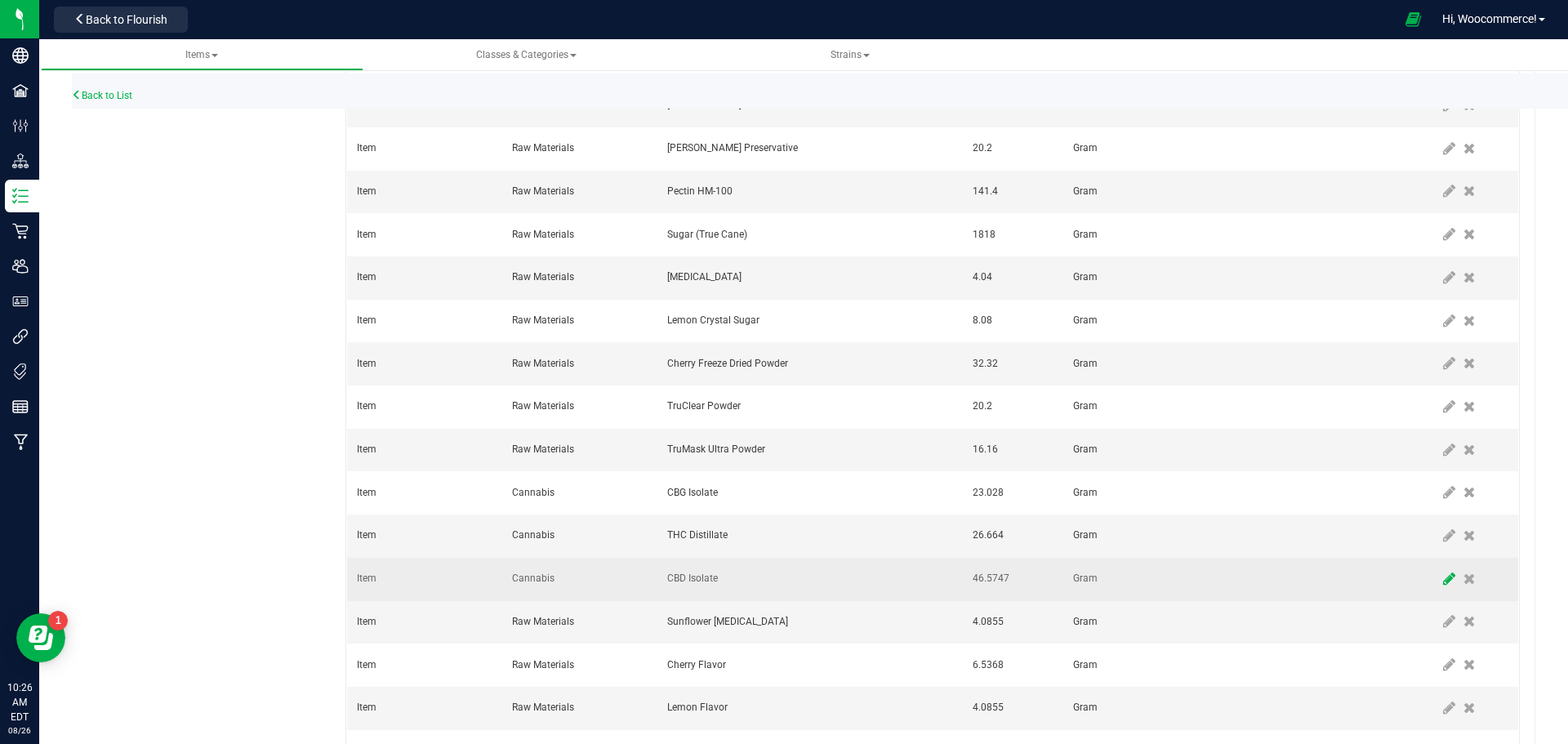
click at [1443, 579] on icon at bounding box center [1449, 578] width 12 height 15
click at [984, 585] on input "46.5747" at bounding box center [1005, 579] width 78 height 23
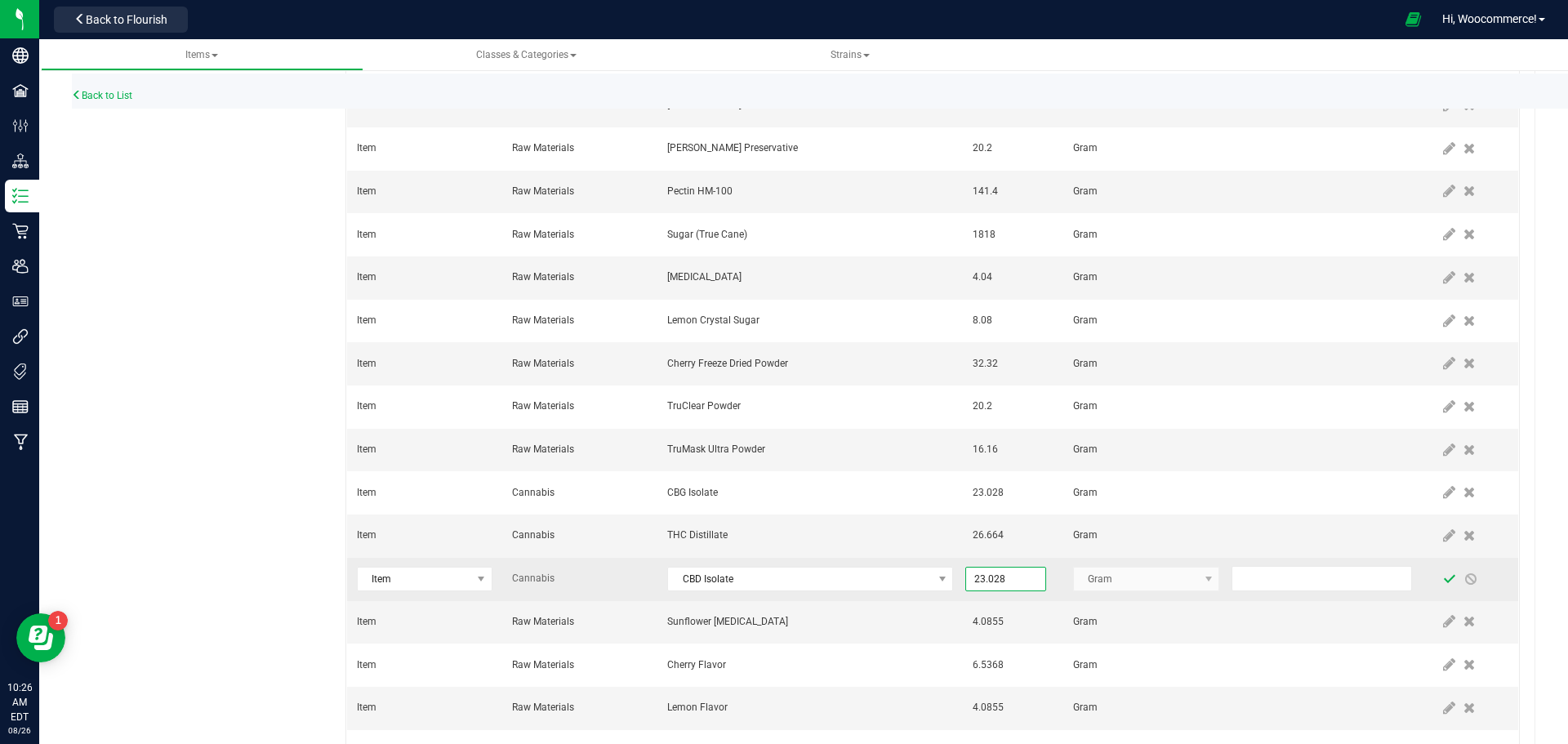
type input "23.0280"
click at [1443, 578] on span at bounding box center [1449, 578] width 13 height 13
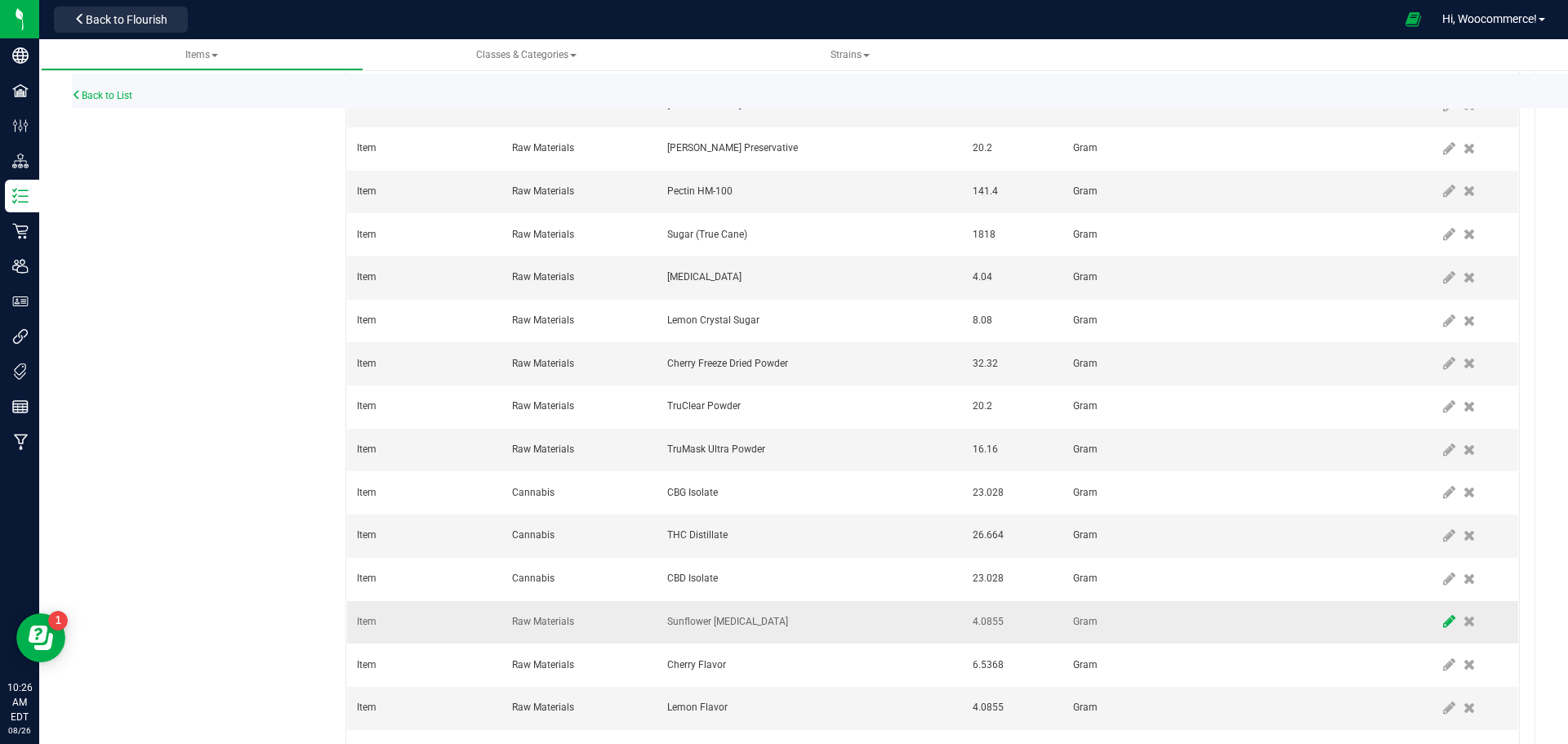
click at [1443, 616] on icon at bounding box center [1449, 621] width 12 height 15
click at [1007, 623] on input "4.0855" at bounding box center [1005, 621] width 78 height 23
type input "2.0200"
click at [1443, 618] on span at bounding box center [1449, 621] width 13 height 13
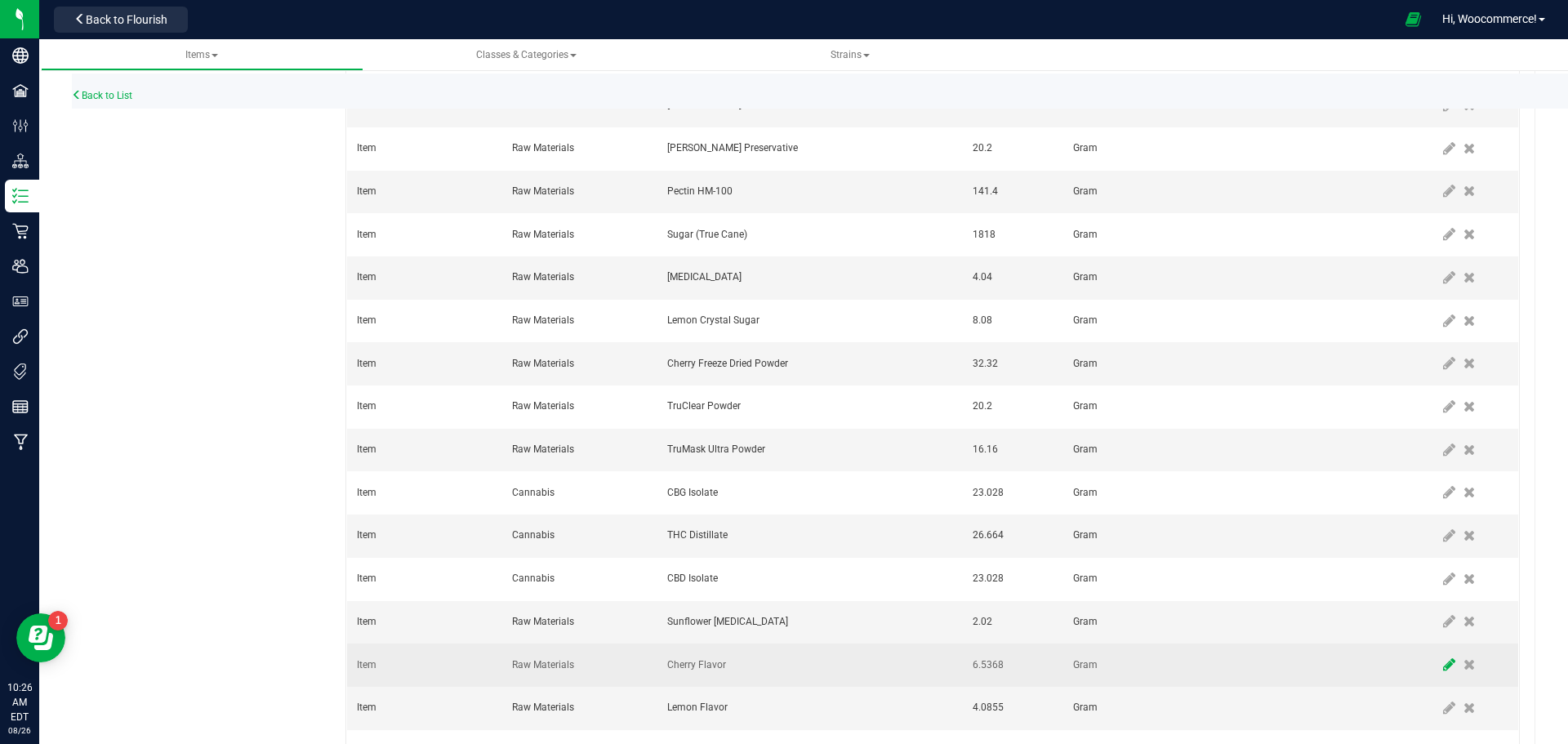
click at [1439, 654] on span at bounding box center [1449, 665] width 20 height 30
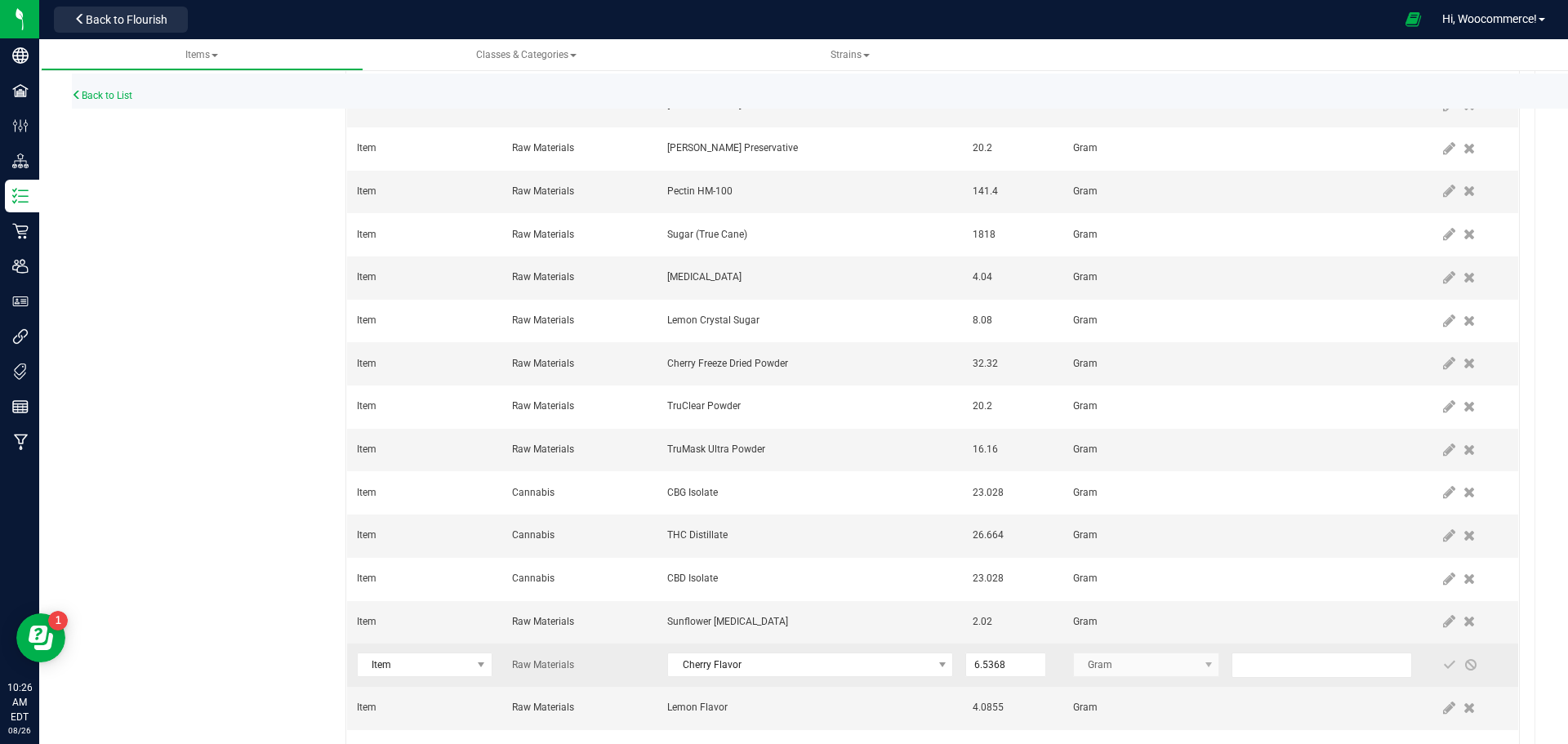
click at [1038, 651] on td "6.5368" at bounding box center [1012, 665] width 100 height 43
click at [1016, 659] on input "6.5368" at bounding box center [1005, 664] width 78 height 23
type input "3.2320"
click at [1443, 661] on span at bounding box center [1449, 664] width 13 height 13
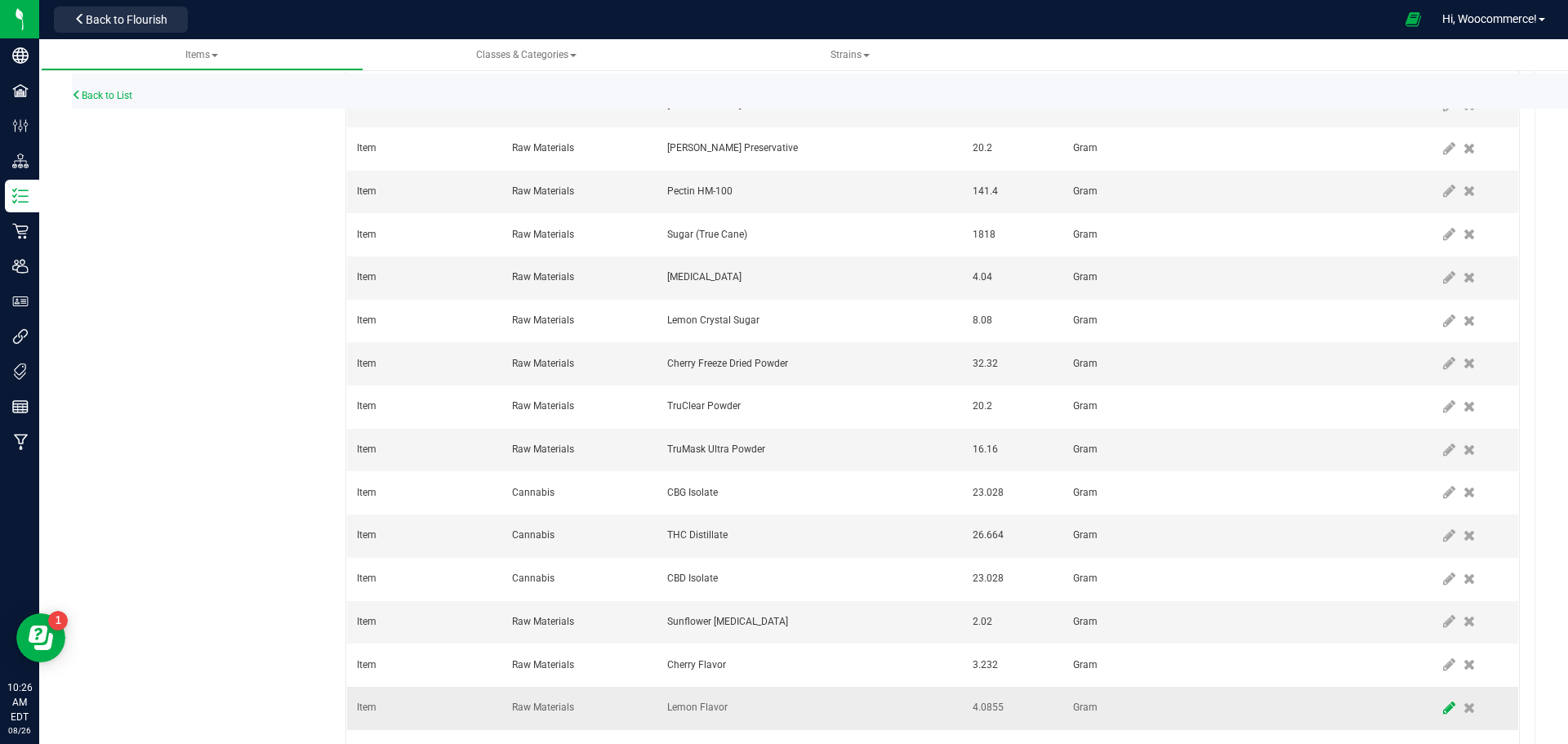
click at [1439, 699] on span at bounding box center [1449, 707] width 20 height 30
click at [983, 712] on input "4.0855" at bounding box center [1005, 707] width 78 height 23
type input "2.0200"
click at [1443, 707] on span at bounding box center [1449, 707] width 13 height 13
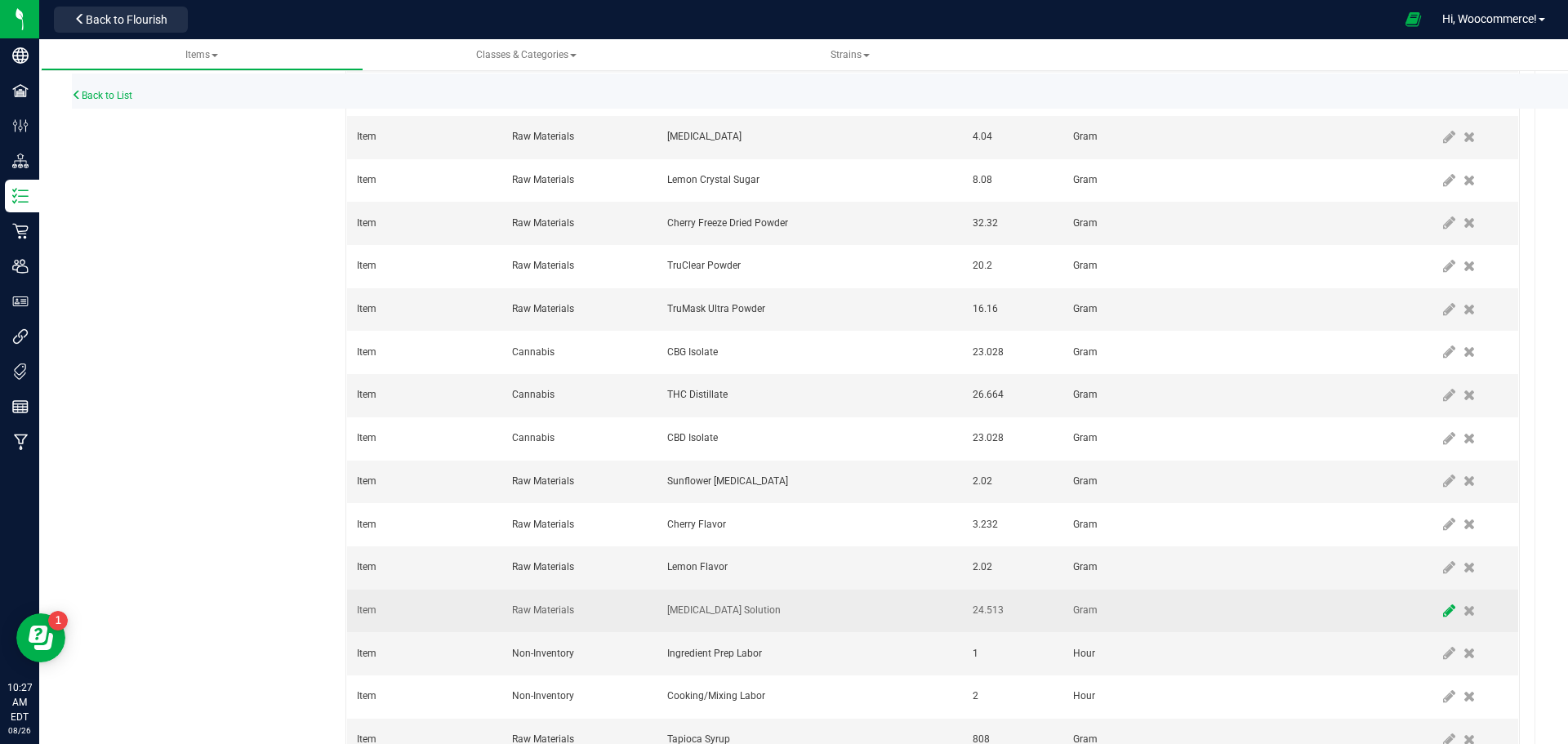
click at [1443, 613] on icon at bounding box center [1449, 610] width 12 height 15
click at [1006, 615] on input "24.513" at bounding box center [1005, 610] width 78 height 23
type input "12.1200"
click at [1443, 613] on span at bounding box center [1449, 610] width 13 height 13
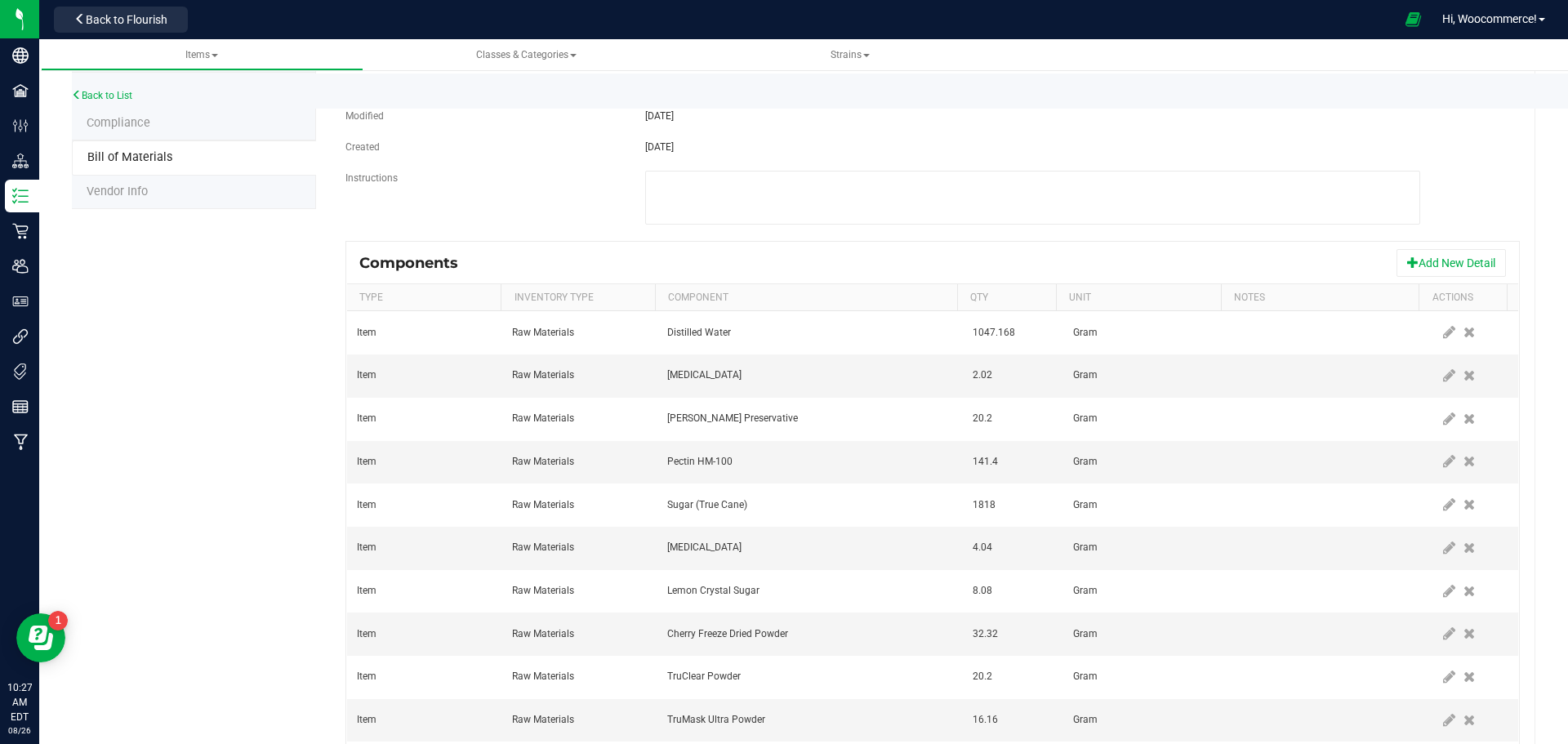
scroll to position [0, 0]
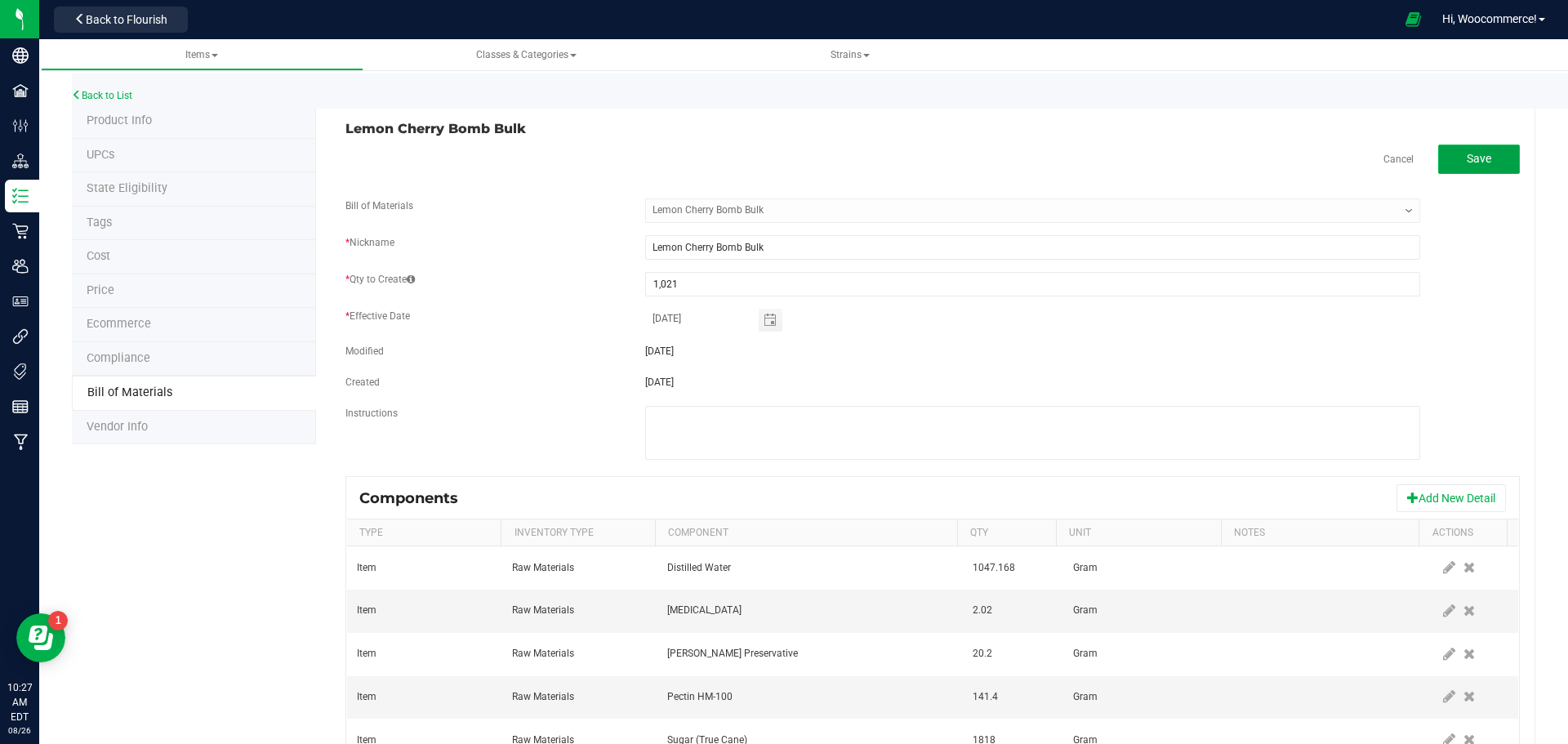
click at [1447, 165] on button "Save" at bounding box center [1479, 159] width 82 height 30
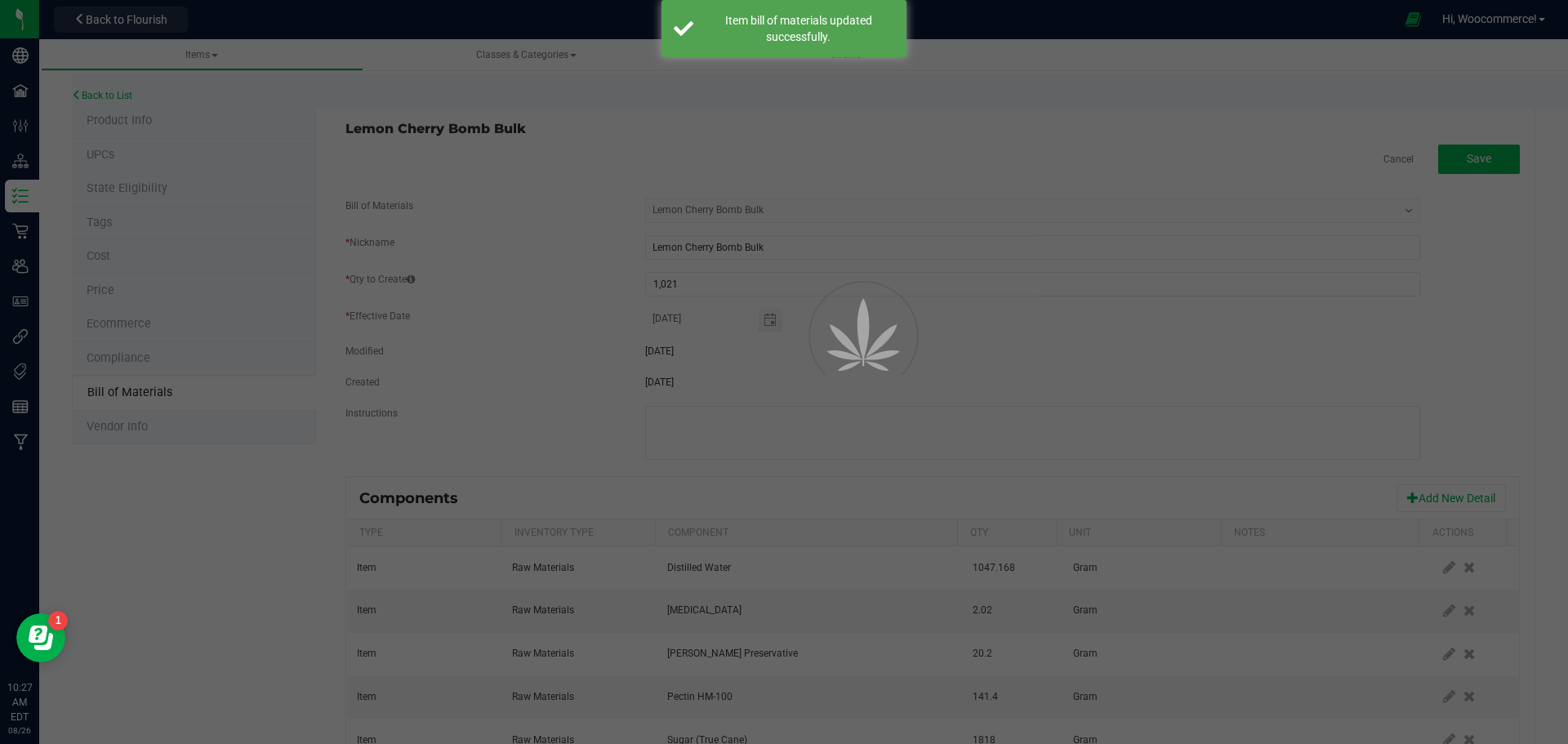
select select "197"
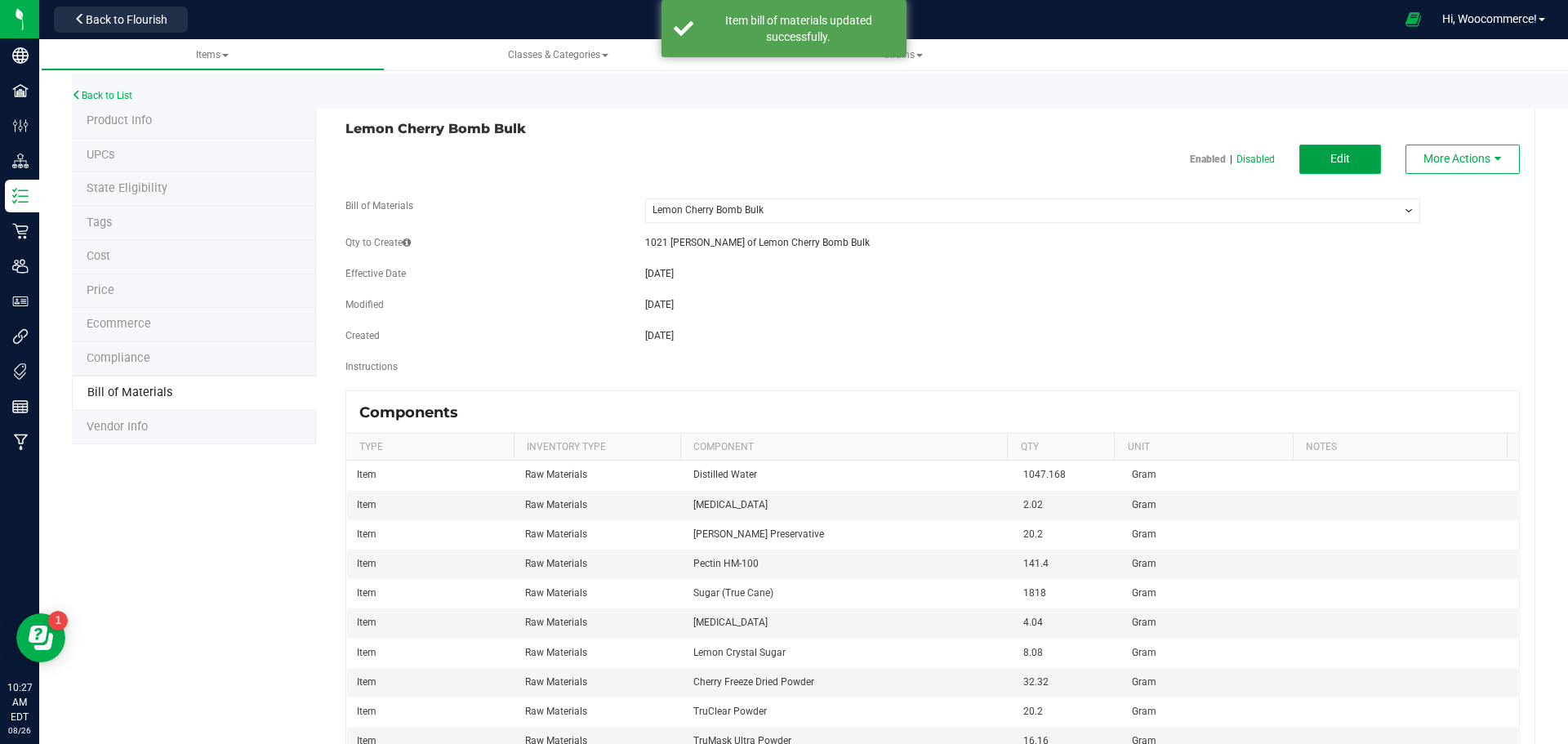
click at [1345, 150] on button "Edit" at bounding box center [1340, 159] width 82 height 30
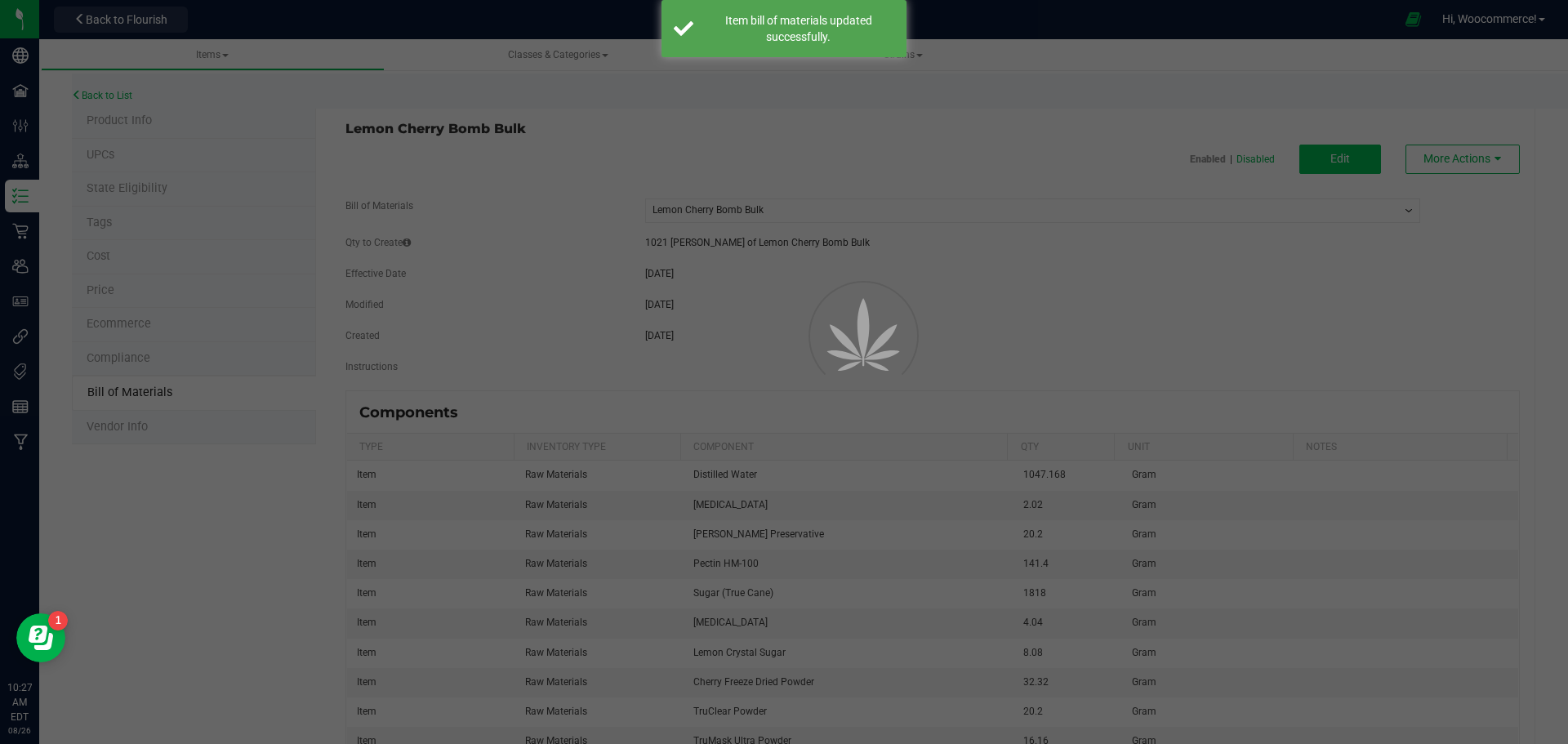
select select "197"
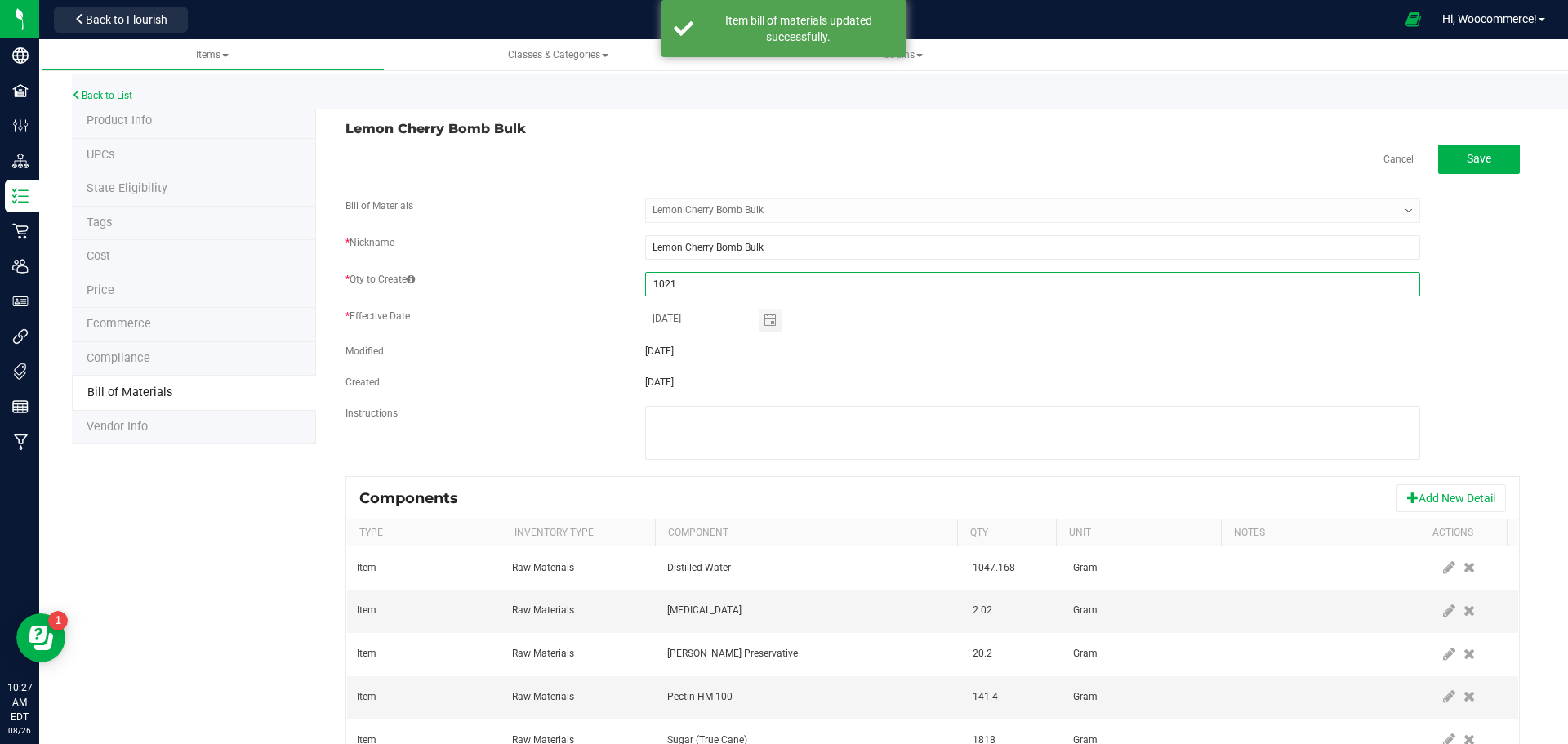
click at [677, 293] on input "1021" at bounding box center [1032, 284] width 773 height 23
type input "505"
click at [971, 343] on div "06/24/2025" at bounding box center [1032, 350] width 799 height 15
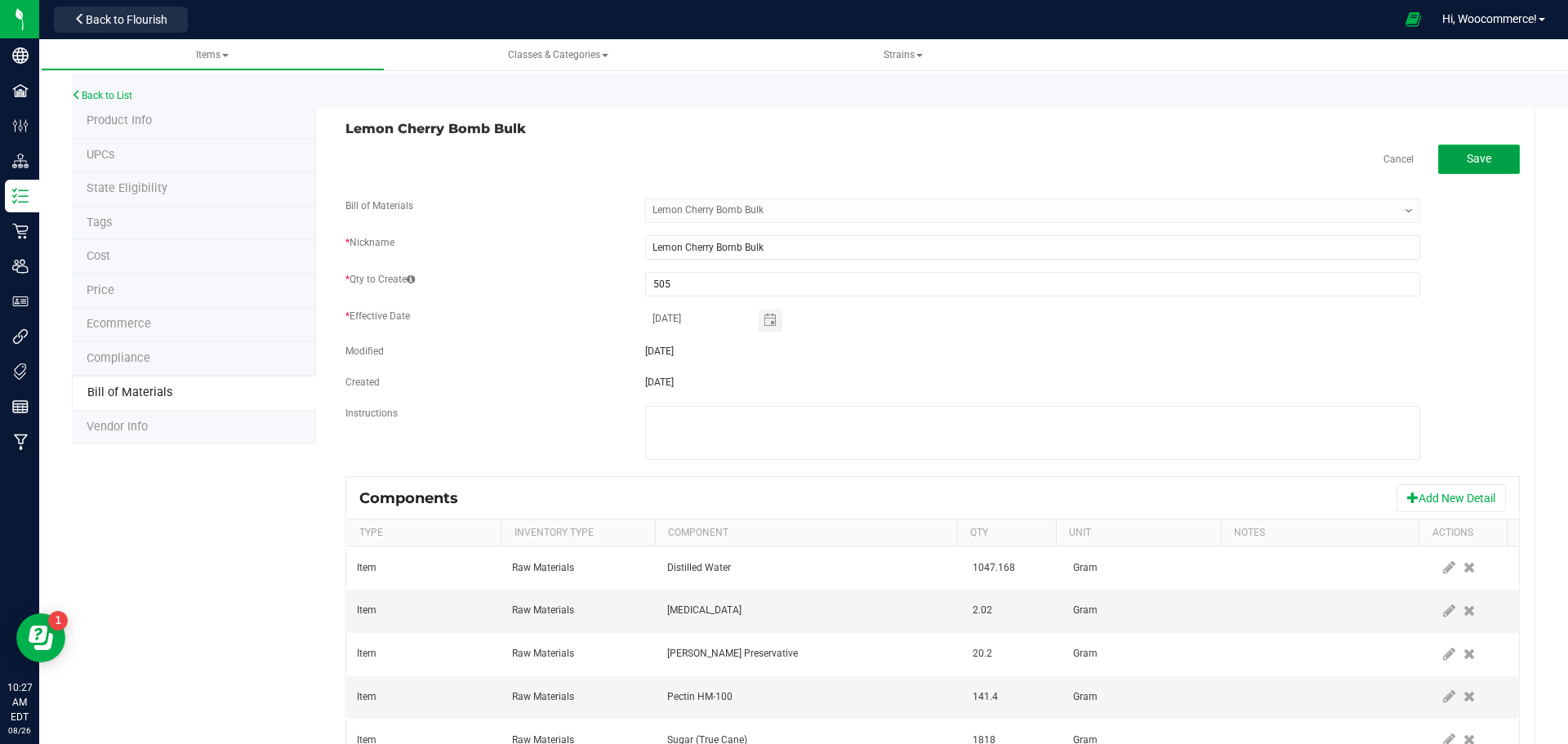
click at [1445, 172] on button "Save" at bounding box center [1479, 159] width 82 height 30
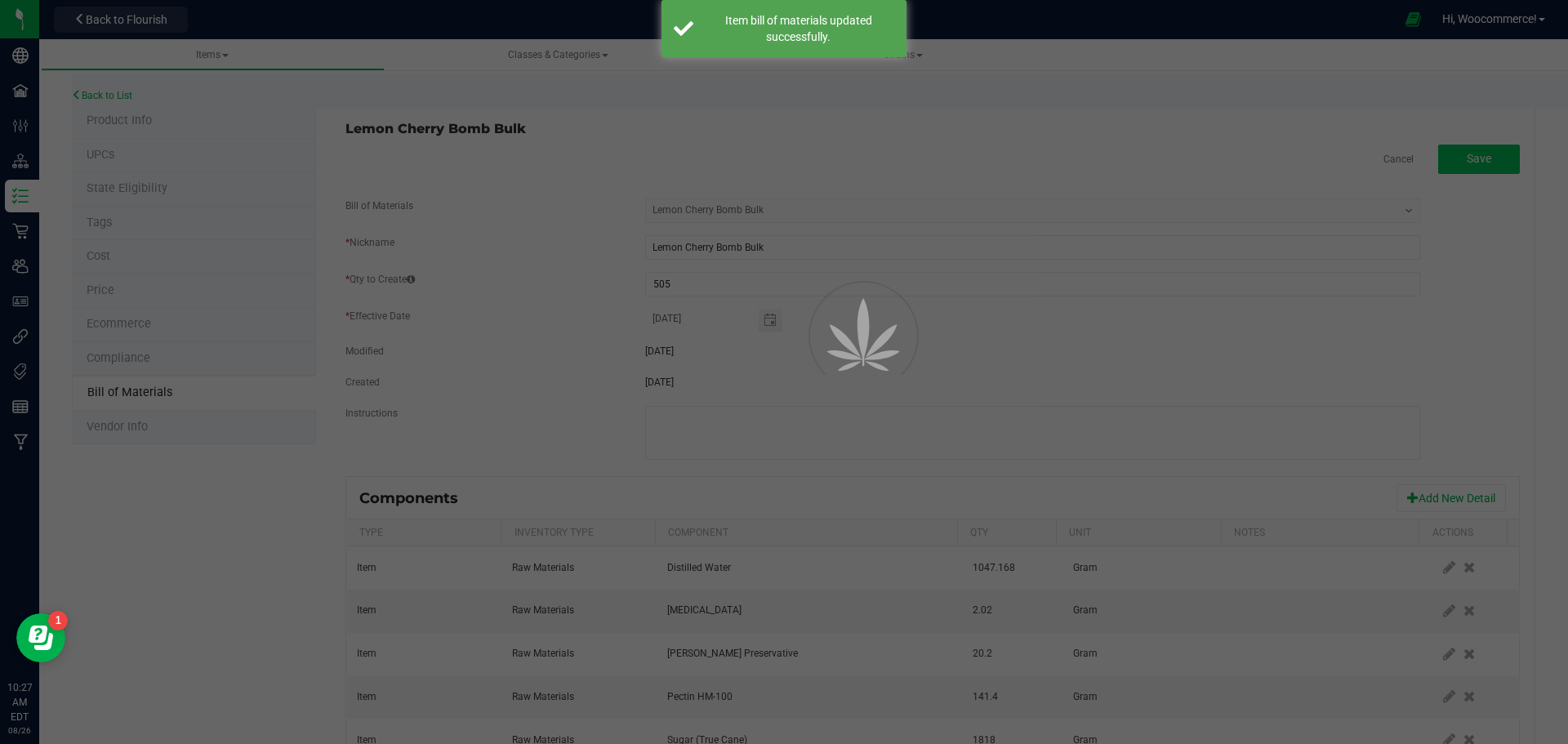
select select "197"
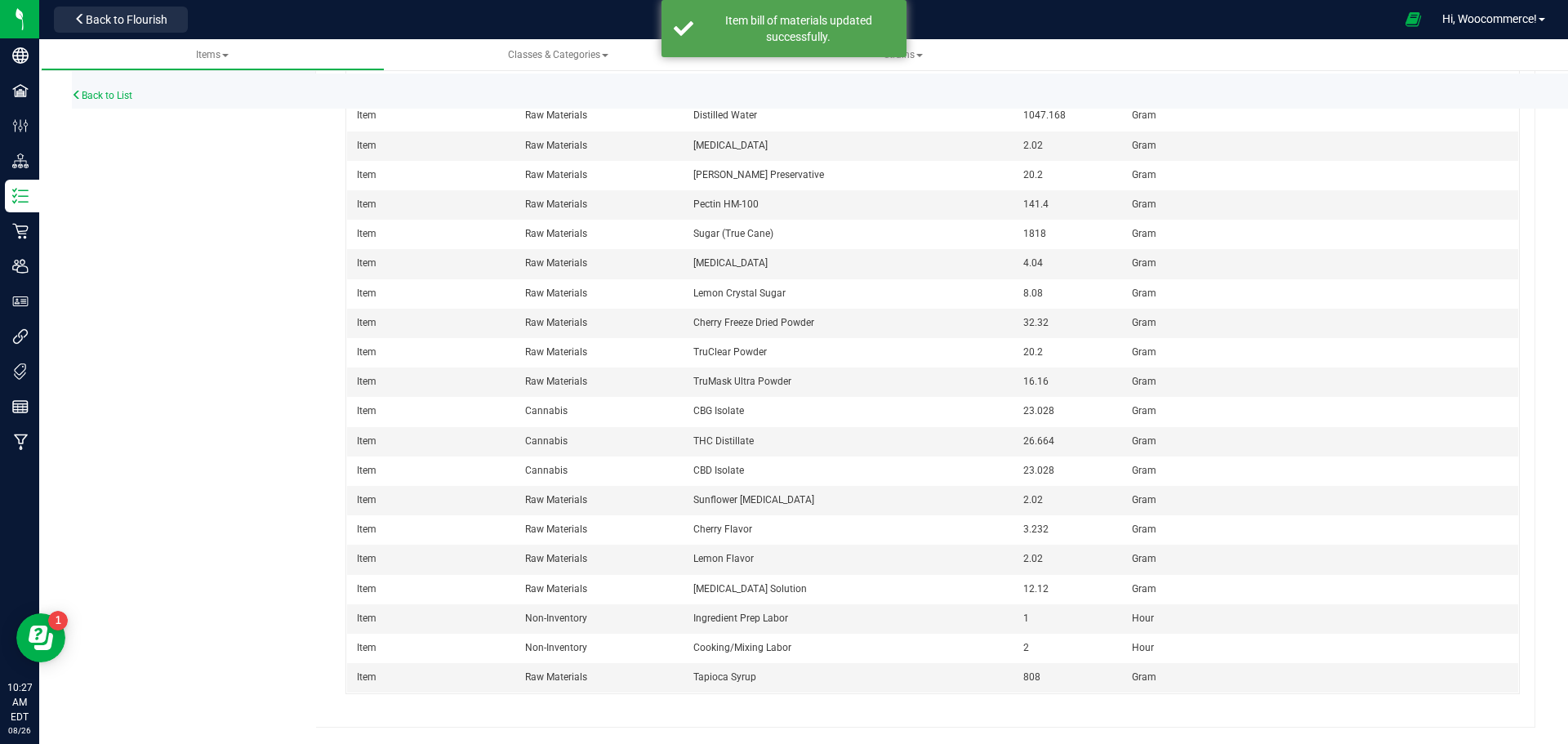
scroll to position [358, 0]
